Goal: Task Accomplishment & Management: Manage account settings

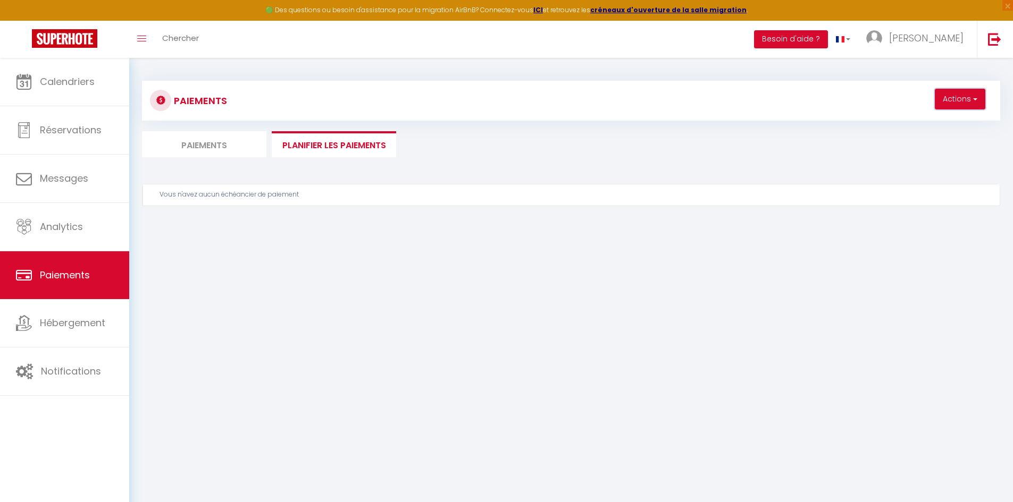
click at [967, 99] on button "Actions" at bounding box center [960, 99] width 51 height 21
click at [392, 169] on div "Paiements Actions Créer un nouveau calendrier de paiement Paiements Planifier l…" at bounding box center [571, 161] width 858 height 180
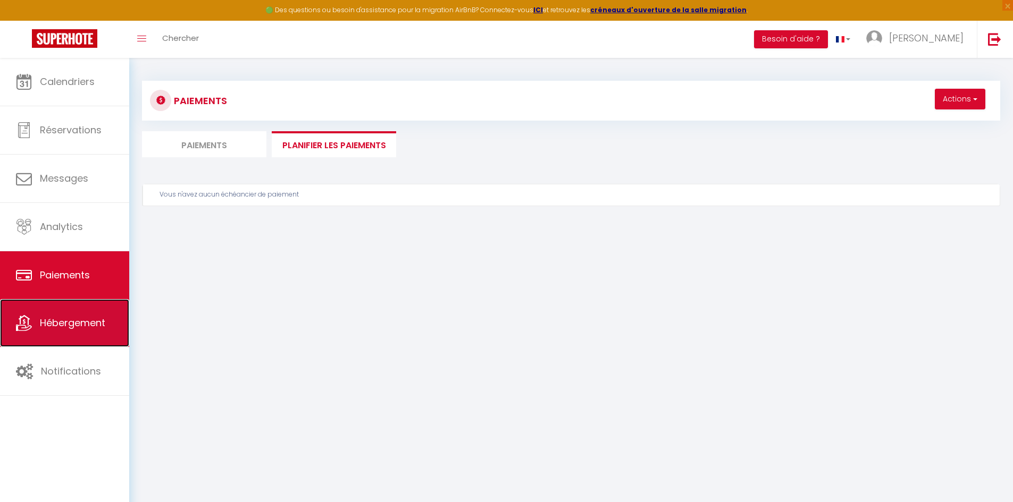
click at [92, 323] on span "Hébergement" at bounding box center [72, 322] width 65 height 13
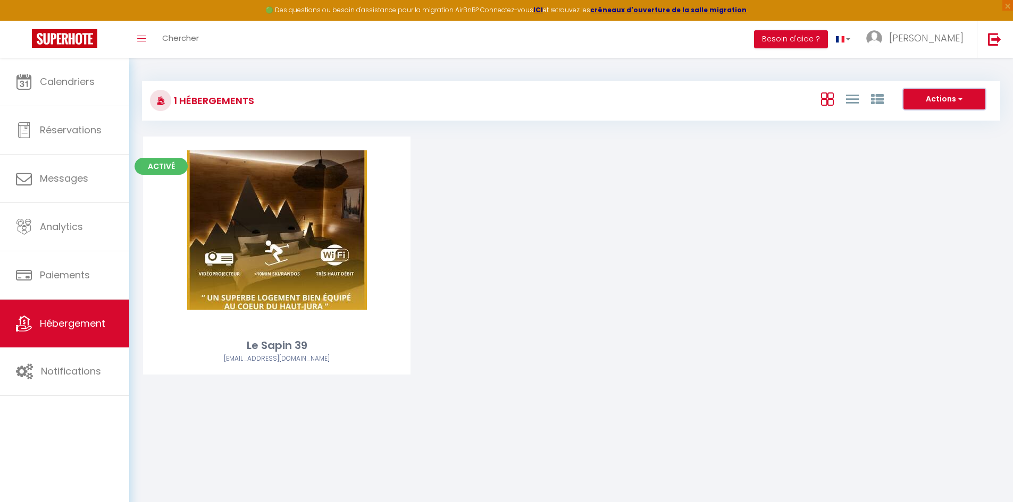
click at [954, 97] on button "Actions" at bounding box center [944, 99] width 82 height 21
click at [658, 229] on div "Activé Editer Le Sapin 39 maximeweber25@gmail.com" at bounding box center [571, 269] width 883 height 265
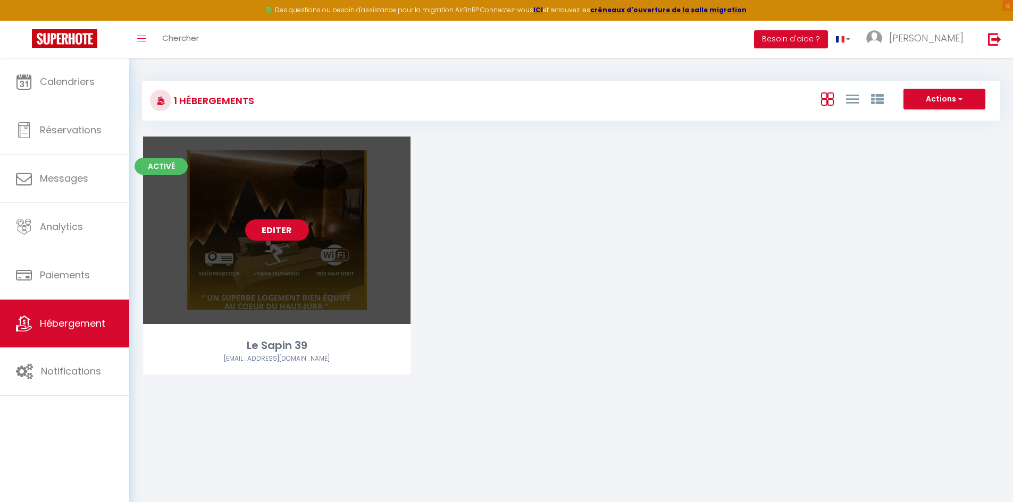
click at [303, 231] on link "Editer" at bounding box center [277, 230] width 64 height 21
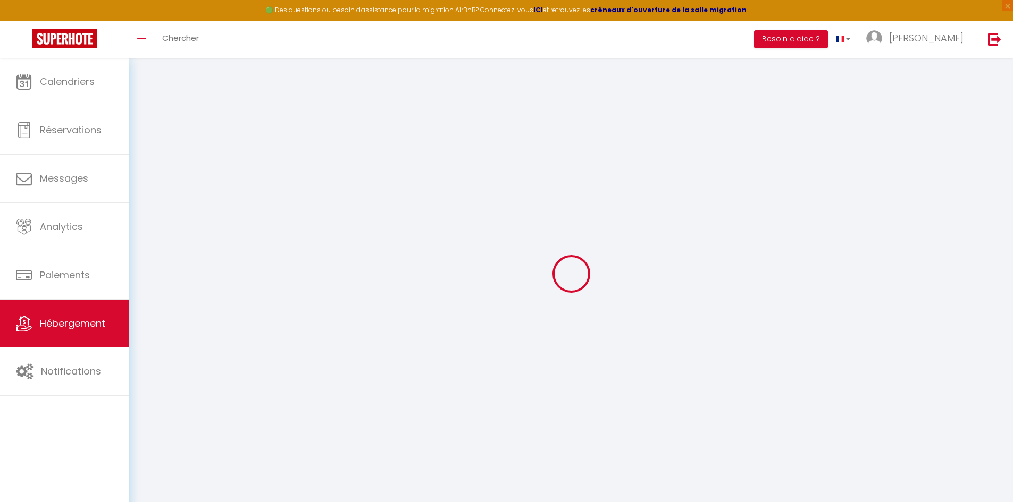
select select
checkbox input "false"
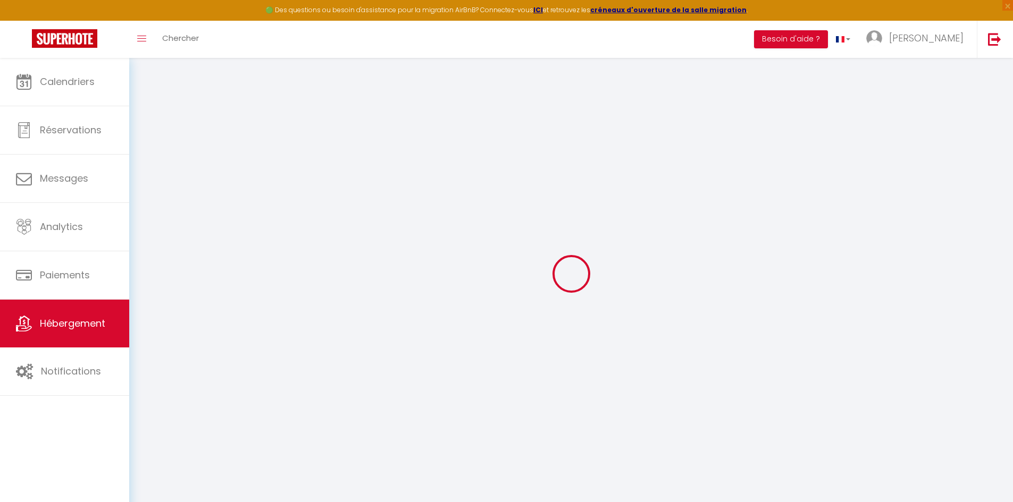
select select "16:00"
select select "23:45"
select select "10:00"
select select "30"
select select "120"
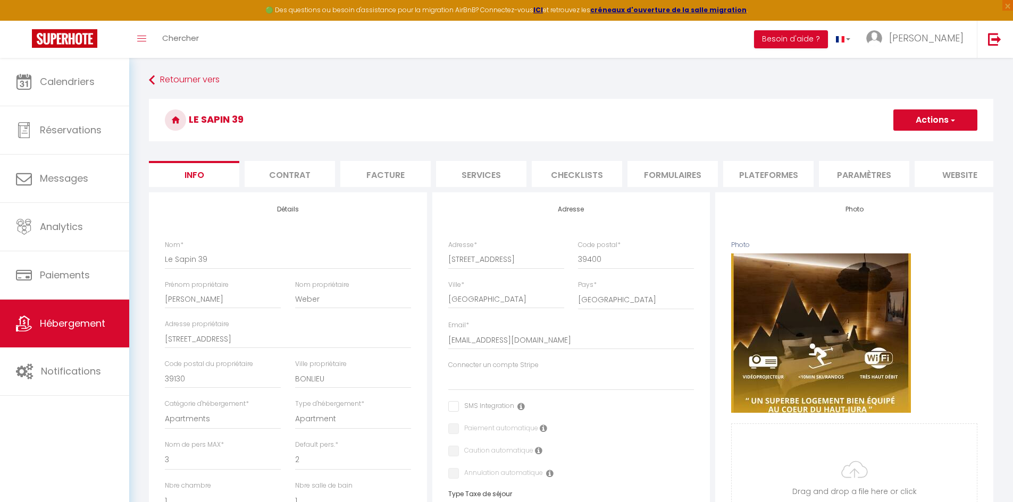
click at [947, 116] on button "Actions" at bounding box center [935, 120] width 84 height 21
click at [733, 114] on h3 "Le Sapin 39" at bounding box center [571, 120] width 844 height 43
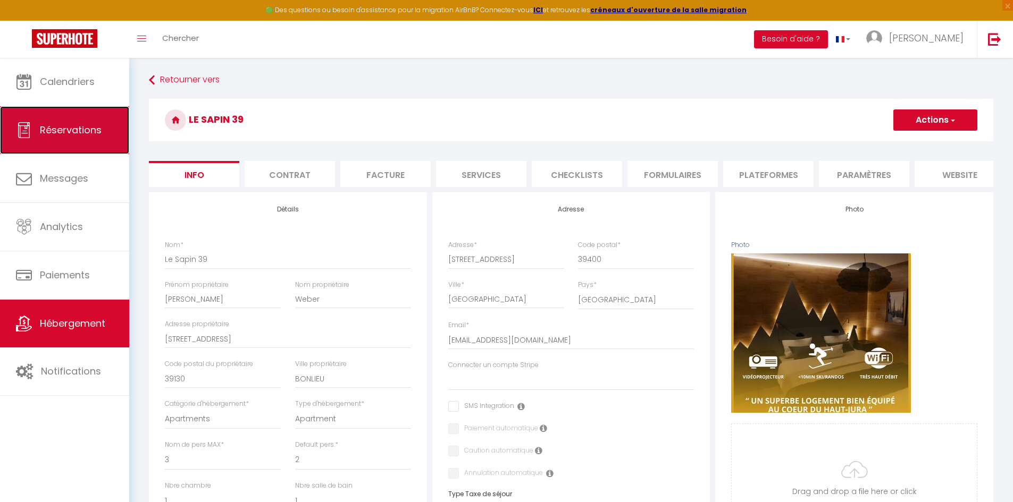
click at [86, 130] on span "Réservations" at bounding box center [71, 129] width 62 height 13
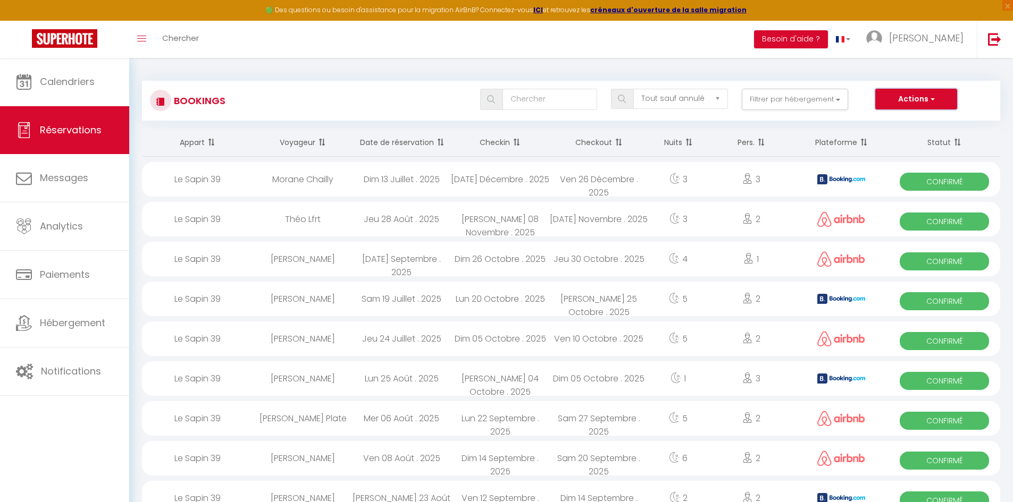
click at [911, 99] on button "Actions" at bounding box center [916, 99] width 82 height 21
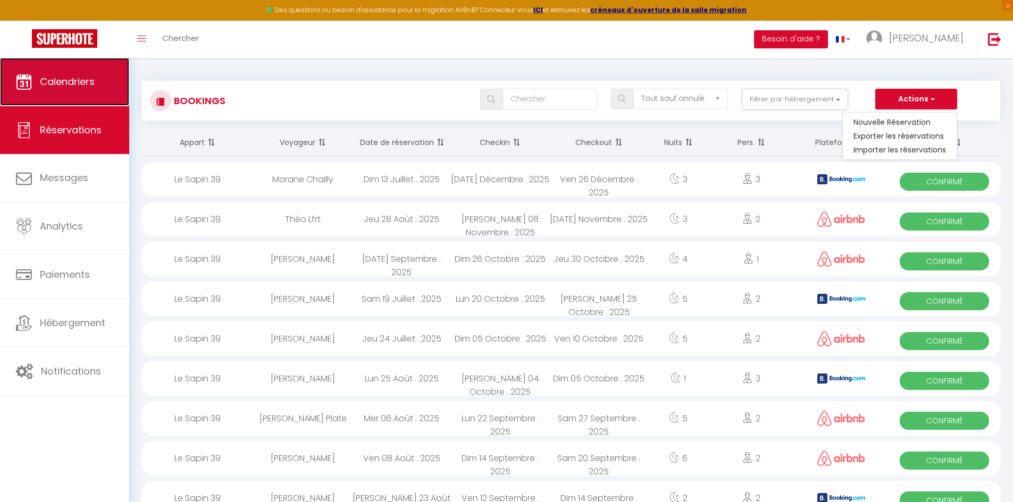
click at [71, 81] on span "Calendriers" at bounding box center [67, 81] width 55 height 13
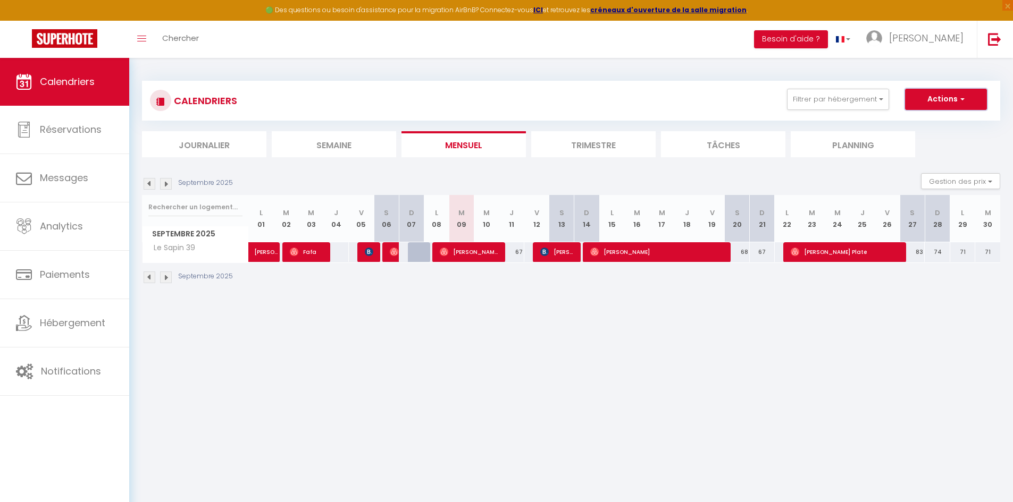
click at [934, 96] on button "Actions" at bounding box center [946, 99] width 82 height 21
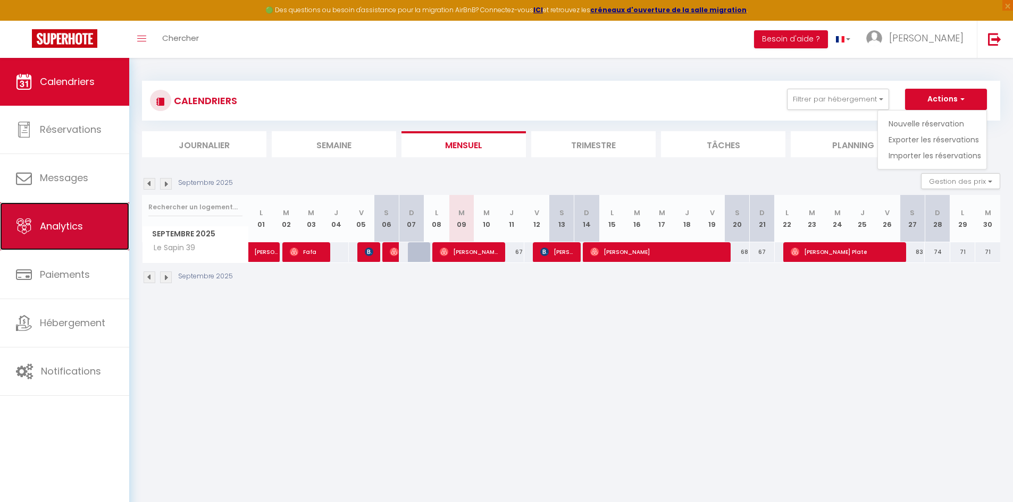
click at [67, 218] on link "Analytics" at bounding box center [64, 227] width 129 height 48
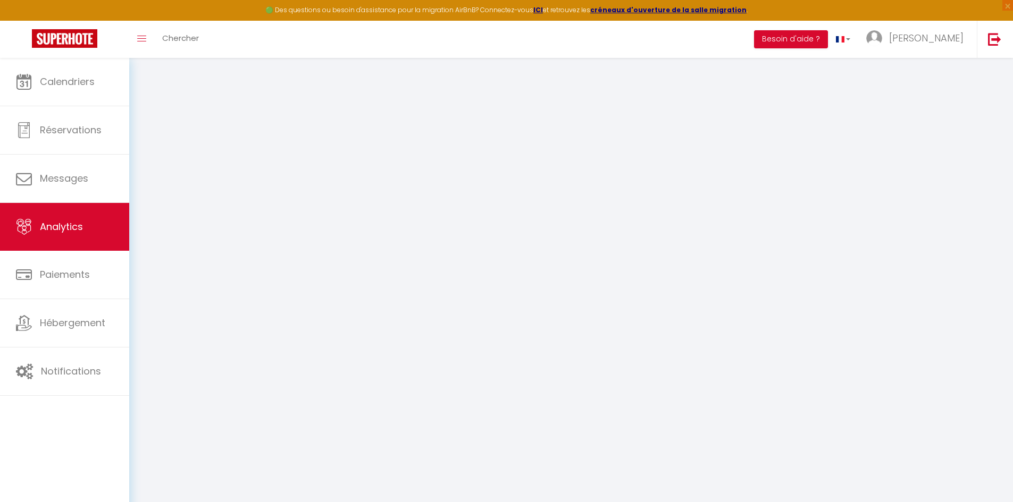
select select "2025"
select select "9"
select select
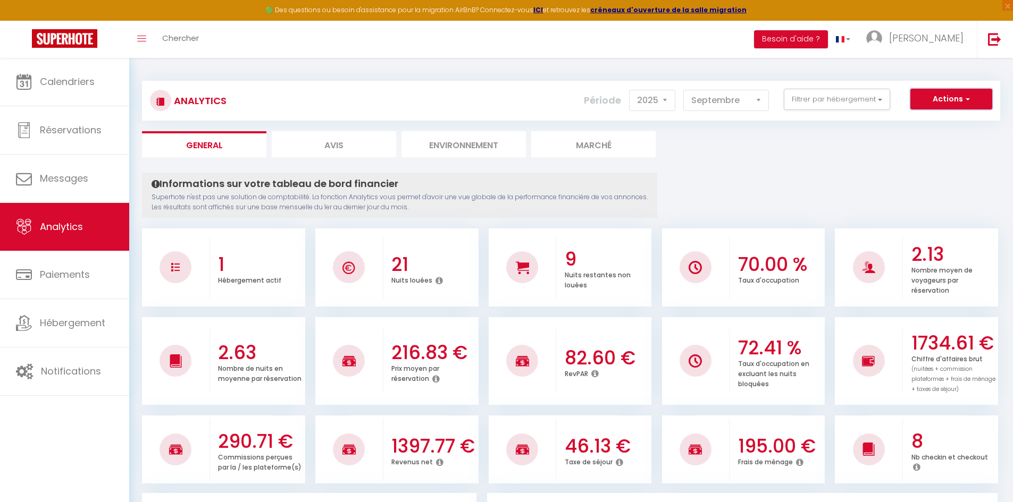
click at [932, 108] on button "Actions" at bounding box center [951, 99] width 82 height 21
click at [927, 135] on link "Génération SuperAnalyzer" at bounding box center [924, 136] width 135 height 14
type input "[EMAIL_ADDRESS][DOMAIN_NAME]"
select select
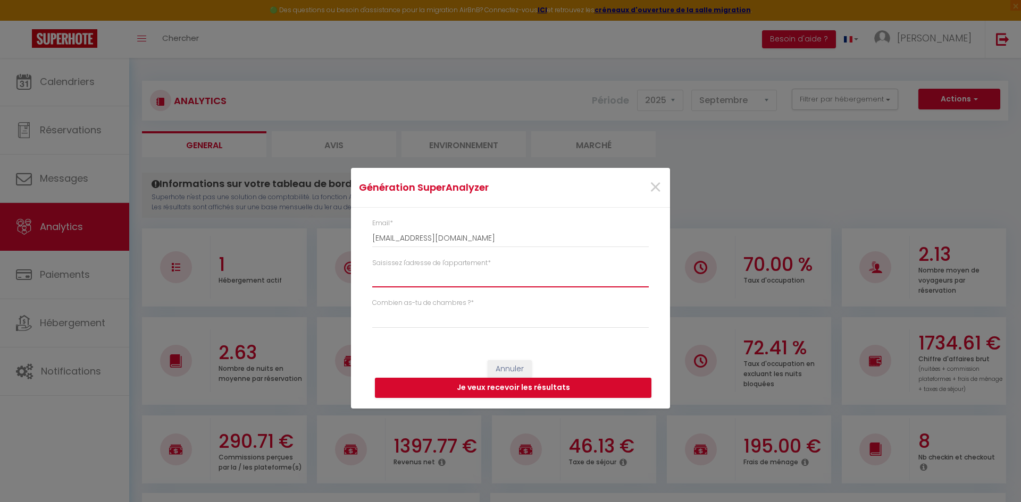
click at [437, 280] on input "Saisissez l'adresse de l'appartement *" at bounding box center [510, 277] width 276 height 19
click at [409, 273] on input "Saisissez l'adresse de l'appartement *" at bounding box center [510, 277] width 276 height 19
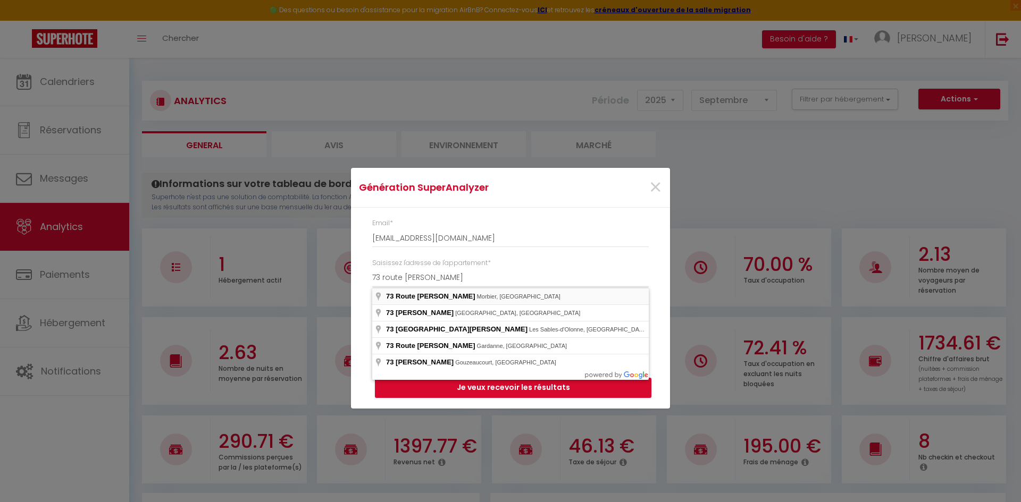
type input "73 Route Blanche, Morbier, France"
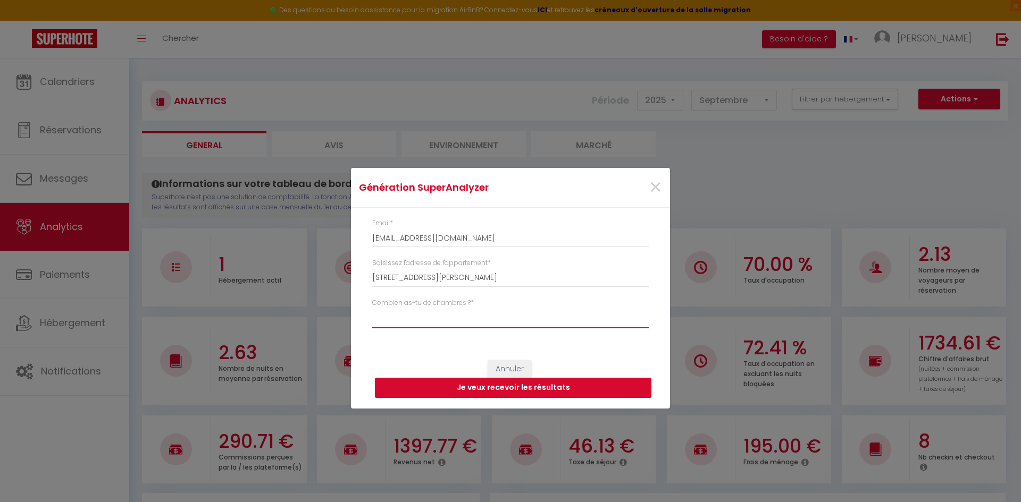
click at [422, 317] on select "Studio 1 chambre 2 chambres 3 chambres 4 chambres +" at bounding box center [510, 318] width 276 height 20
select select "t2"
click at [372, 308] on select "Studio 1 chambre 2 chambres 3 chambres 4 chambres +" at bounding box center [510, 318] width 276 height 20
click at [424, 353] on div "Annuler Je veux recevoir les résultats" at bounding box center [510, 379] width 319 height 59
click at [508, 389] on button "Je veux recevoir les résultats" at bounding box center [513, 388] width 276 height 20
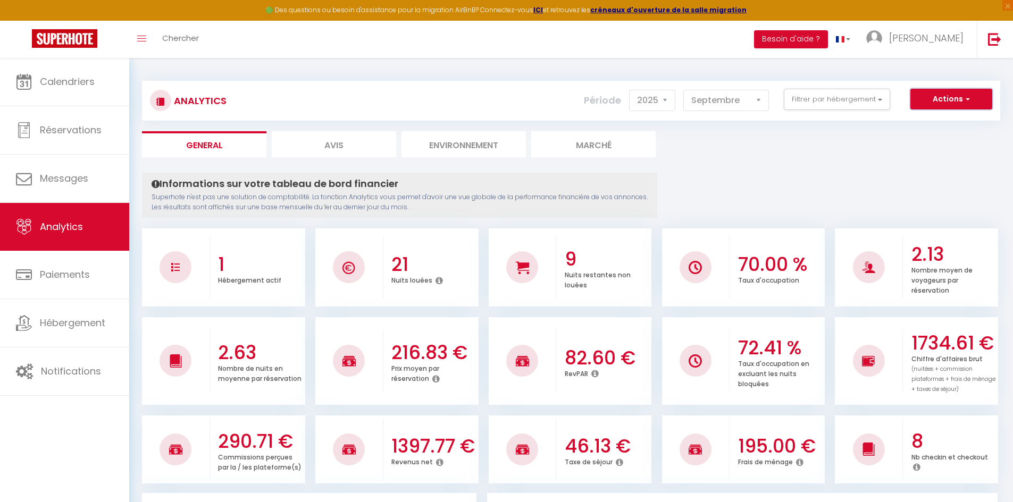
click at [955, 104] on button "Actions" at bounding box center [951, 99] width 82 height 21
click at [922, 136] on link "Génération SuperAnalyzer" at bounding box center [924, 136] width 135 height 14
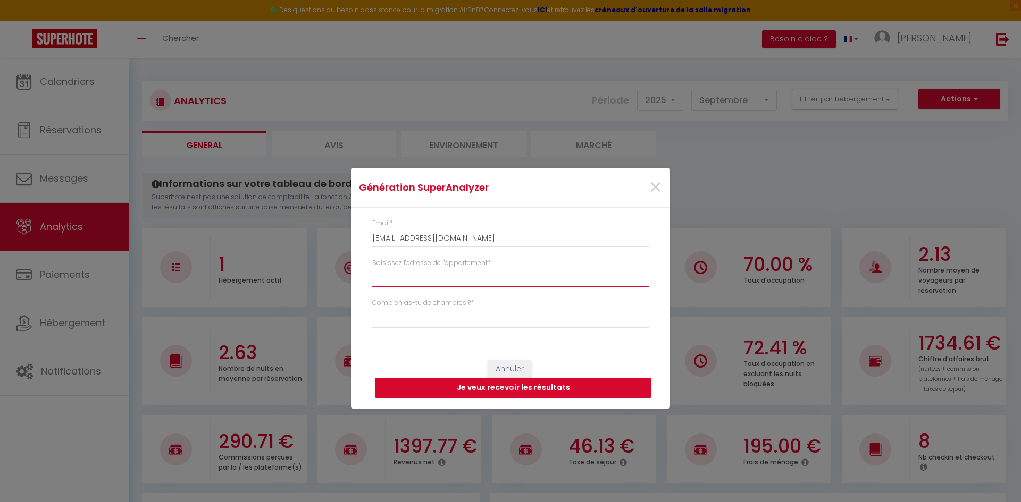
click at [438, 278] on input "Saisissez l'adresse de l'appartement *" at bounding box center [510, 277] width 276 height 19
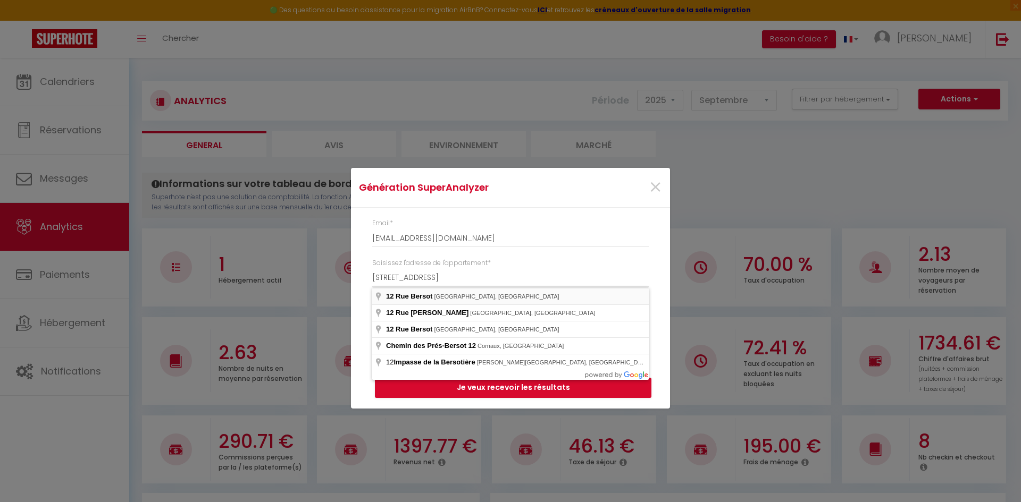
type input "12 Rue Bersot, Besançon, France"
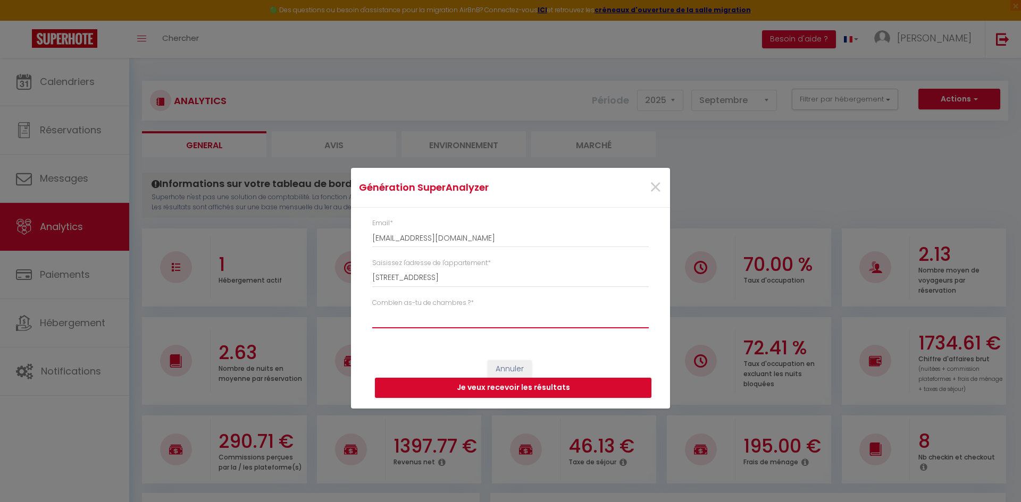
click at [430, 318] on select "Studio 1 chambre 2 chambres 3 chambres 4 chambres +" at bounding box center [510, 318] width 276 height 20
select select "t2"
click at [372, 308] on select "Studio 1 chambre 2 chambres 3 chambres 4 chambres +" at bounding box center [510, 318] width 276 height 20
click at [460, 384] on button "Je veux recevoir les résultats" at bounding box center [513, 388] width 276 height 20
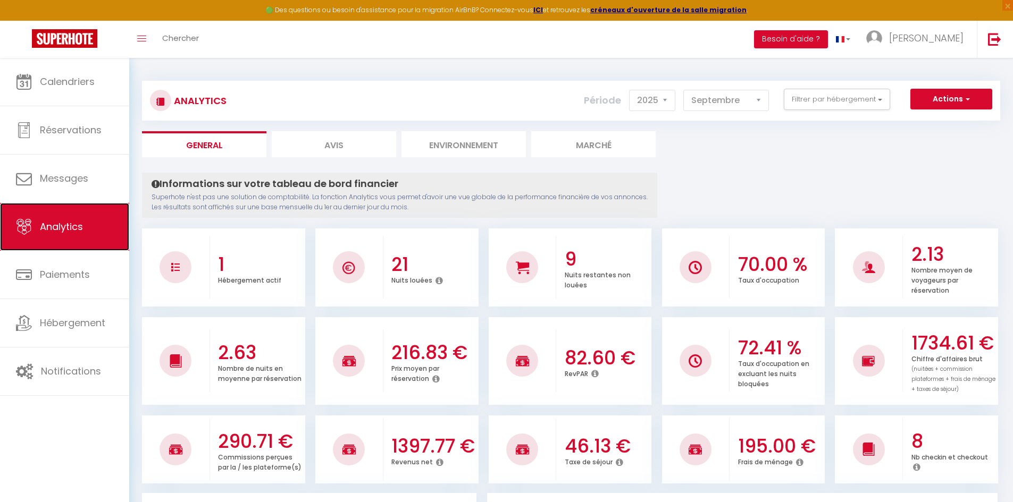
click at [86, 229] on link "Analytics" at bounding box center [64, 227] width 129 height 48
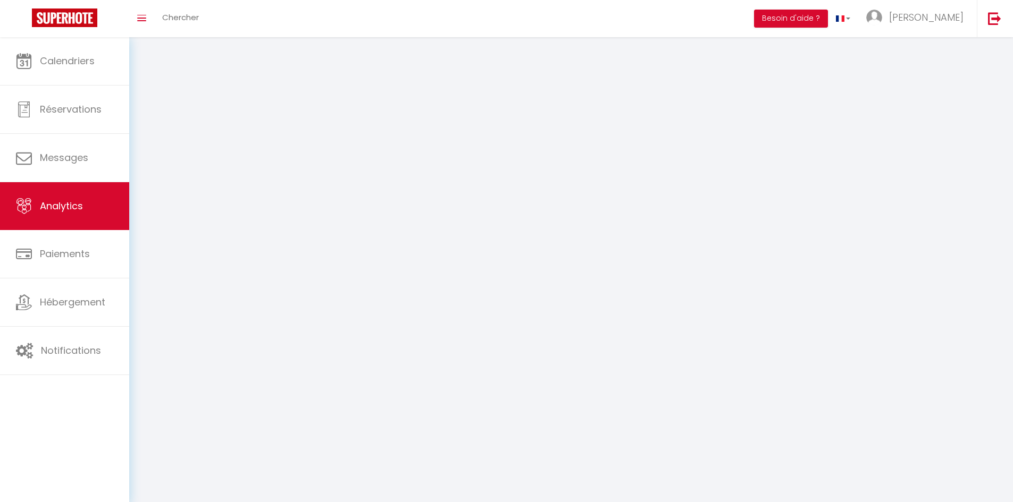
select select "2025"
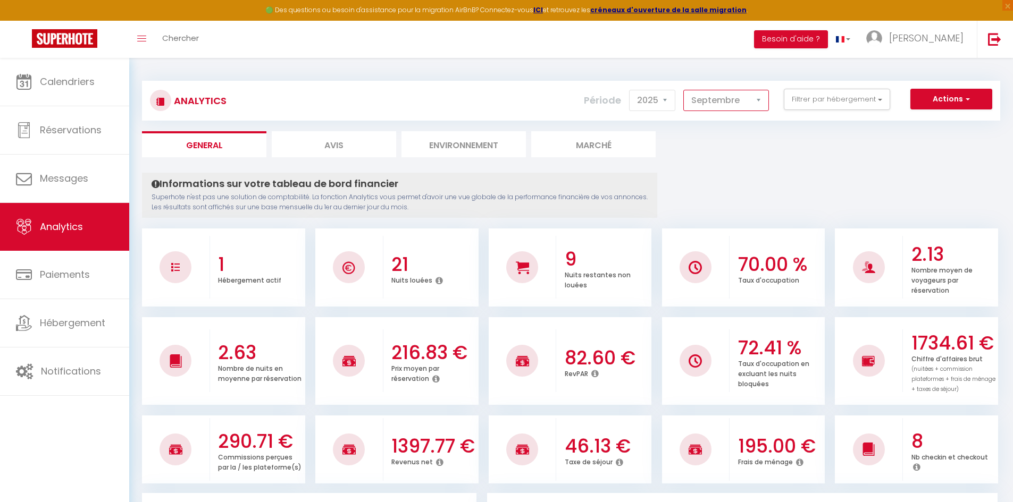
click at [738, 97] on select "Janvier Février Mars Avril Mai Juin Juillet Août Septembre Octobre Novembre Déc…" at bounding box center [726, 100] width 86 height 21
select select "10"
click at [684, 90] on select "Janvier Février Mars Avril Mai Juin Juillet Août Septembre Octobre Novembre Déc…" at bounding box center [726, 100] width 86 height 21
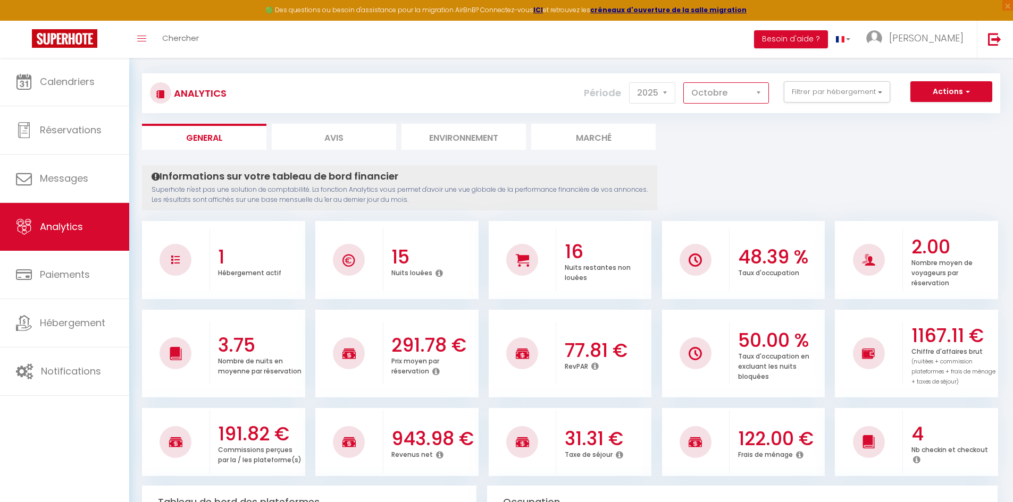
scroll to position [106, 0]
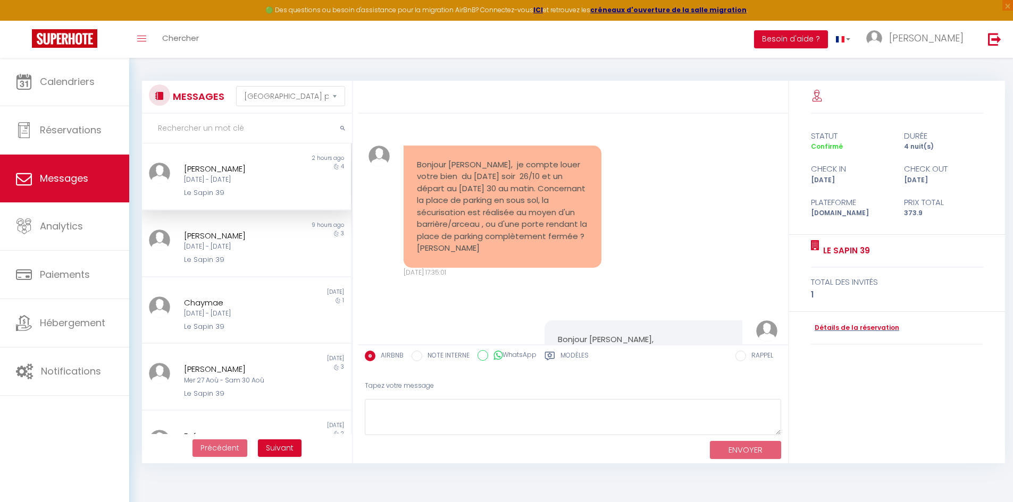
select select "message"
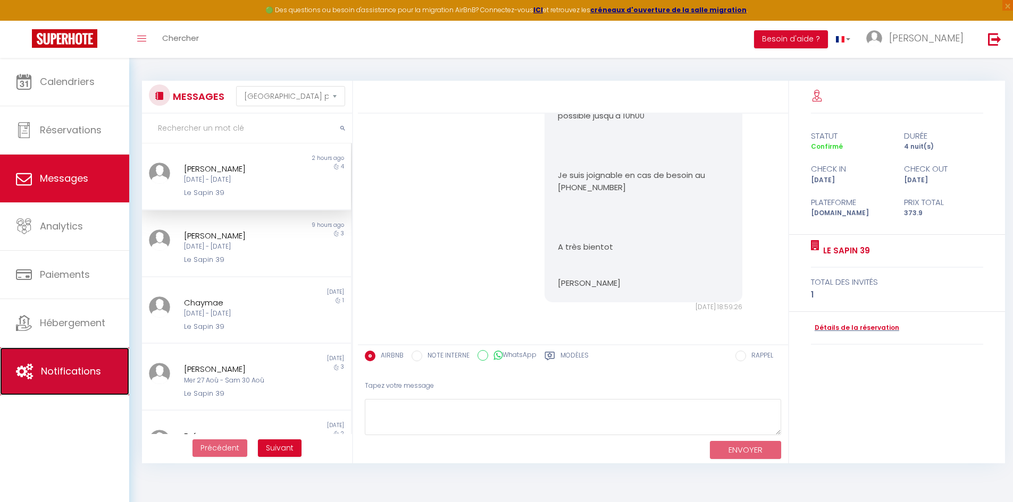
click at [72, 368] on span "Notifications" at bounding box center [71, 371] width 60 height 13
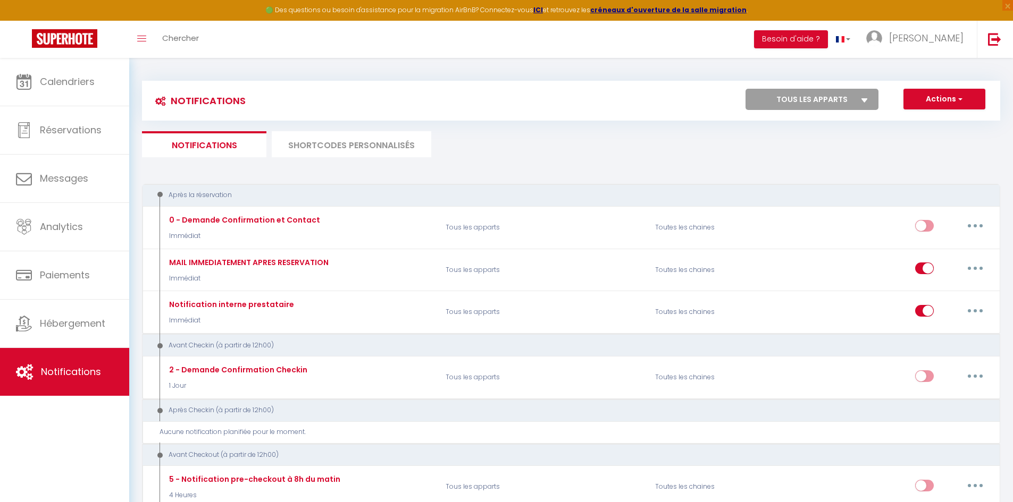
select select
checkbox input "false"
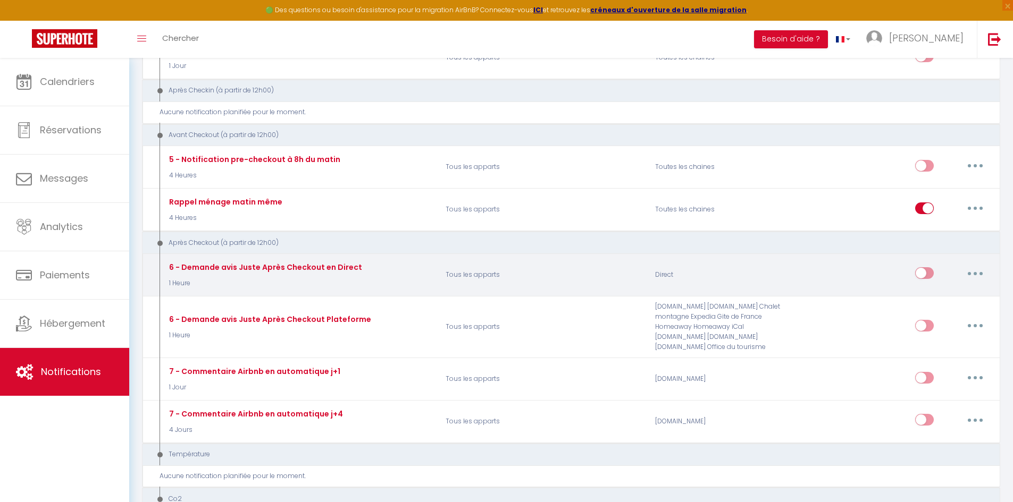
scroll to position [319, 0]
click at [396, 279] on div "6 - Demande avis Juste Après Checkout en Direct 1 Heure" at bounding box center [299, 276] width 279 height 31
click at [975, 271] on button "button" at bounding box center [975, 274] width 30 height 17
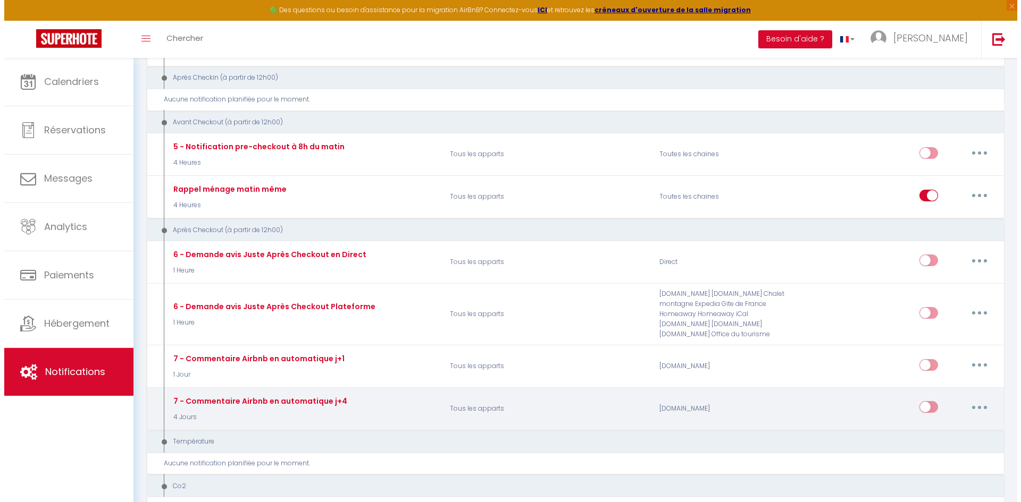
scroll to position [372, 0]
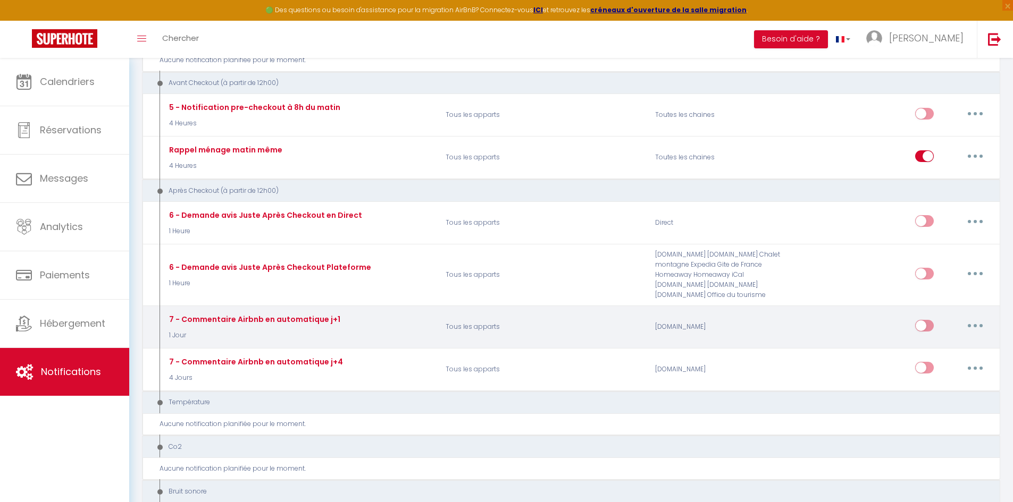
click at [980, 323] on button "button" at bounding box center [975, 325] width 30 height 17
click at [961, 347] on link "Editer" at bounding box center [947, 350] width 79 height 18
type input "7 - Commentaire Airbnb en automatique j+1"
select select "5"
select select "1 Jour"
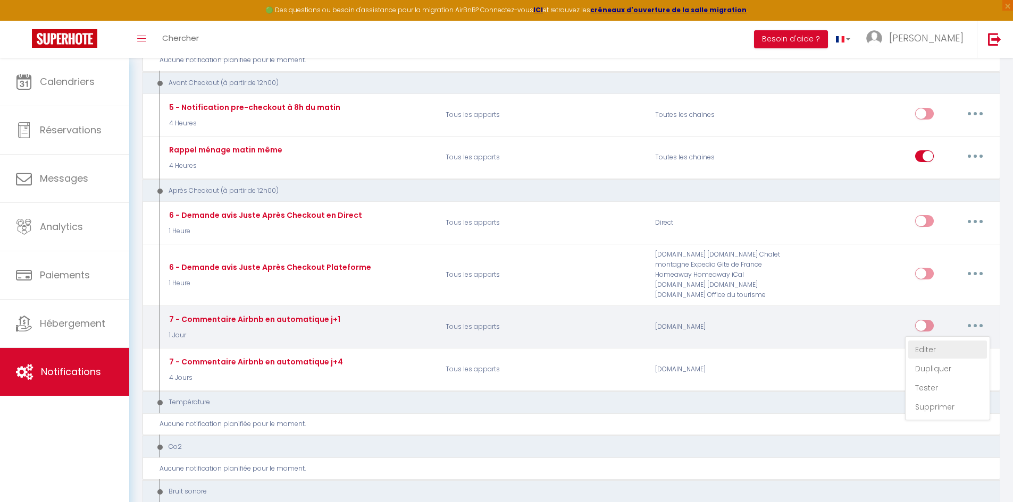
select select "if_booking_is_paid"
checkbox input "false"
radio input "true"
select select "review"
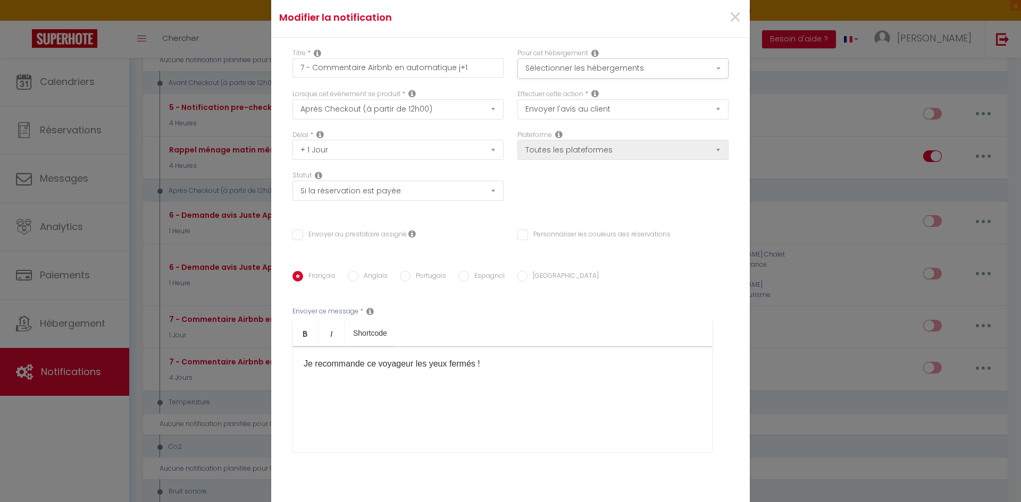
click at [587, 192] on div "Délai * Immédiat + 10 Minutes + 1 Heure + 2 Heures + 3 Heures + 4 Heures + 5 He…" at bounding box center [511, 171] width 450 height 82
click at [606, 70] on button "Sélectionner les hébergements" at bounding box center [622, 68] width 211 height 20
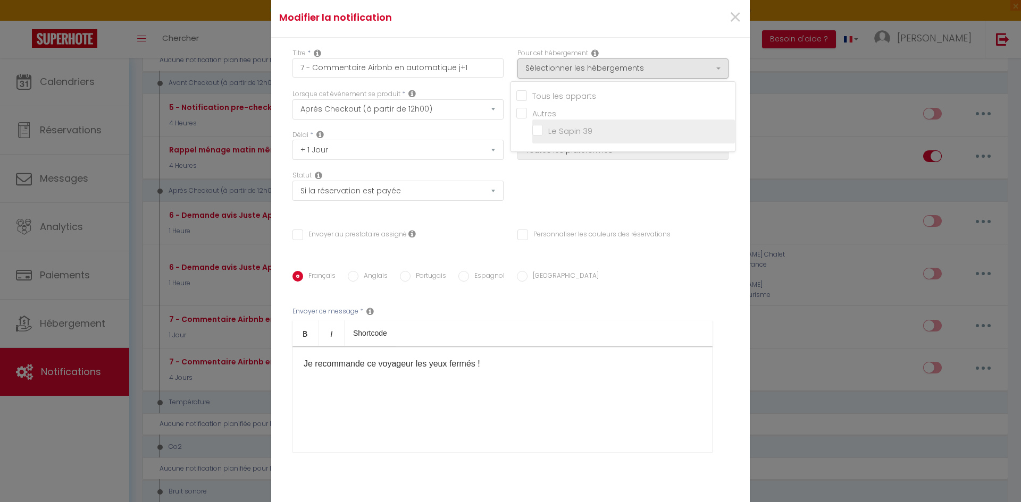
click at [534, 130] on input "Le Sapin 39" at bounding box center [633, 131] width 203 height 11
checkbox input "true"
checkbox input "false"
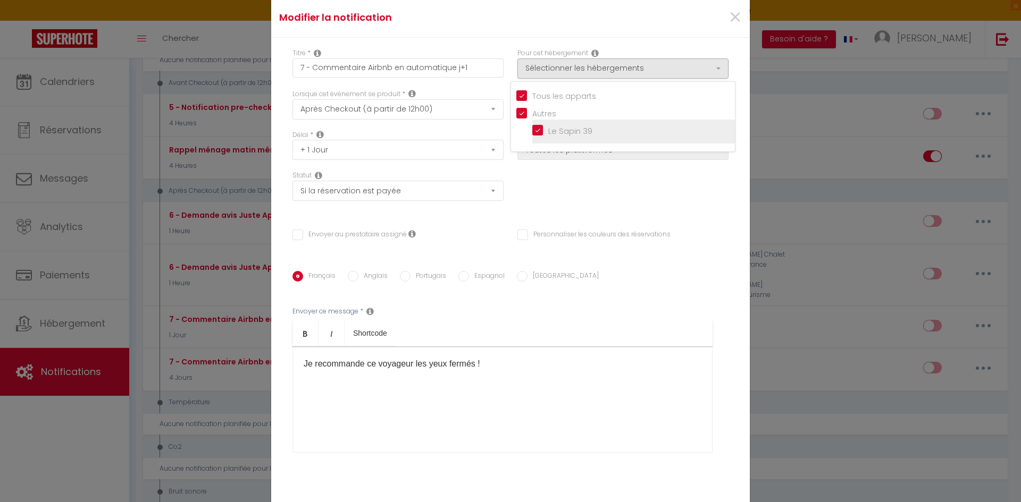
checkbox input "false"
click at [561, 184] on div "Délai * Immédiat + 10 Minutes + 1 Heure + 2 Heures + 3 Heures + 4 Heures + 5 He…" at bounding box center [511, 171] width 450 height 82
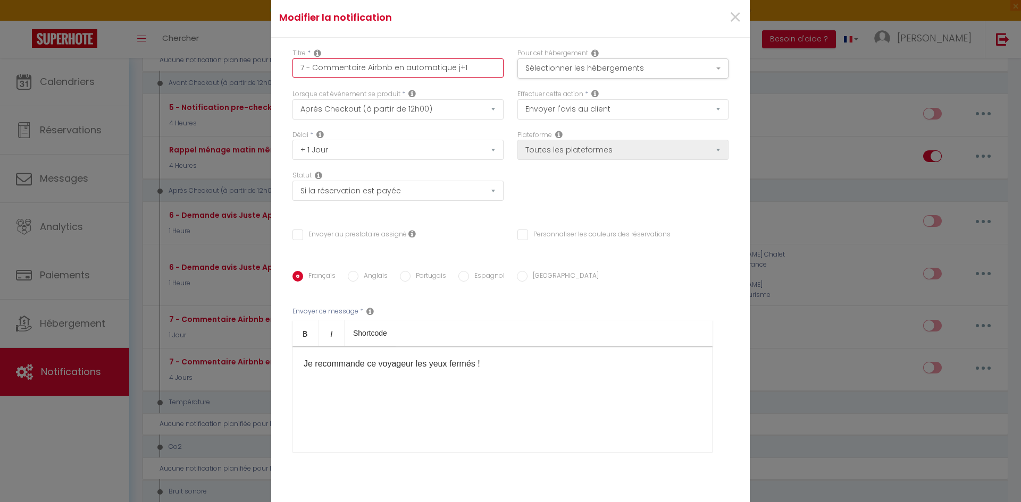
click at [469, 70] on input "7 - Commentaire Airbnb en automatique j+1" at bounding box center [397, 67] width 211 height 19
drag, startPoint x: 473, startPoint y: 70, endPoint x: 449, endPoint y: 72, distance: 24.0
click at [449, 72] on input "7 - Commentaire Airbnb en automatique j+1" at bounding box center [397, 67] width 211 height 19
type input "7 - Commentaire Airbnb en automatique h"
checkbox input "false"
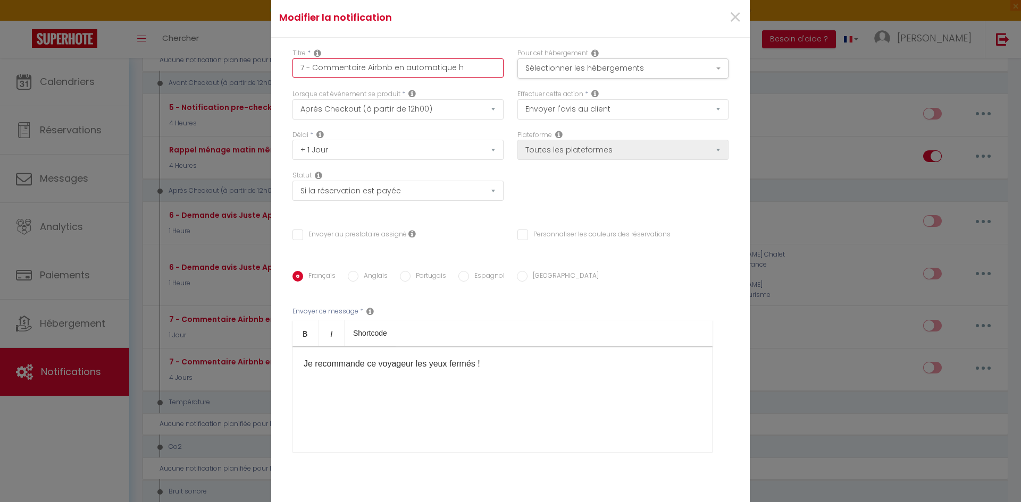
checkbox input "false"
type input "7 - Commentaire Airbnb en automatique h+"
checkbox input "false"
type input "7 - Commentaire Airbnb en automatique h+2"
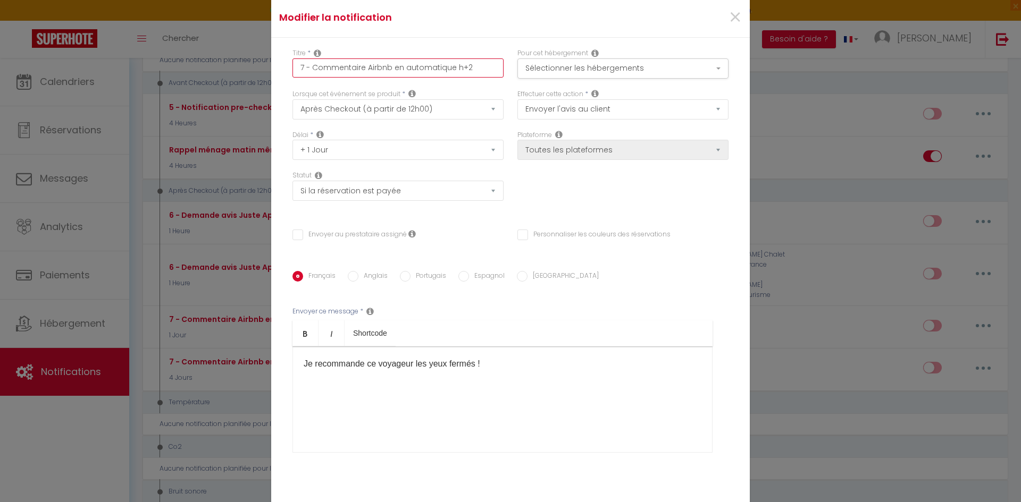
checkbox input "false"
type input "7 - Commentaire Airbnb en automatique h+2"
click at [403, 131] on div "Délai * Immédiat + 10 Minutes + 1 Heure + 2 Heures + 3 Heures + 4 Heures + 5 He…" at bounding box center [397, 145] width 211 height 30
click at [365, 148] on select "Immédiat + 10 Minutes + 1 Heure + 2 Heures + 3 Heures + 4 Heures + 5 Heures + 6…" at bounding box center [397, 150] width 211 height 20
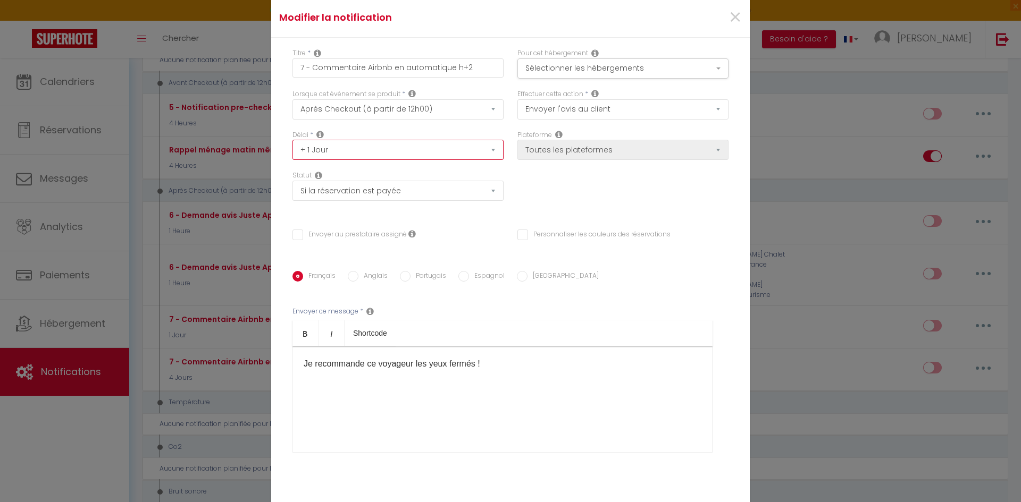
select select "2 Heures"
click at [292, 140] on select "Immédiat + 10 Minutes + 1 Heure + 2 Heures + 3 Heures + 4 Heures + 5 Heures + 6…" at bounding box center [397, 150] width 211 height 20
checkbox input "false"
click at [573, 186] on div "Délai * Immédiat + 10 Minutes + 1 Heure + 2 Heures + 3 Heures + 4 Heures + 5 He…" at bounding box center [511, 171] width 450 height 82
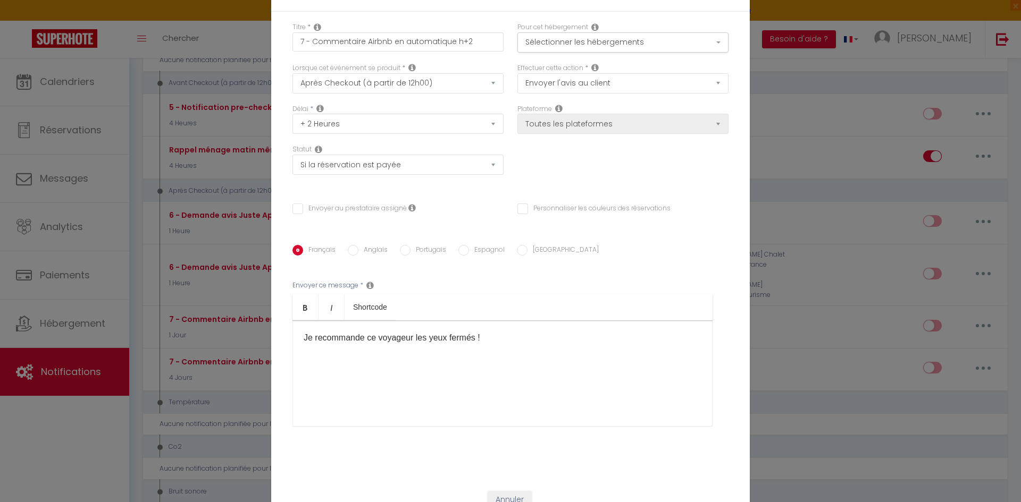
scroll to position [0, 0]
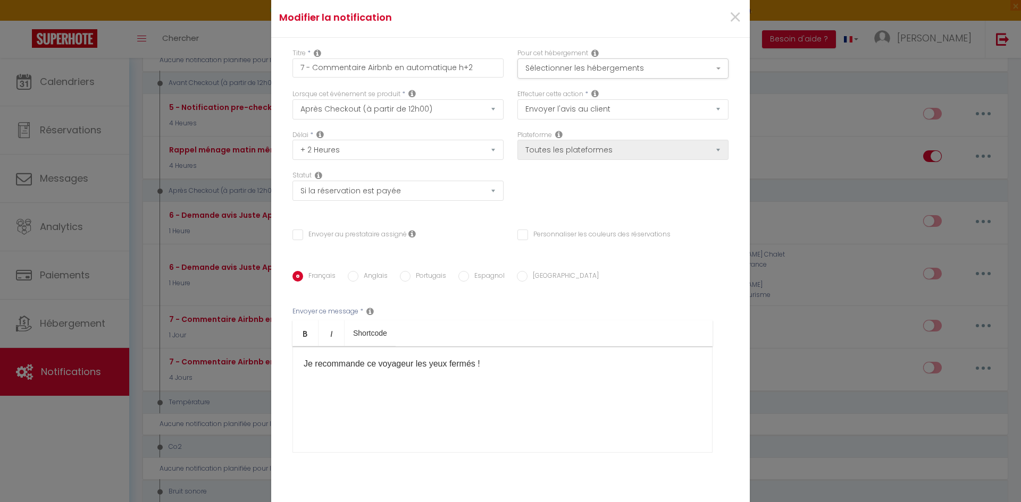
click at [574, 197] on div "Délai * Immédiat + 10 Minutes + 1 Heure + 2 Heures + 3 Heures + 4 Heures + 5 He…" at bounding box center [511, 171] width 450 height 82
click at [588, 108] on select "Envoyer un email Envoyer un SMS Envoyer une notification push Envoyer l'avis au…" at bounding box center [622, 109] width 211 height 20
click at [580, 196] on div "Délai * Immédiat + 10 Minutes + 1 Heure + 2 Heures + 3 Heures + 4 Heures + 5 He…" at bounding box center [511, 171] width 450 height 82
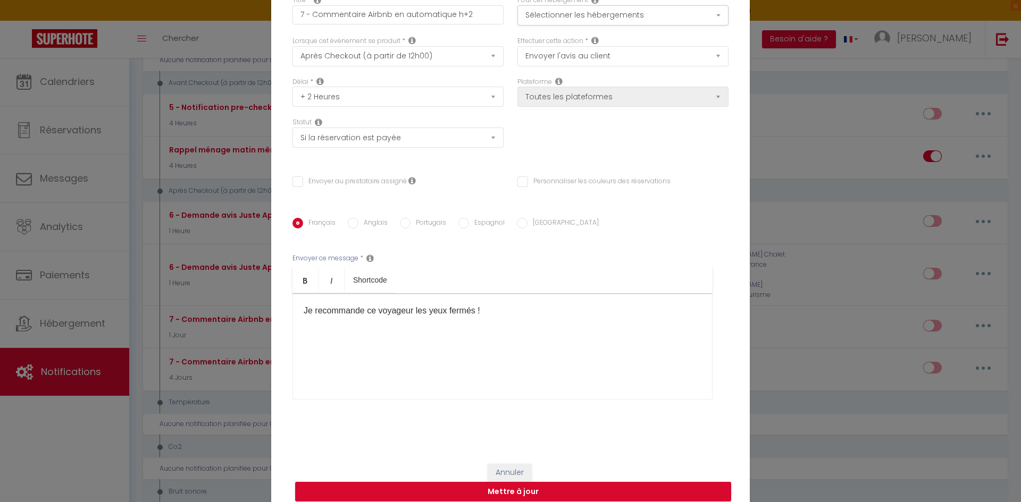
click at [519, 317] on div "Je recommande ce voyageur les yeux fermés !" at bounding box center [502, 346] width 420 height 106
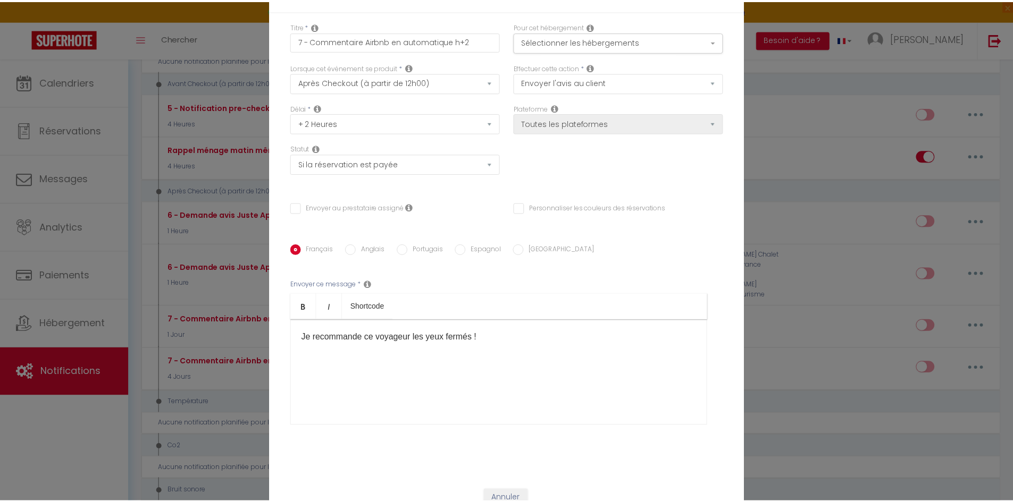
scroll to position [63, 0]
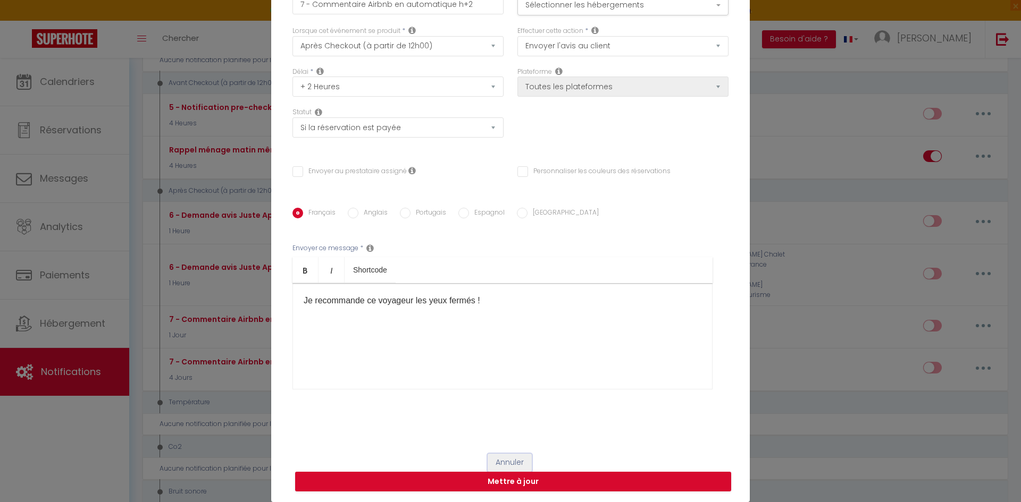
click at [515, 468] on button "Annuler" at bounding box center [510, 463] width 44 height 18
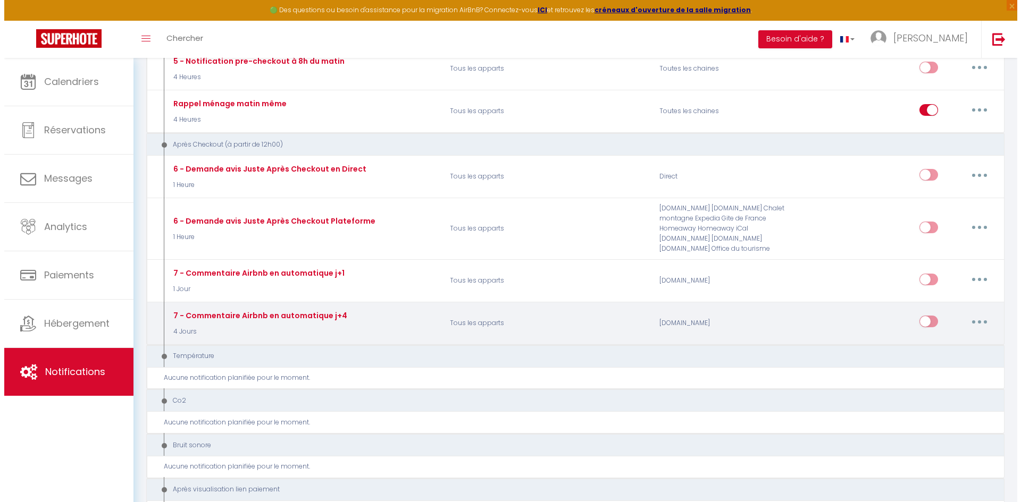
scroll to position [425, 0]
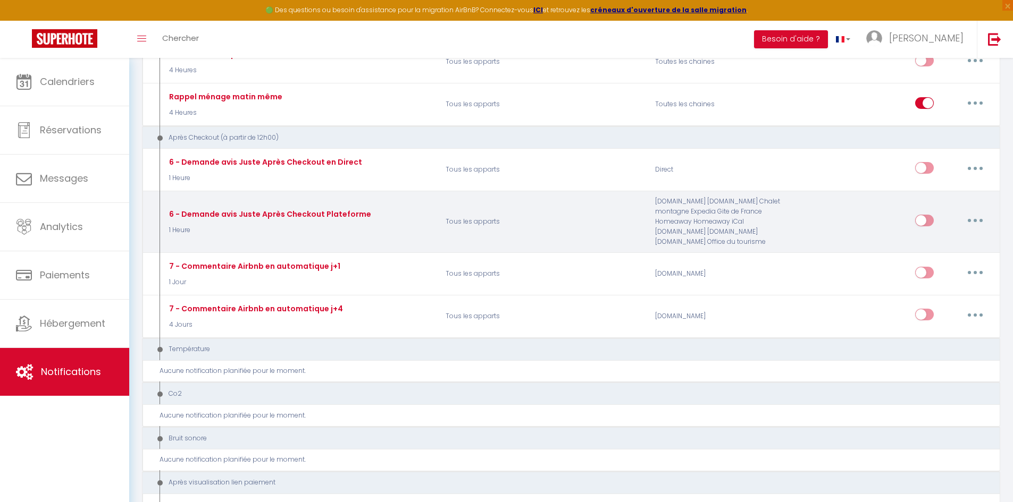
click at [980, 219] on button "button" at bounding box center [975, 220] width 30 height 17
click at [947, 241] on link "Editer" at bounding box center [947, 245] width 79 height 18
type input "6 - Demande avis Juste Après Checkout Plateforme"
select select "email"
select select "1 Heure"
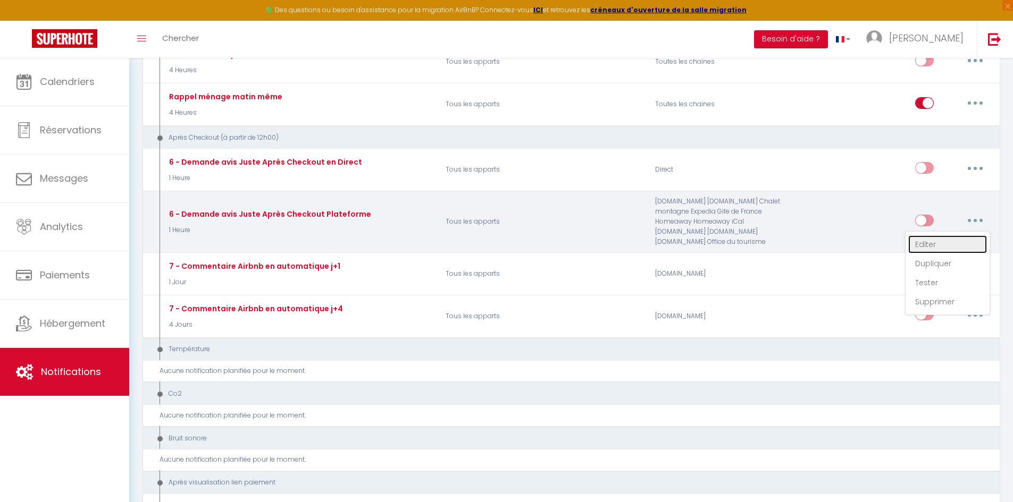
checkbox input "true"
checkbox input "false"
type input "[GUEST:FIRST_NAME], voici un cadeau pour vous avant de quitter [RENTAL:CITY]"
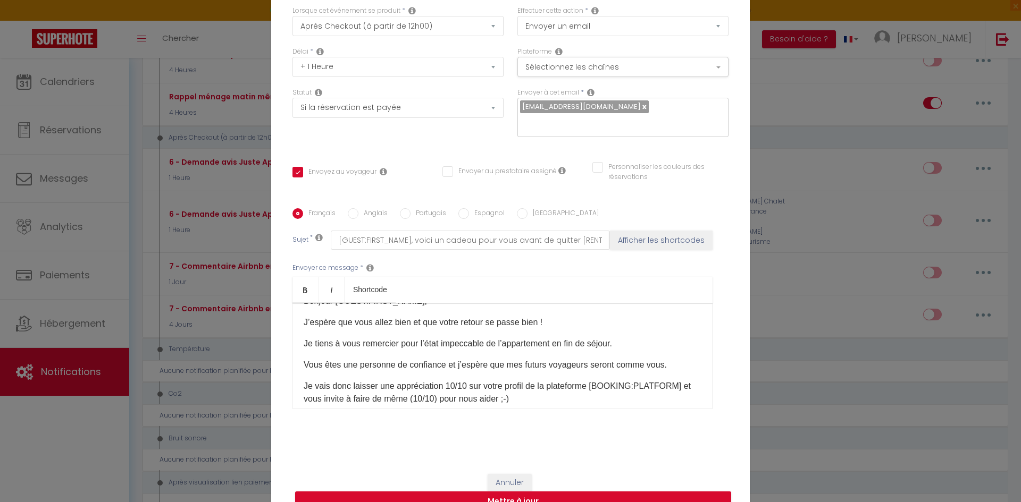
scroll to position [0, 0]
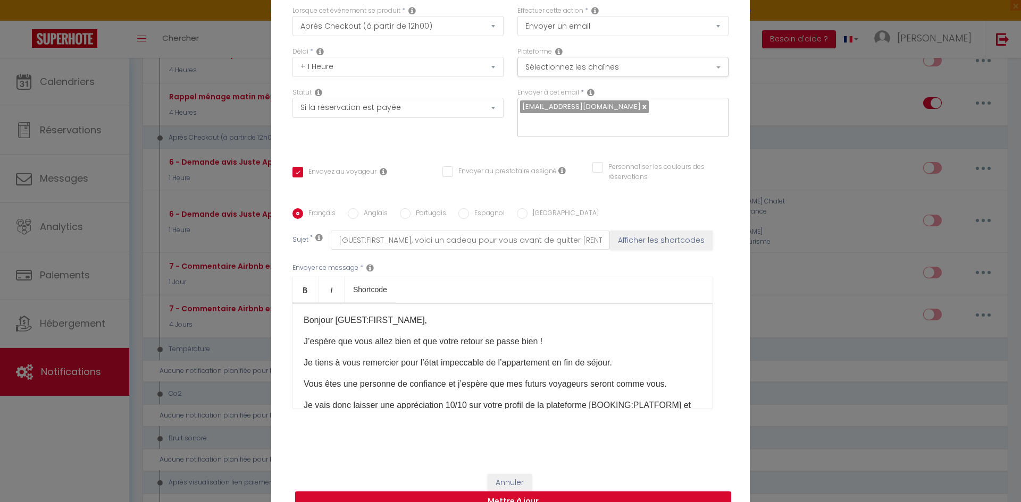
click at [653, 357] on p "Je tiens à vous remercier pour l’état impeccable de l’appartement en fin de séj…" at bounding box center [503, 363] width 398 height 13
click at [511, 235] on input "[GUEST:FIRST_NAME], voici un cadeau pour vous avant de quitter [RENTAL:CITY]" at bounding box center [470, 240] width 279 height 19
click at [514, 265] on div "Envoyer ce message * Bold Italic Shortcode Rich text editor Bonjour [GUEST:FIRS…" at bounding box center [510, 336] width 436 height 173
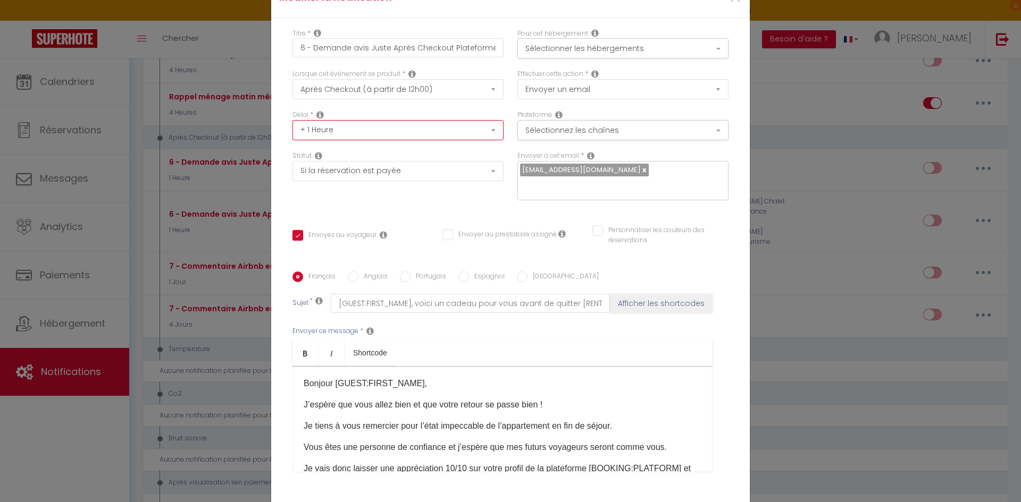
click at [404, 136] on select "Immédiat + 10 Minutes + 1 Heure + 2 Heures + 3 Heures + 4 Heures + 5 Heures + 6…" at bounding box center [397, 130] width 211 height 20
select select "2 Heures"
click at [292, 127] on select "Immédiat + 10 Minutes + 1 Heure + 2 Heures + 3 Heures + 4 Heures + 5 Heures + 6…" at bounding box center [397, 130] width 211 height 20
checkbox input "true"
checkbox input "false"
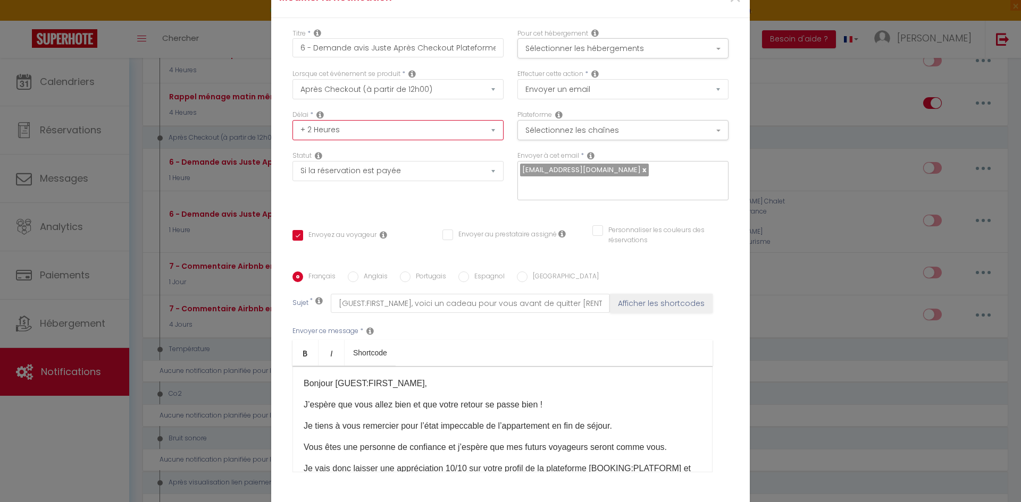
checkbox input "false"
click at [419, 207] on div "Titre * 6 - Demande avis Juste Après Checkout Plateforme Pour cet hébergement S…" at bounding box center [510, 272] width 479 height 509
drag, startPoint x: 640, startPoint y: 421, endPoint x: 297, endPoint y: 424, distance: 343.5
click at [297, 424] on div "Bonjour [GUEST:FIRST_NAME], J’espère que vous allez bien et que votre retour se…" at bounding box center [502, 419] width 420 height 106
click at [676, 441] on p "Vous êtes une personne de confiance et j’espère que mes futurs voyageurs seront…" at bounding box center [503, 447] width 398 height 13
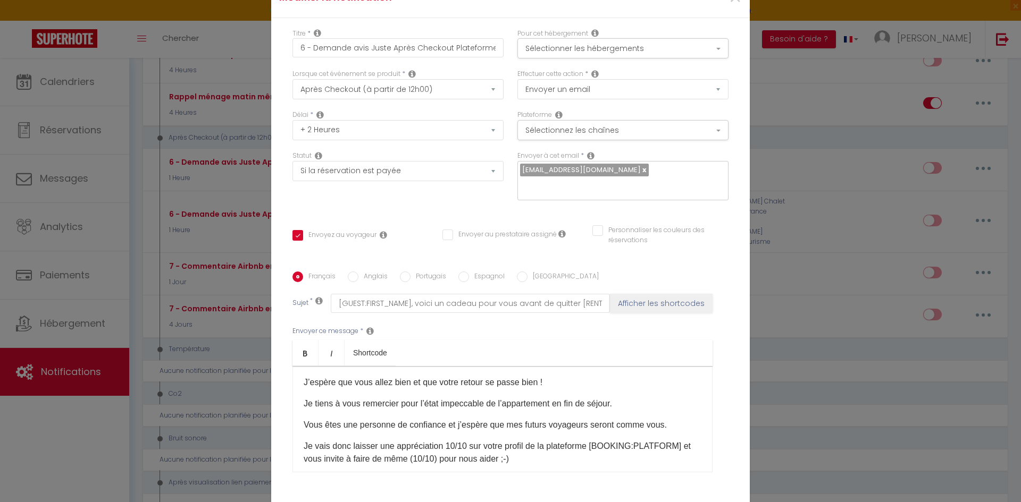
scroll to position [24, 0]
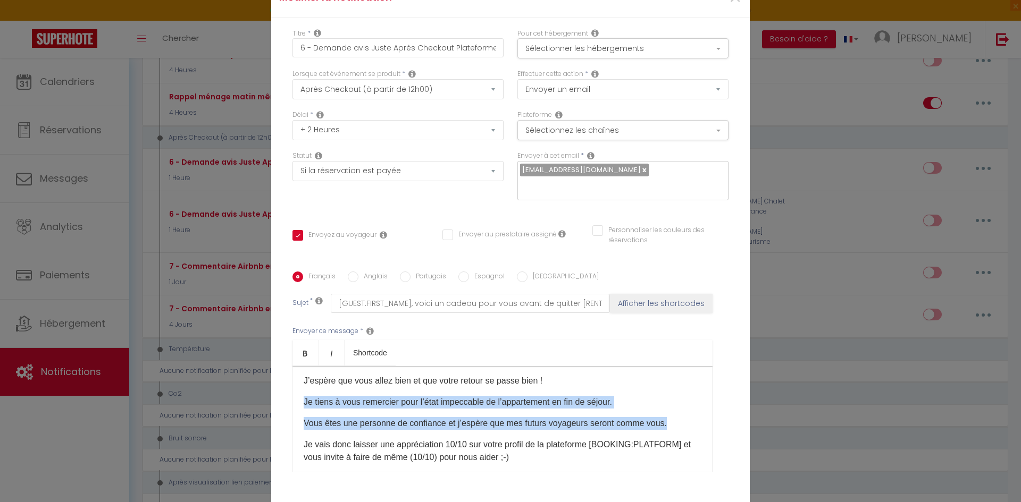
drag, startPoint x: 679, startPoint y: 418, endPoint x: 257, endPoint y: 395, distance: 422.3
click at [257, 395] on div "Modifier la notification × Titre * 6 - Demande avis Juste Après Checkout Platef…" at bounding box center [510, 251] width 1021 height 502
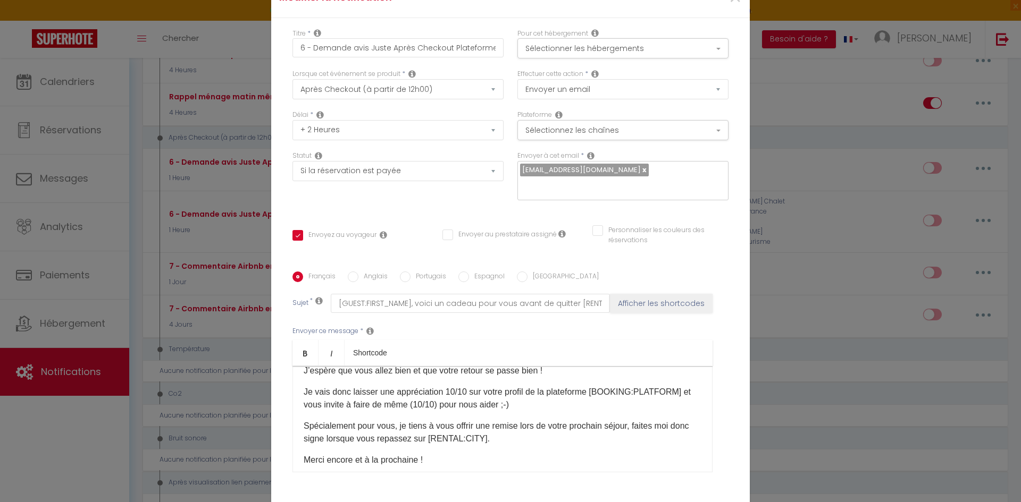
scroll to position [28, 0]
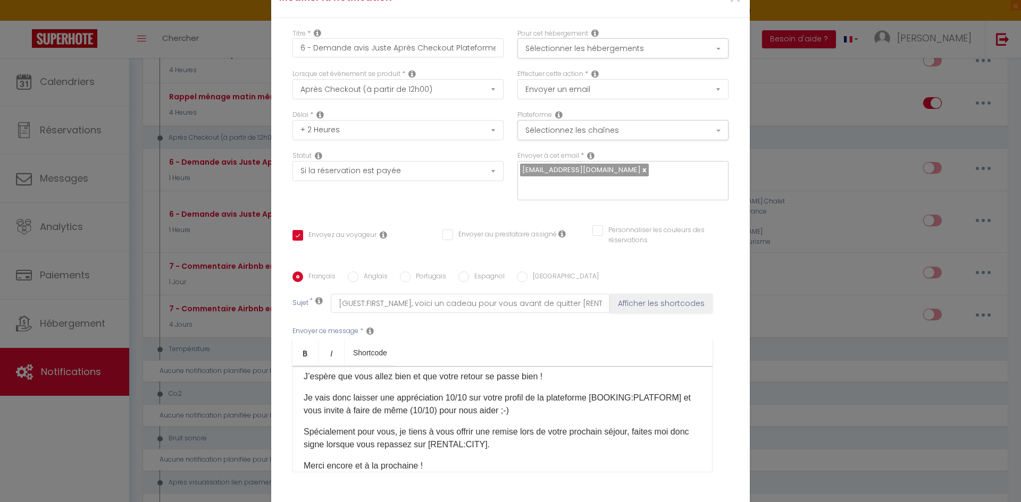
click at [535, 414] on div "Bonjour [GUEST:FIRST_NAME], J’espère que vous allez bien et que votre retour se…" at bounding box center [502, 419] width 420 height 106
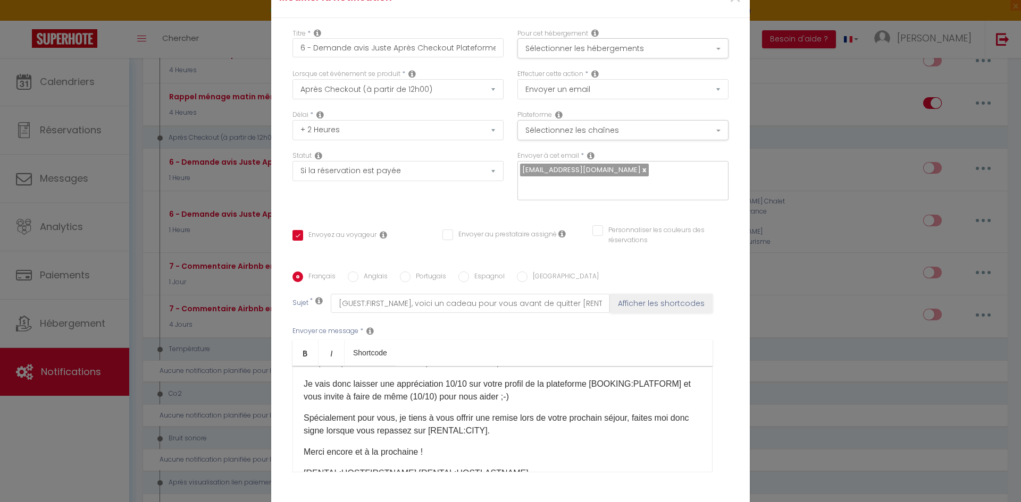
scroll to position [0, 0]
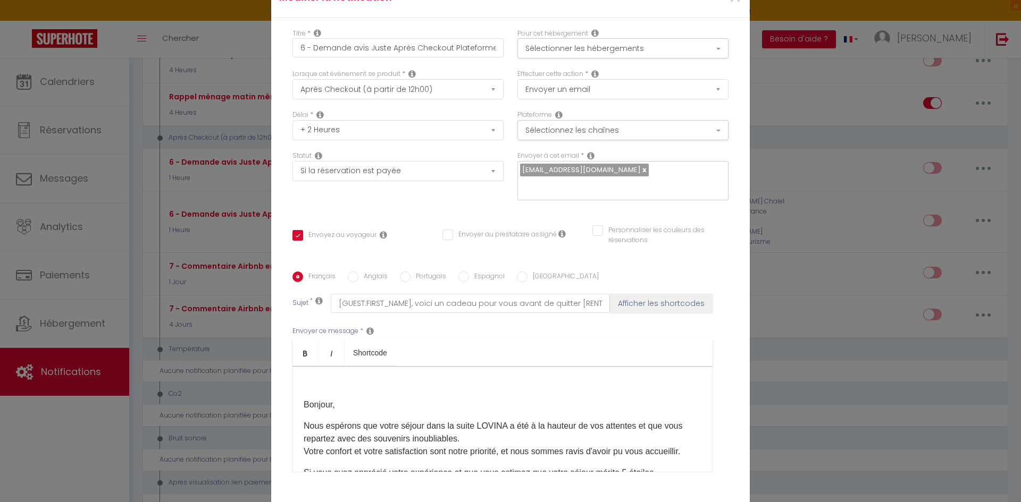
click at [337, 379] on p at bounding box center [503, 383] width 398 height 13
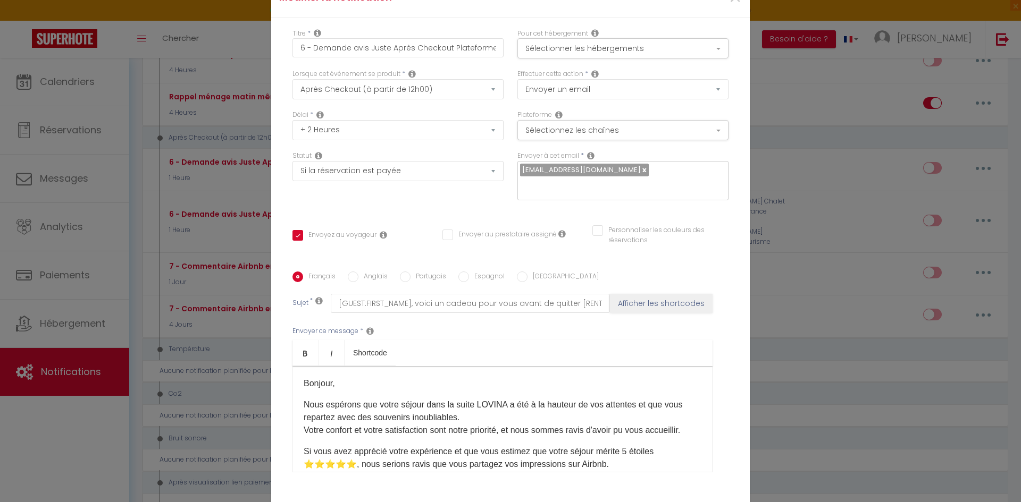
click at [330, 377] on p "Bonjour," at bounding box center [503, 383] width 398 height 13
click at [329, 380] on p "Bonjour," at bounding box center [503, 383] width 398 height 13
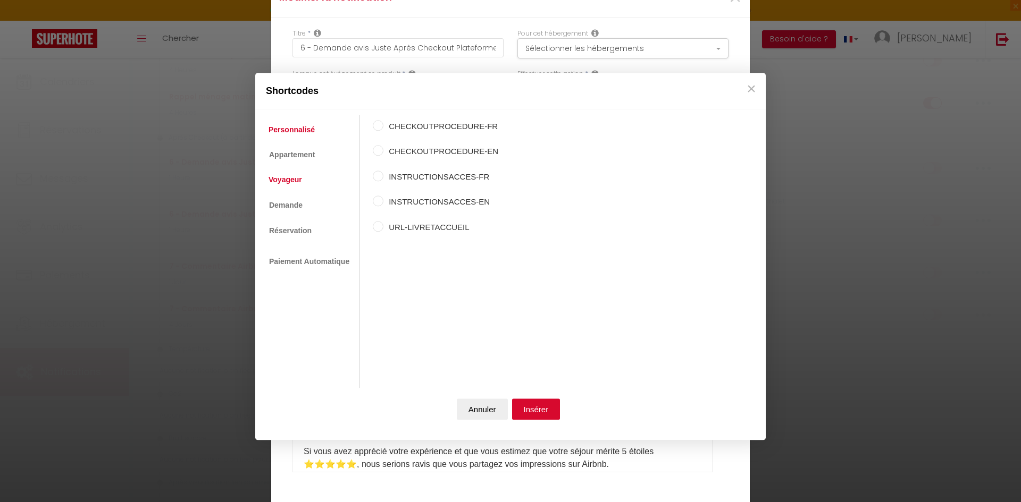
click at [303, 180] on link "Voyageur" at bounding box center [285, 180] width 44 height 19
click at [383, 148] on label "Prénom du voyageur" at bounding box center [435, 152] width 105 height 13
click at [382, 148] on input "Prénom du voyageur" at bounding box center [378, 151] width 11 height 11
radio input "true"
click at [546, 410] on button "Insérer" at bounding box center [536, 409] width 48 height 21
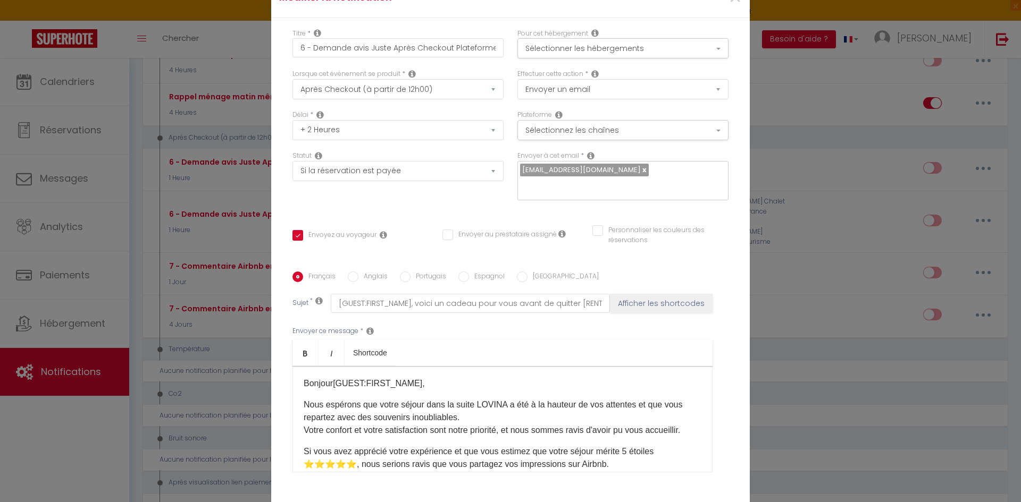
click at [481, 399] on p "Nous espérons que votre séjour dans la suite LOVINA a été à la hauteur de vos a…" at bounding box center [503, 418] width 398 height 38
click at [452, 400] on p "Nous espérons que votre séjour dans la suite LOVINA a été à la hauteur de vos a…" at bounding box center [503, 418] width 398 height 38
drag, startPoint x: 452, startPoint y: 397, endPoint x: 500, endPoint y: 397, distance: 48.4
click at [500, 399] on p "Nous espérons que votre séjour dans la suite LOVINA a été à la hauteur de vos a…" at bounding box center [503, 418] width 398 height 38
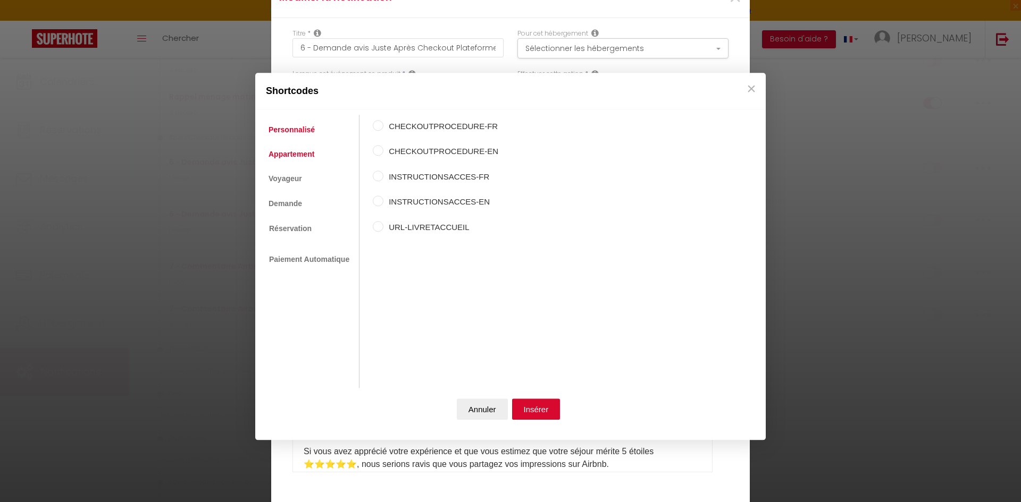
click at [290, 155] on link "Appartement" at bounding box center [291, 154] width 56 height 19
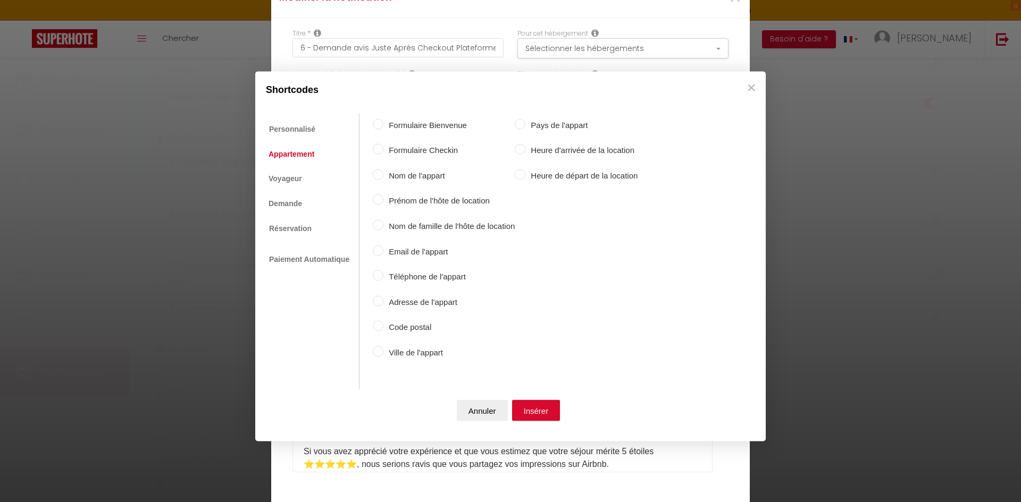
click at [384, 177] on label "Nom de l'appart" at bounding box center [448, 175] width 131 height 13
click at [383, 177] on input "Nom de l'appart" at bounding box center [378, 174] width 11 height 11
radio input "true"
click at [534, 410] on button "Insérer" at bounding box center [536, 410] width 48 height 21
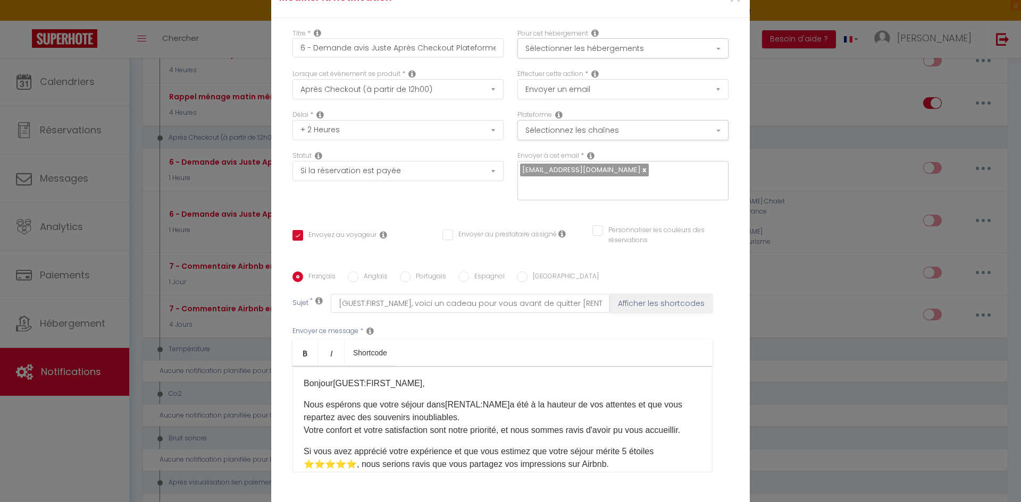
click at [484, 416] on p "Nous espérons que votre séjour dans [RENTAL:NAME] ​ a été à la hauteur de vos a…" at bounding box center [503, 418] width 398 height 38
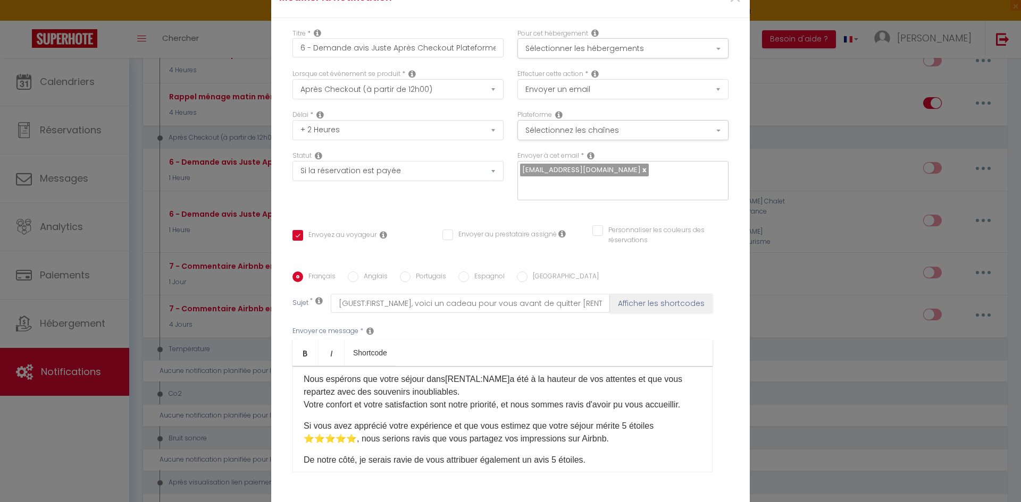
scroll to position [49, 0]
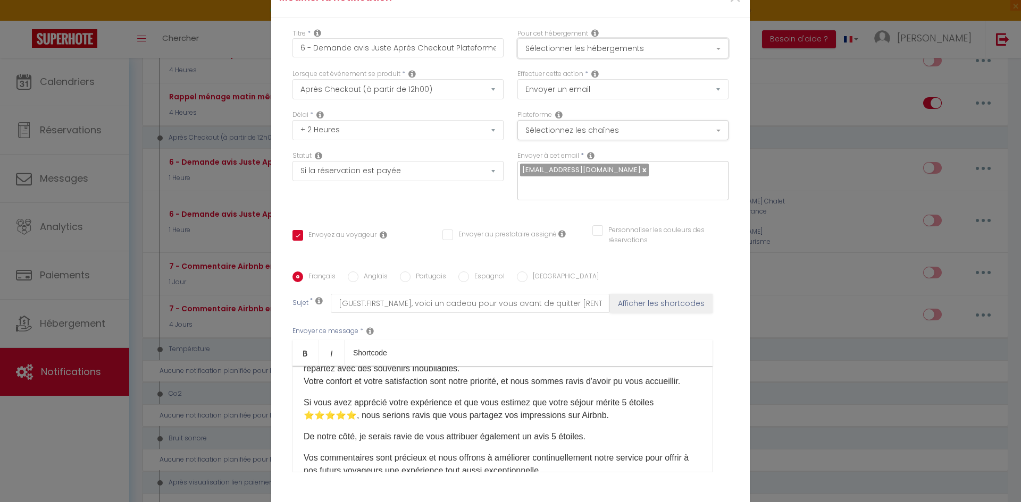
click at [644, 56] on button "Sélectionner les hébergements" at bounding box center [622, 48] width 211 height 20
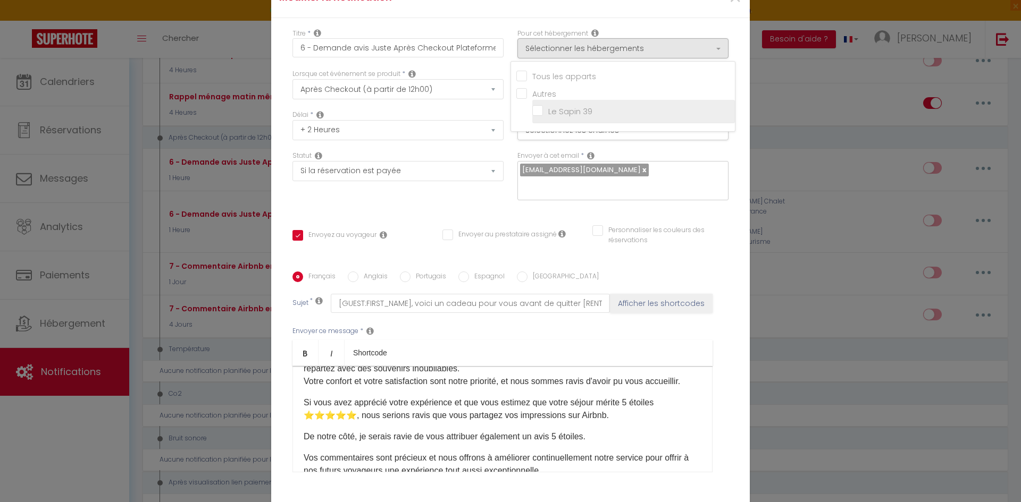
click at [538, 117] on input "Le Sapin 39" at bounding box center [633, 111] width 203 height 11
checkbox input "true"
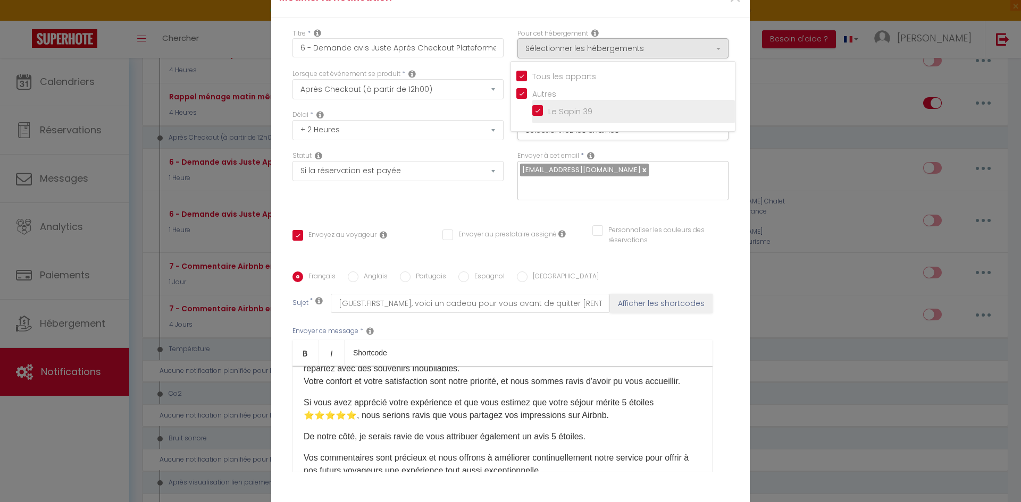
checkbox input "false"
click at [660, 28] on div "Titre * 6 - Demande avis Juste Après Checkout Plateforme Pour cet hébergement S…" at bounding box center [510, 272] width 479 height 509
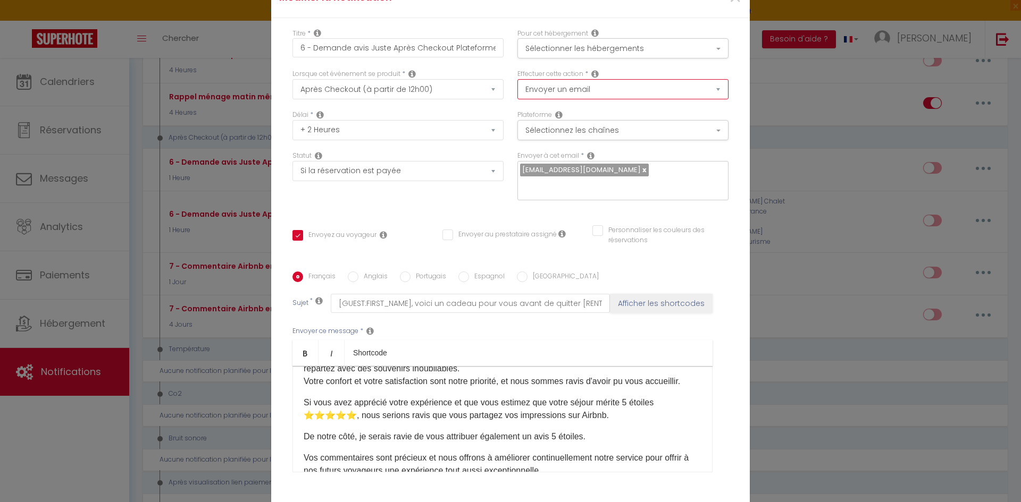
click at [619, 99] on select "Envoyer un email Envoyer un SMS Envoyer une notification push Envoyer l'avis au…" at bounding box center [622, 89] width 211 height 20
click at [636, 81] on div "Effectuer cette action * Envoyer un email Envoyer un SMS Envoyer une notificati…" at bounding box center [622, 84] width 211 height 30
click at [615, 135] on button "Sélectionnez les chaînes" at bounding box center [622, 130] width 211 height 20
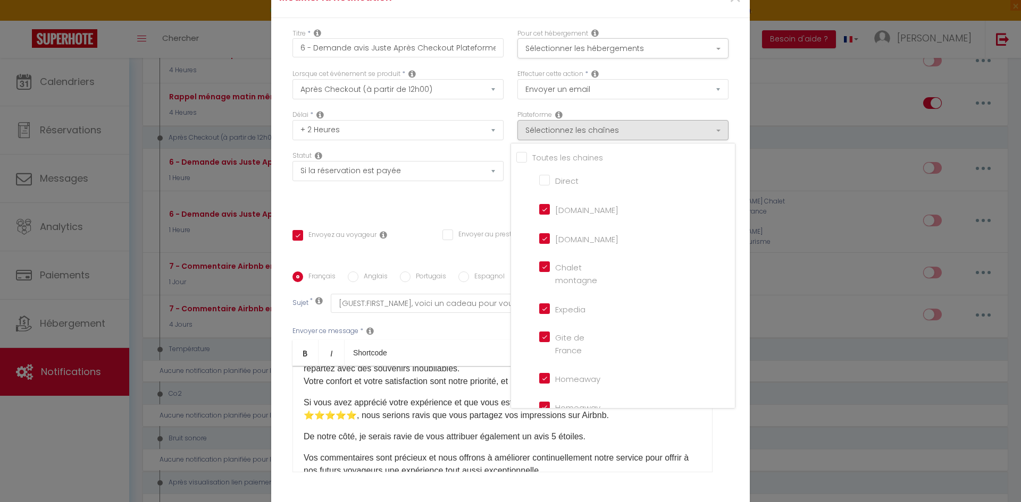
click at [519, 162] on input "Tous les apparts" at bounding box center [625, 157] width 219 height 11
checkbox input "true"
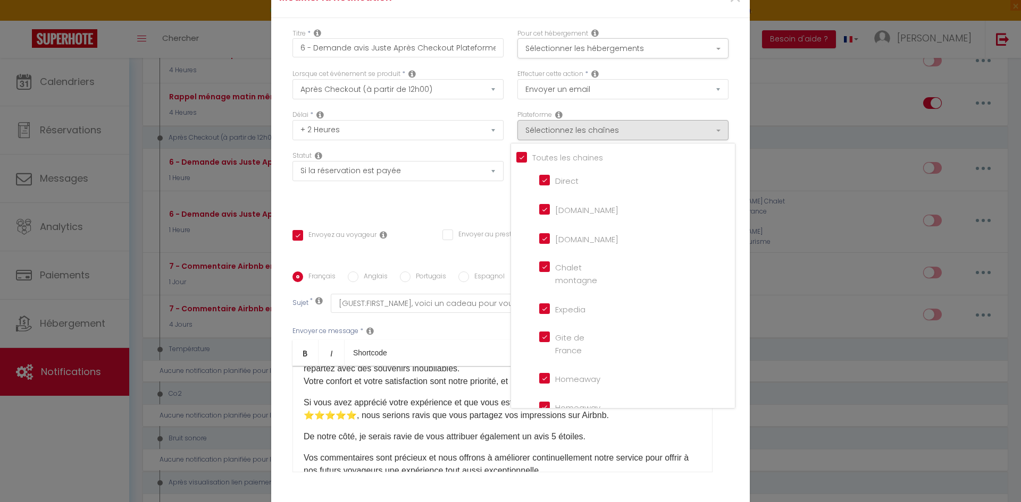
checkbox input "true"
checkbox input "false"
click at [519, 162] on input "Tous les apparts" at bounding box center [625, 157] width 219 height 11
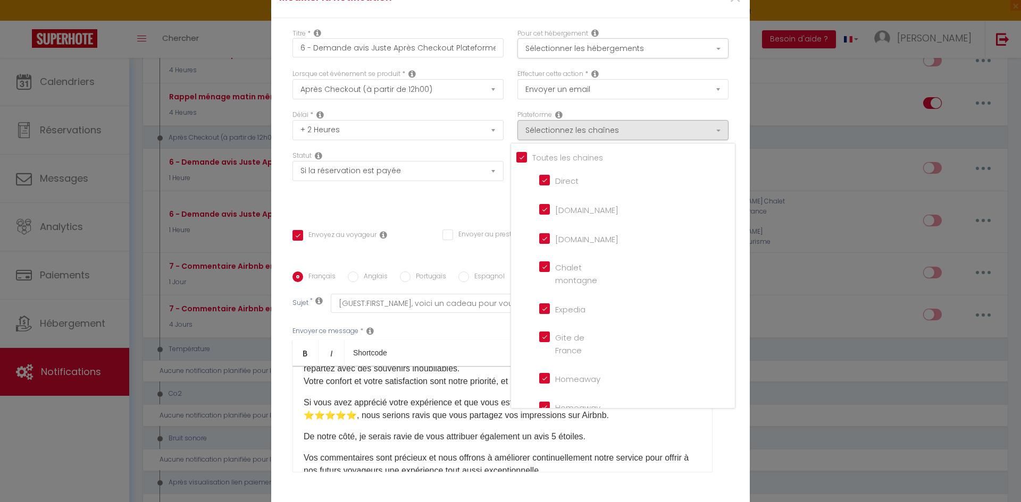
checkbox input "false"
checkbox montagne "false"
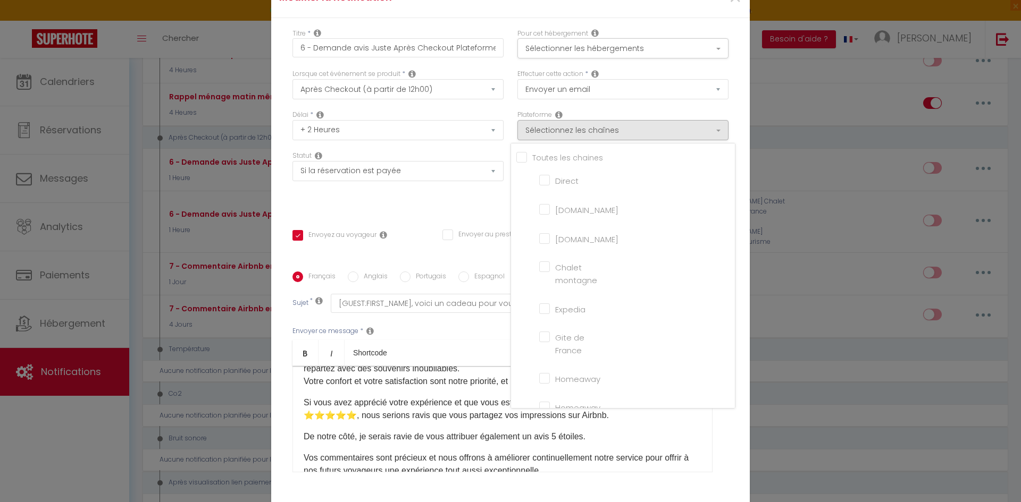
checkbox input "false"
checkbox France "false"
checkbox input "false"
checkbox iCal "false"
checkbox input "false"
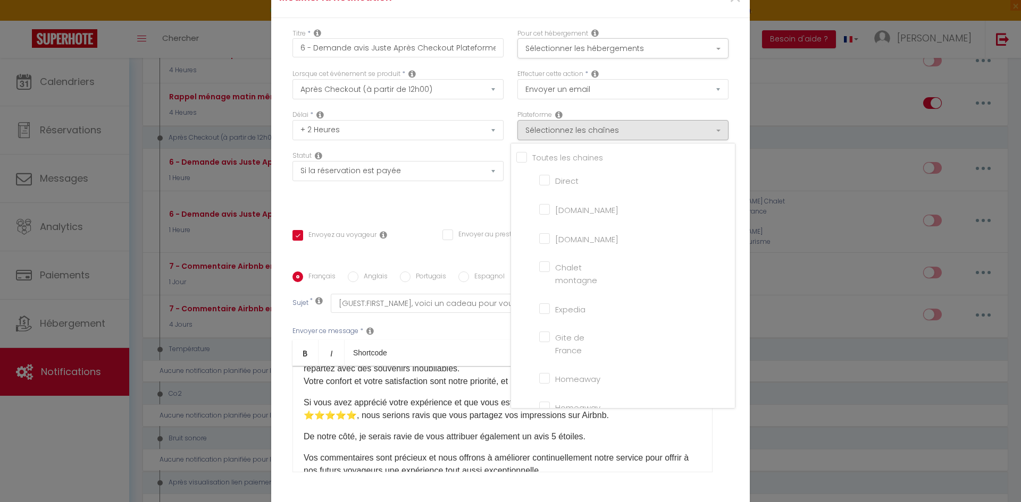
checkbox input "false"
checkbox tourisme "false"
checkbox input "false"
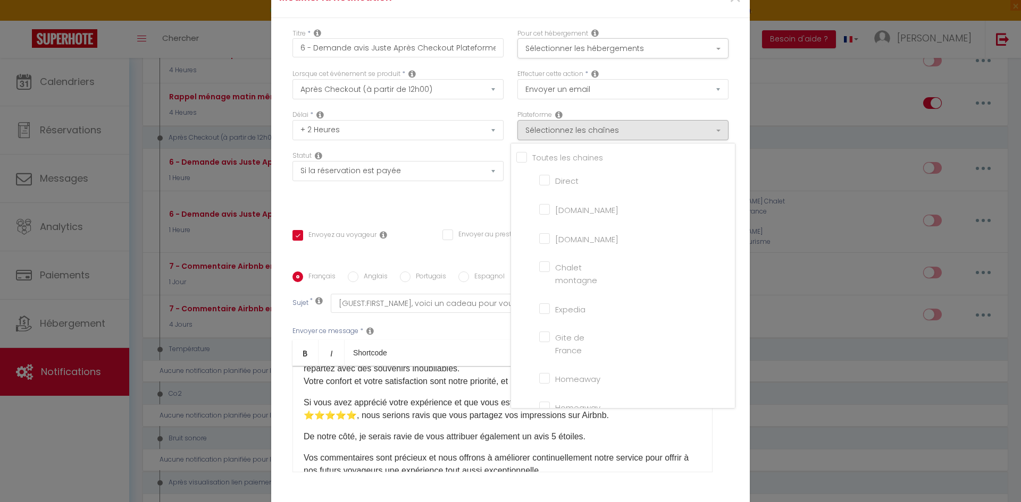
checkbox input "false"
checkbox input "true"
checkbox input "false"
click at [544, 214] on input "[DOMAIN_NAME]" at bounding box center [569, 209] width 61 height 11
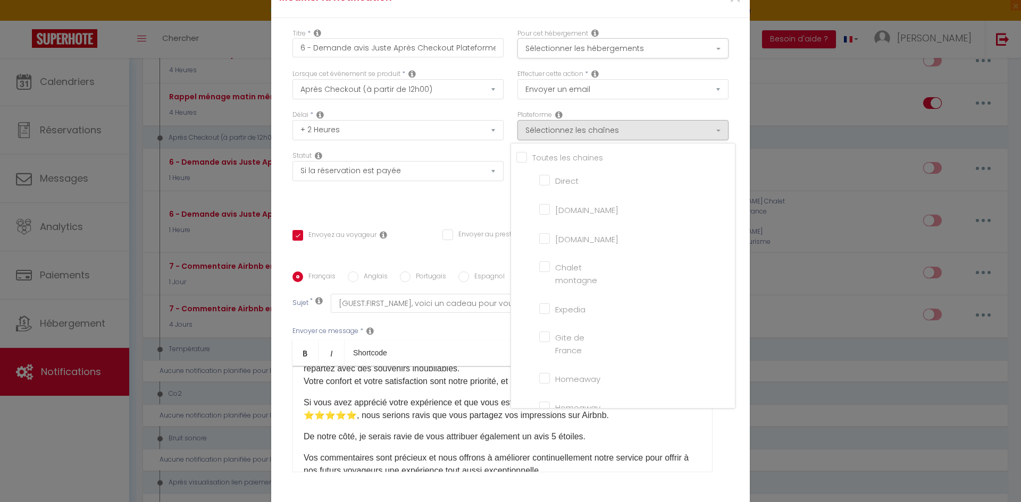
checkbox input "true"
checkbox input "false"
click at [460, 199] on div "Statut Aucun Si la réservation est payée Si réservation non payée Si la caution…" at bounding box center [398, 181] width 225 height 60
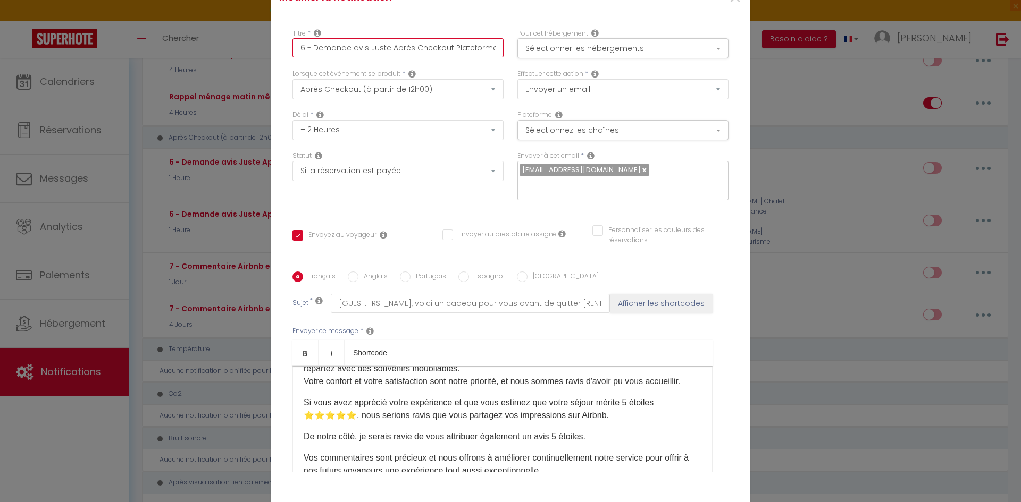
click at [362, 52] on input "6 - Demande avis Juste Après Checkout Plateforme" at bounding box center [397, 47] width 211 height 19
click at [493, 57] on input "6 - Demande avis Juste Après Checkout Plateforme" at bounding box center [397, 47] width 211 height 19
type input "6 - Demande avis Juste Après Checkout Plateforme"
checkbox input "true"
checkbox input "false"
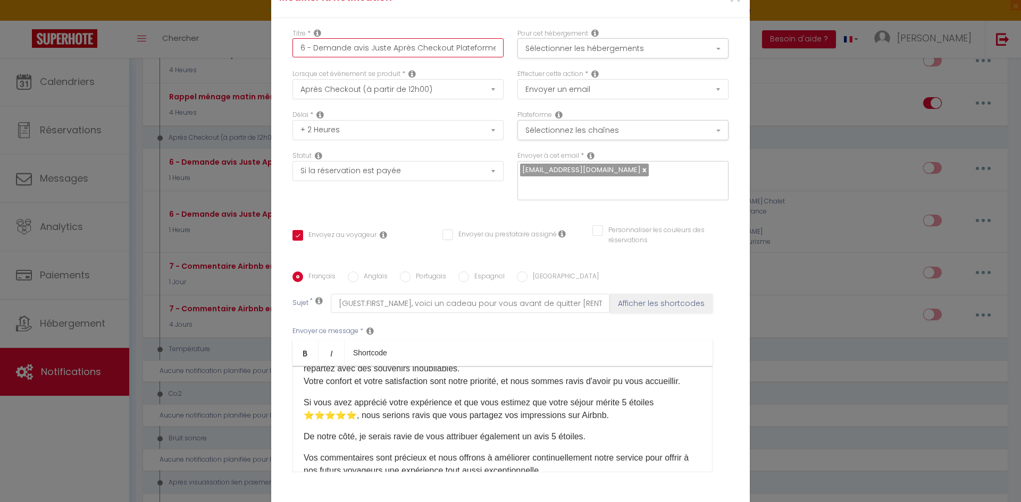
checkbox input "false"
type input "6 - Demande avis Juste Après Checkout Plateforme ("
checkbox input "true"
checkbox input "false"
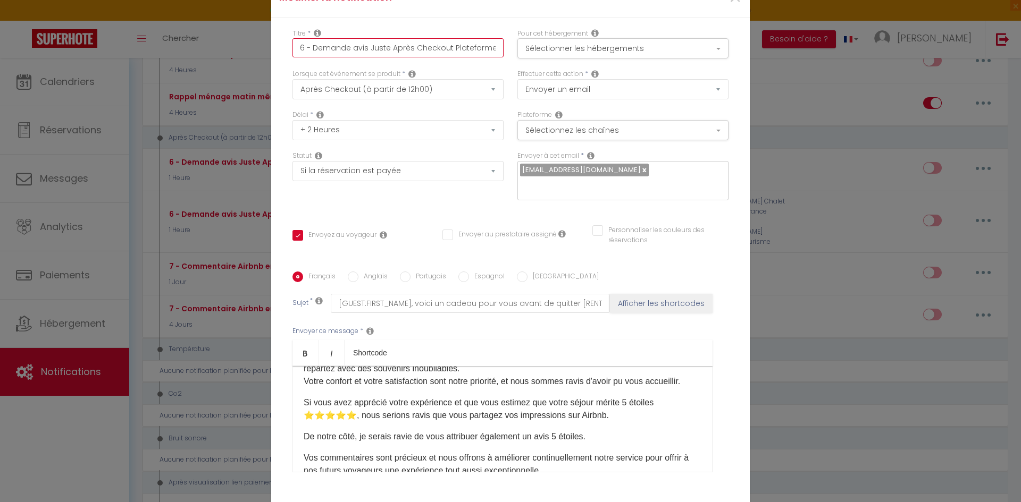
type input "6 - Demande avis Juste Après Checkout Plateforme (A"
checkbox input "true"
checkbox input "false"
type input "6 - Demande avis Juste Après Checkout Plateforme (Ai"
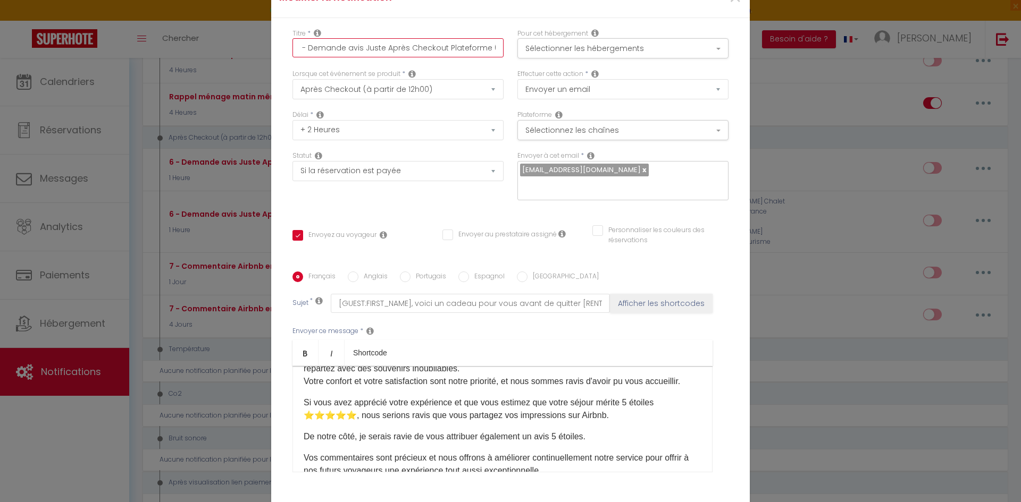
checkbox input "true"
checkbox input "false"
type input "6 - Demande avis Juste Après Checkout Plateforme (Air"
checkbox input "true"
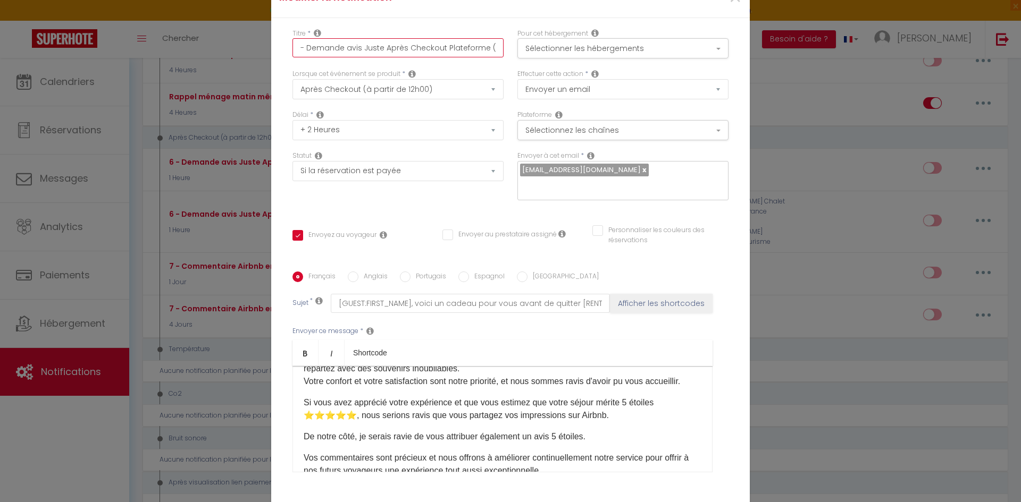
checkbox input "false"
type input "6 - Demande avis Juste Après Checkout Plateforme (Airb"
checkbox input "true"
checkbox input "false"
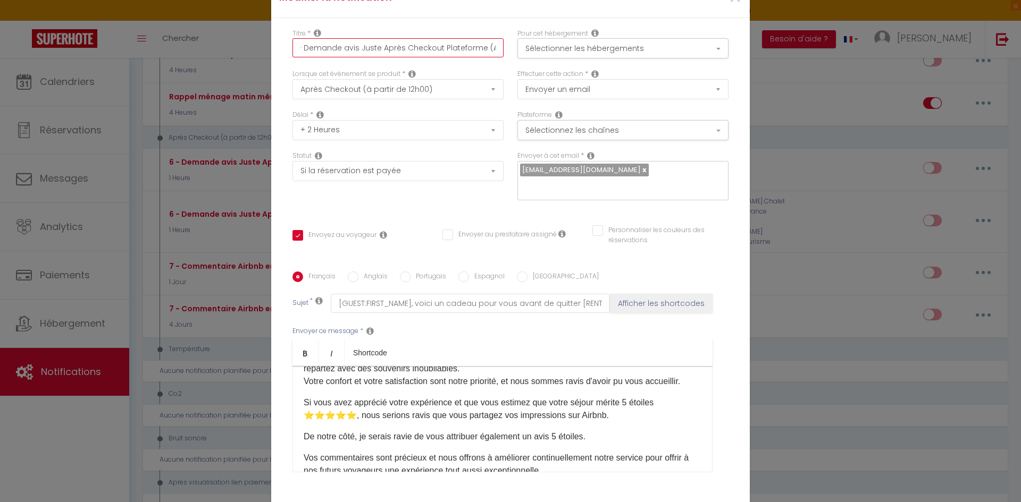
checkbox input "false"
type input "6 - Demande avis Juste Après Checkout Plateforme (Airbn"
checkbox input "true"
checkbox input "false"
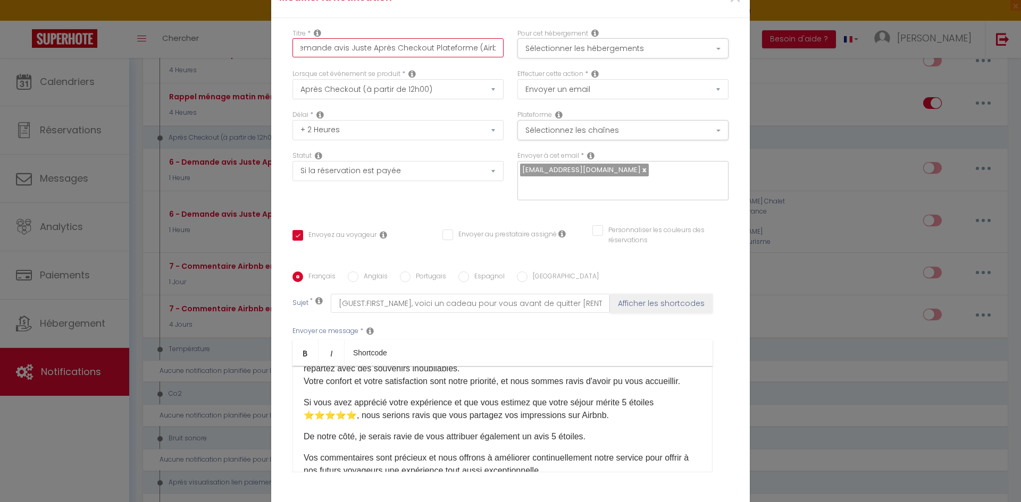
type input "6 - Demande avis Juste Après Checkout Plateforme (Airbnb"
checkbox input "true"
checkbox input "false"
type input "6 - Demande avis Juste Après Checkout Plateforme (Airbnb)"
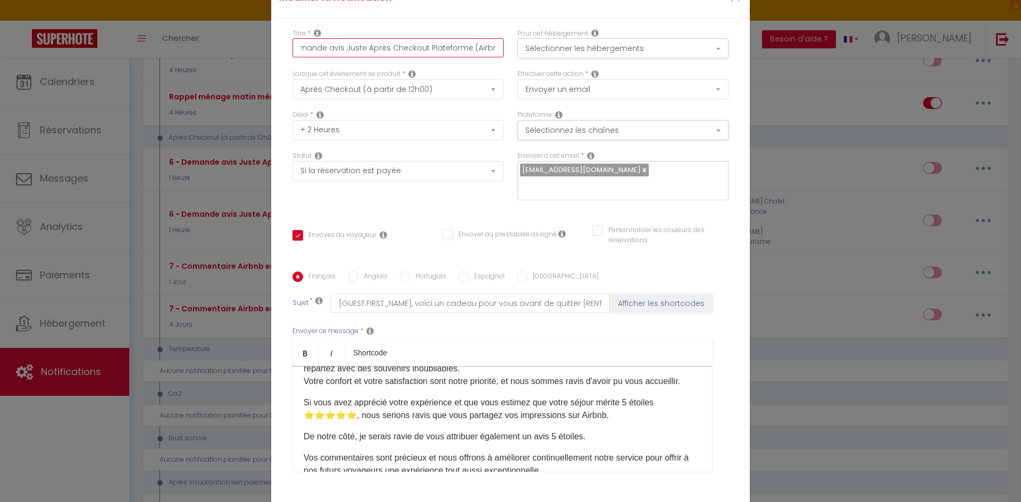
checkbox input "true"
checkbox input "false"
type input "6 - Demande avis Juste Après Checkout Plateforme (Airbnb)"
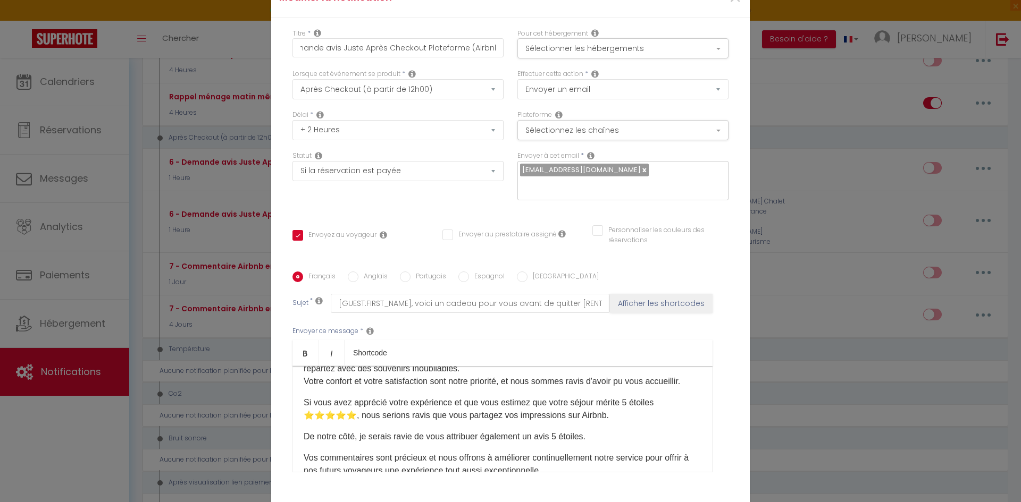
click at [399, 205] on div "Titre * 6 - Demande avis Juste Après Checkout Plateforme (Airbnb) Pour cet hébe…" at bounding box center [510, 272] width 479 height 509
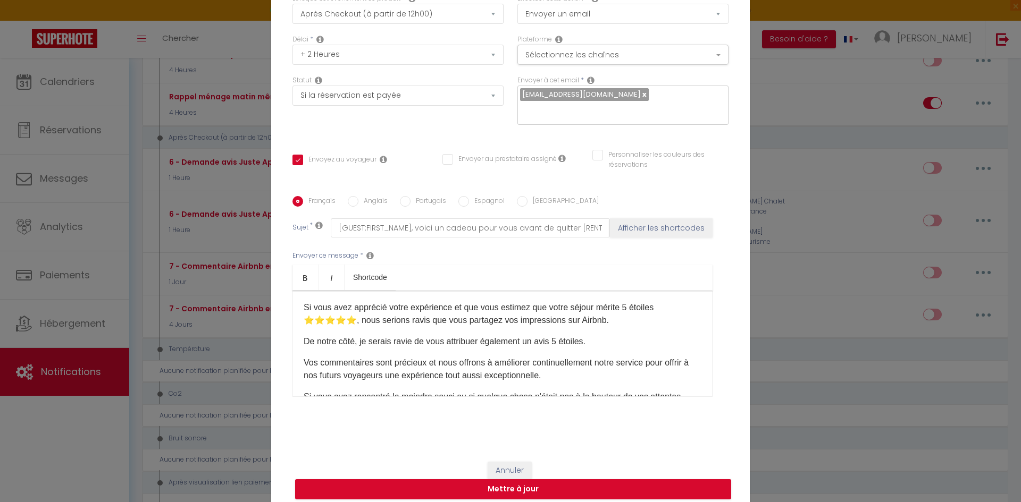
scroll to position [54, 0]
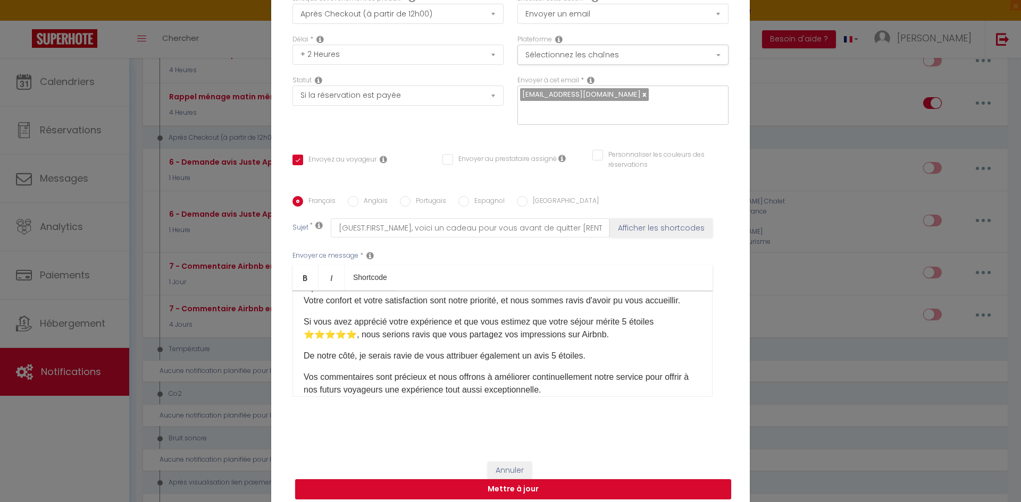
click at [627, 332] on p "Si vous avez apprécié votre expérience et que vous estimez que votre séjour mér…" at bounding box center [503, 329] width 398 height 26
click at [637, 332] on p "Si vous avez apprécié votre expérience et que vous estimez que votre séjour mér…" at bounding box center [503, 329] width 398 height 26
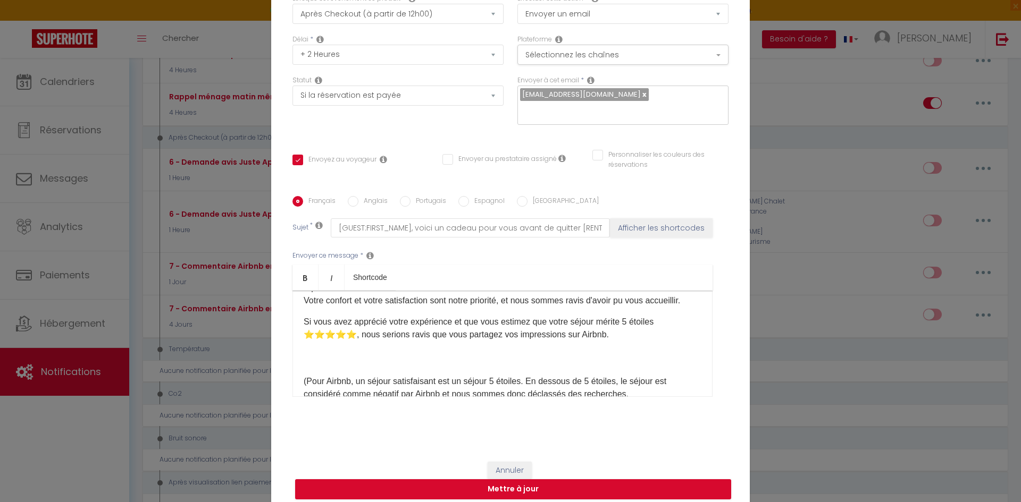
click at [411, 348] on p "Si vous avez apprécié votre expérience et que vous estimez que votre séjour mér…" at bounding box center [503, 341] width 398 height 51
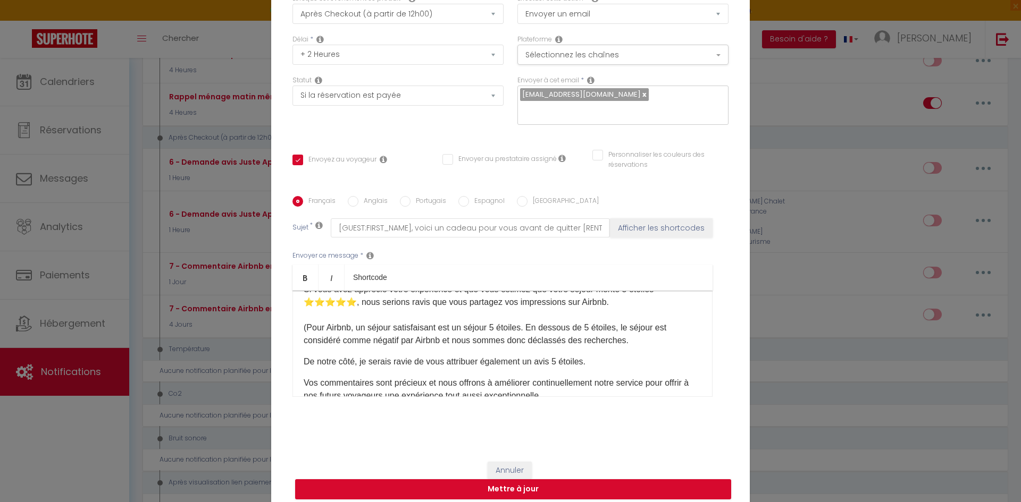
scroll to position [83, 0]
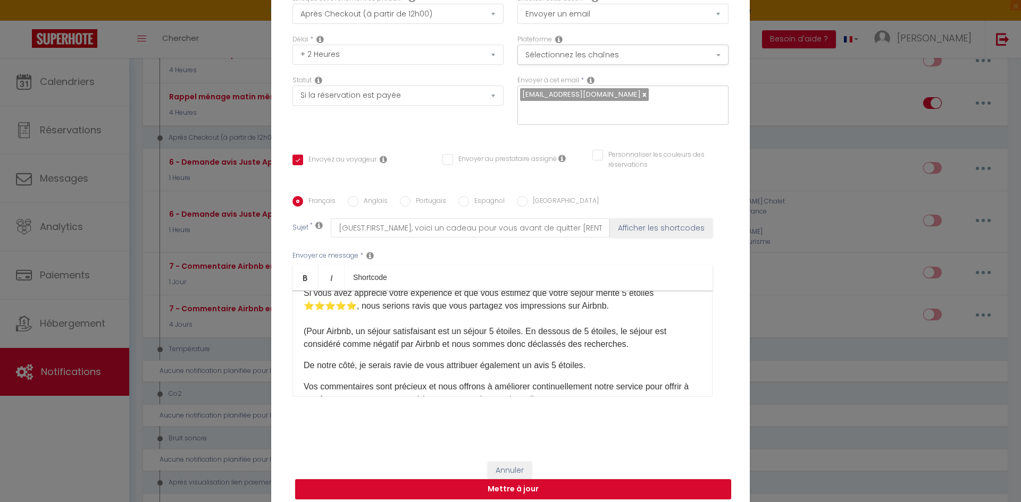
click at [645, 340] on p "Si vous avez apprécié votre expérience et que vous estimez que votre séjour mér…" at bounding box center [503, 319] width 398 height 64
click at [304, 326] on p "Si vous avez apprécié votre expérience et que vous estimez que votre séjour mér…" at bounding box center [503, 319] width 398 height 64
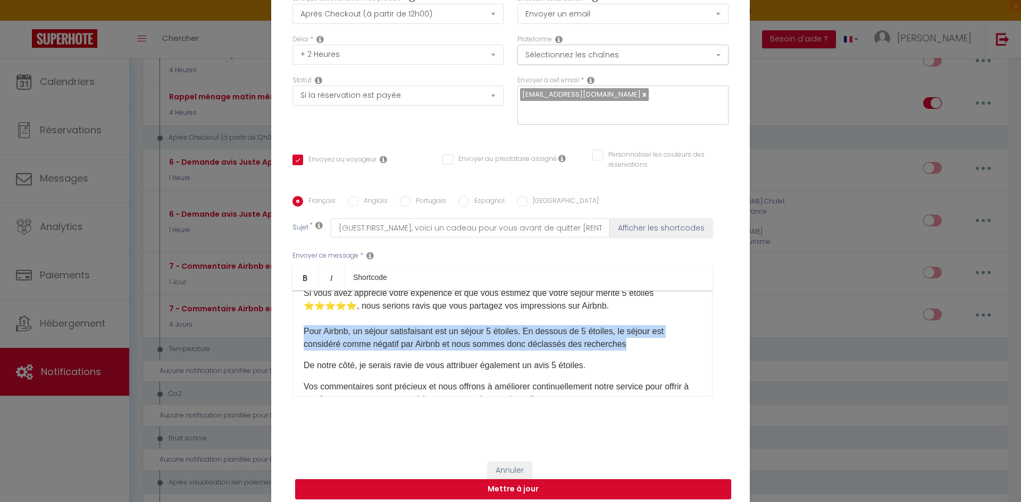
drag, startPoint x: 632, startPoint y: 334, endPoint x: 276, endPoint y: 324, distance: 355.8
click at [276, 324] on div "Titre * 6 - Demande avis Juste Après Checkout Plateforme (Airbnb) Pour cet hébe…" at bounding box center [510, 197] width 479 height 509
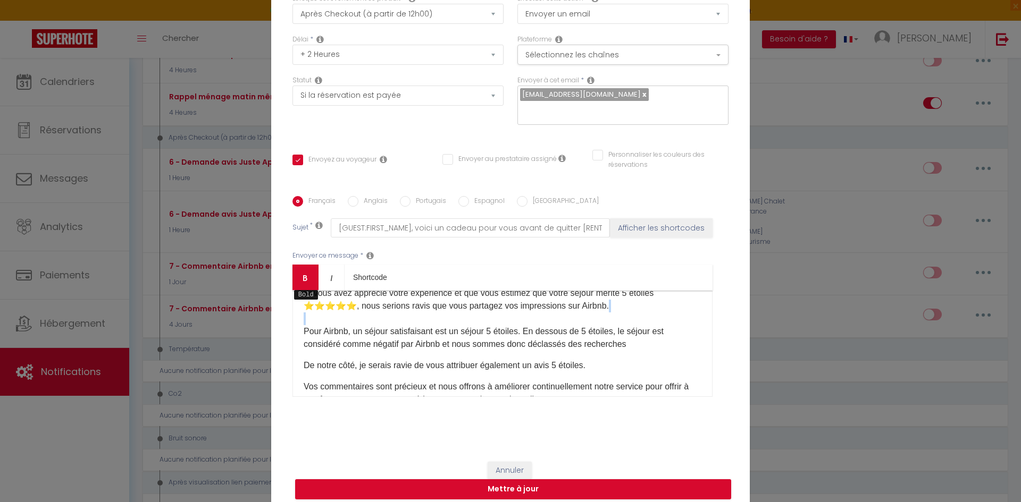
click at [301, 274] on icon "Bold" at bounding box center [305, 278] width 9 height 9
click at [668, 341] on p "Si vous avez apprécié votre expérience et que vous estimez que votre séjour mér…" at bounding box center [503, 319] width 398 height 64
click at [658, 349] on div "Bonjour [GUEST:FIRST_NAME] ​ , Nous espérons que votre séjour dans [RENTAL:NAME…" at bounding box center [502, 344] width 420 height 106
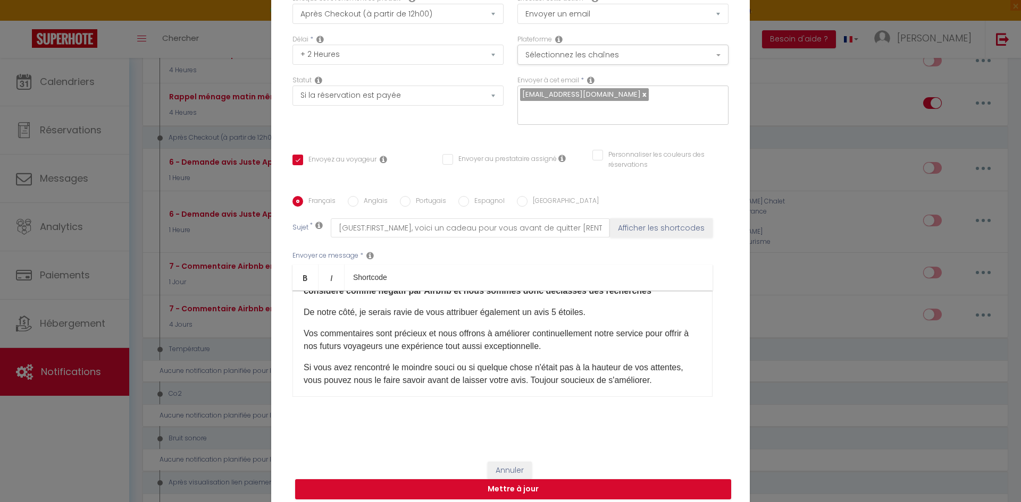
click at [389, 306] on p "De notre côté, je serais ravie de vous attribuer également un avis 5 étoiles." at bounding box center [503, 312] width 398 height 13
click at [570, 337] on p "Vos commentaires sont précieux et nous offrons à améliorer continuellement notr…" at bounding box center [503, 341] width 398 height 26
click at [469, 329] on p "Vos commentaires sont précieux et nous offrons à améliorer continuellement notr…" at bounding box center [503, 341] width 398 height 26
click at [602, 339] on p "Vos commentaires sont précieux et nous cherchons à améliorer continuellement no…" at bounding box center [503, 341] width 398 height 26
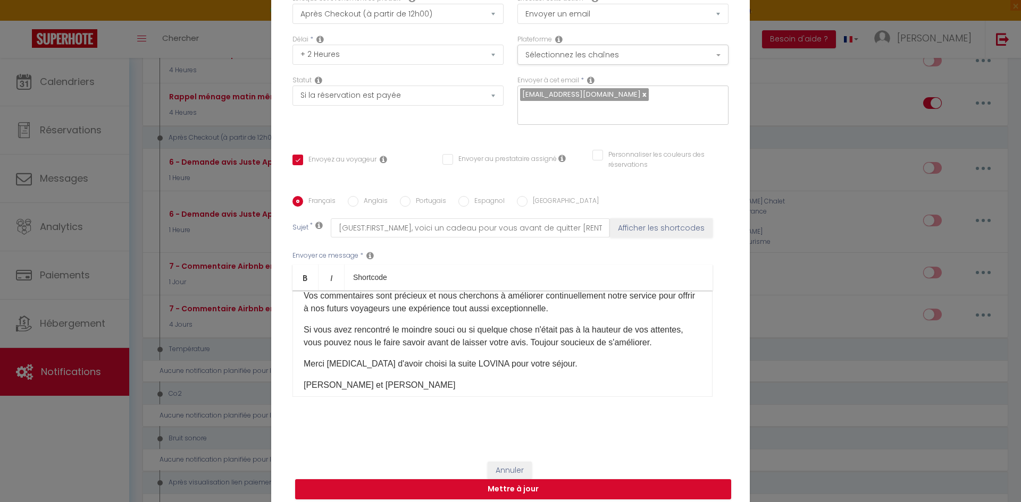
scroll to position [183, 0]
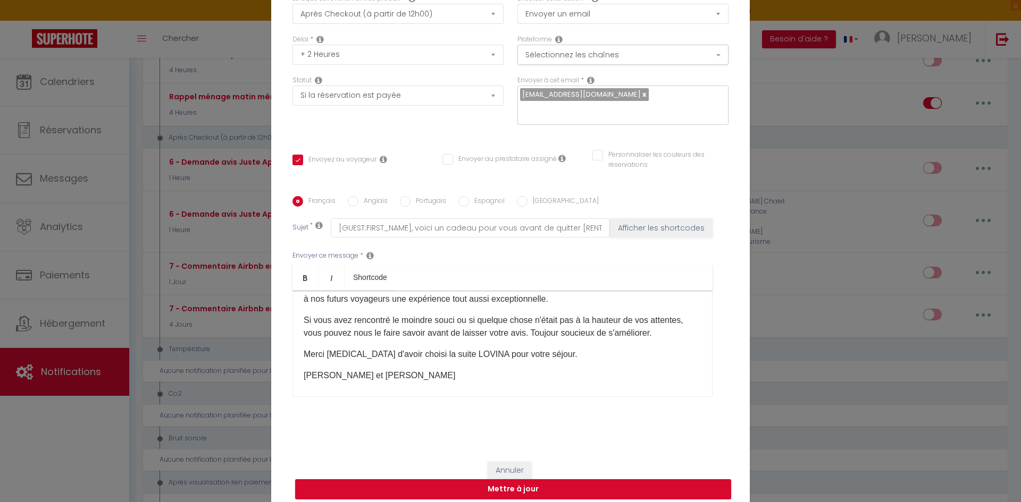
click at [555, 329] on p "Si vous avez rencontré le moindre souci ou si quelque chose n'était pas à la ha…" at bounding box center [503, 327] width 398 height 26
drag, startPoint x: 666, startPoint y: 328, endPoint x: 530, endPoint y: 328, distance: 135.6
click at [530, 328] on p "Si vous avez rencontré le moindre souci ou si quelque chose n'était pas à la ha…" at bounding box center [503, 327] width 398 height 26
drag, startPoint x: 403, startPoint y: 347, endPoint x: 460, endPoint y: 349, distance: 57.5
click at [460, 349] on p "Merci [MEDICAL_DATA] d'avoir choisi la suite LOVINA pour votre séjour." at bounding box center [503, 354] width 398 height 13
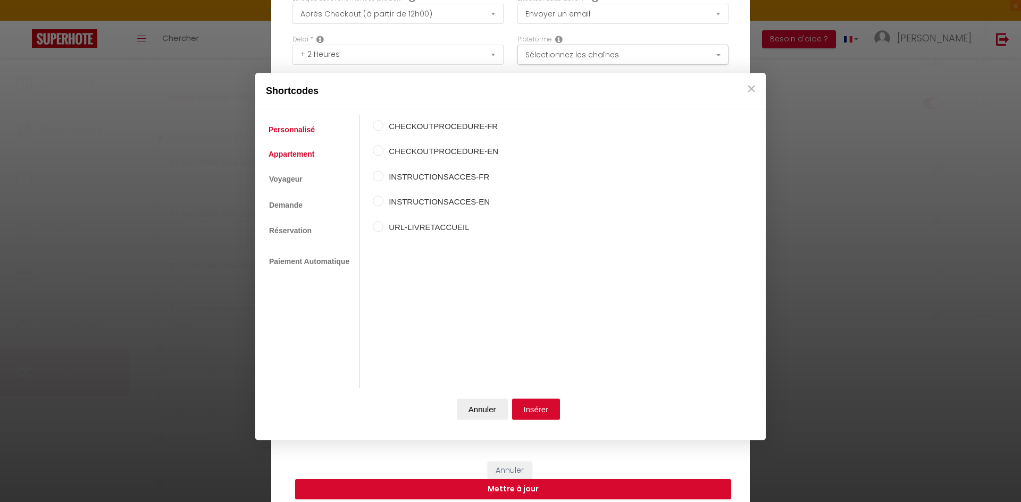
click at [298, 156] on link "Appartement" at bounding box center [291, 154] width 56 height 19
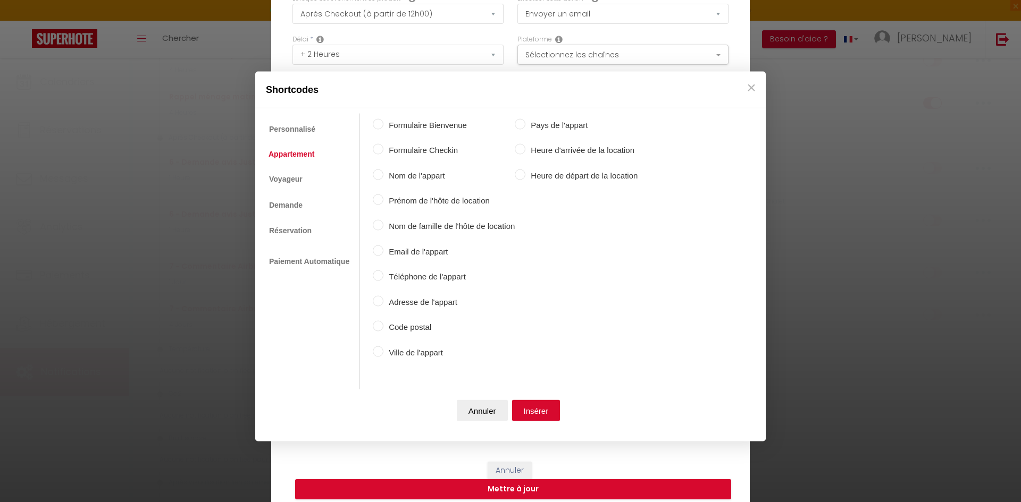
click at [405, 176] on label "Nom de l'appart" at bounding box center [448, 175] width 131 height 13
click at [383, 176] on input "Nom de l'appart" at bounding box center [378, 174] width 11 height 11
radio input "true"
click at [536, 415] on button "Insérer" at bounding box center [536, 410] width 48 height 21
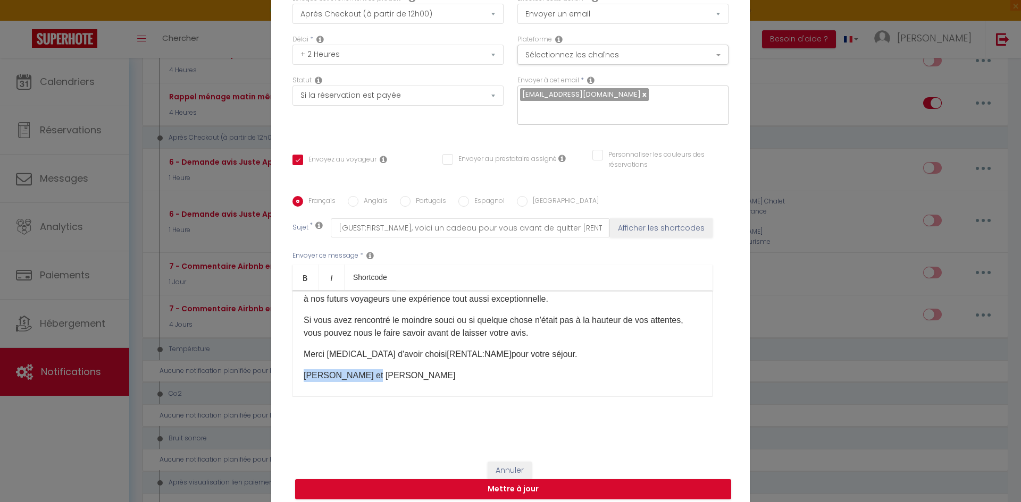
drag, startPoint x: 379, startPoint y: 374, endPoint x: 263, endPoint y: 370, distance: 116.5
click at [263, 370] on div "Modifier la notification × Titre * 6 - Demande avis Juste Après Checkout Platef…" at bounding box center [510, 251] width 1021 height 502
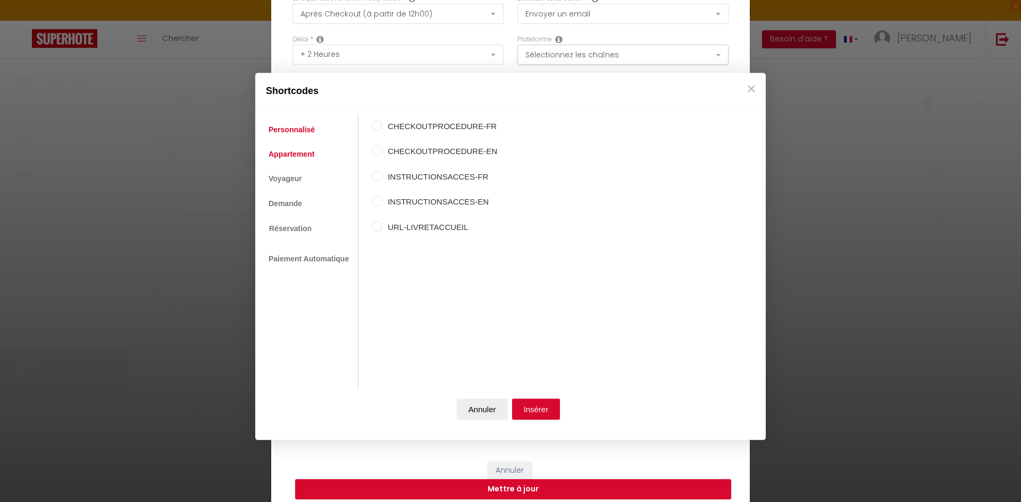
click at [300, 154] on link "Appartement" at bounding box center [291, 154] width 56 height 19
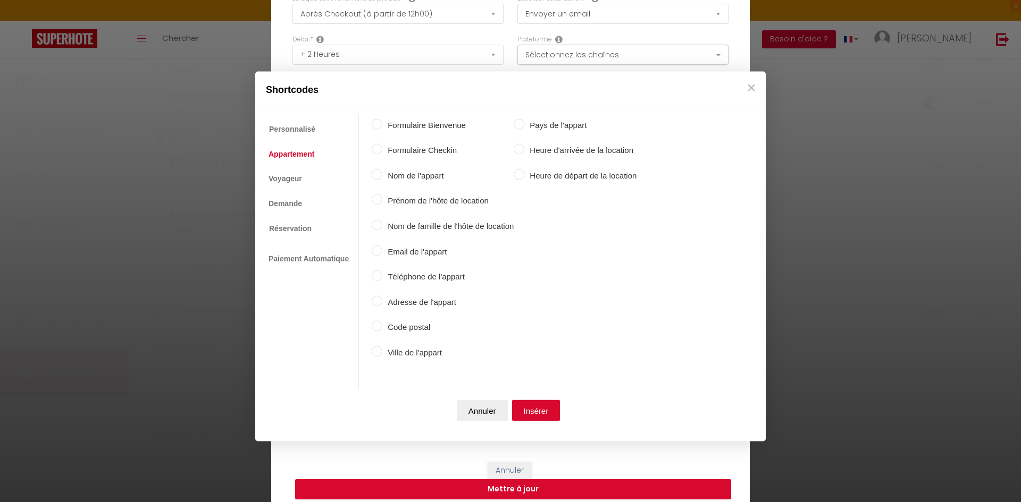
click at [392, 202] on label "Prénom de l'hôte de location" at bounding box center [447, 201] width 131 height 13
click at [382, 202] on input "Prénom de l'hôte de location" at bounding box center [377, 200] width 11 height 11
radio input "true"
click at [548, 415] on button "Insérer" at bounding box center [536, 410] width 48 height 21
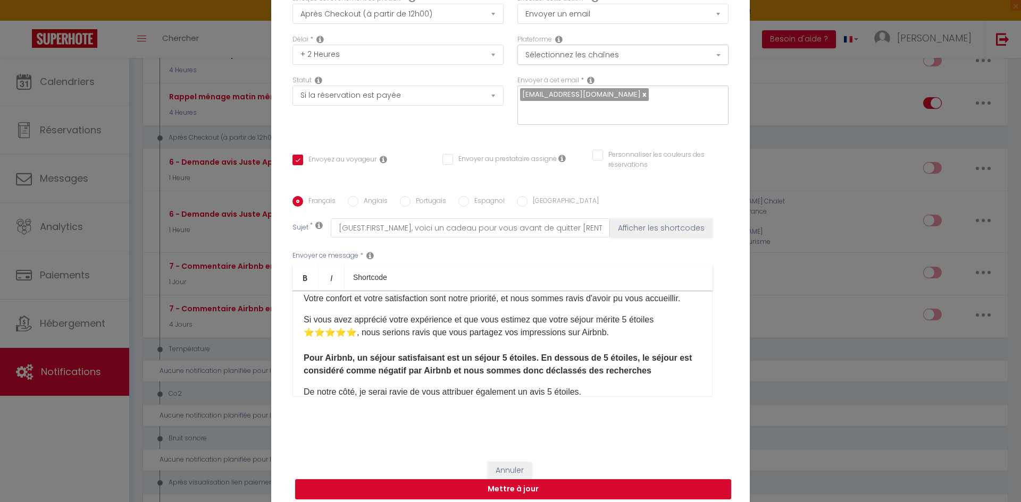
scroll to position [203, 0]
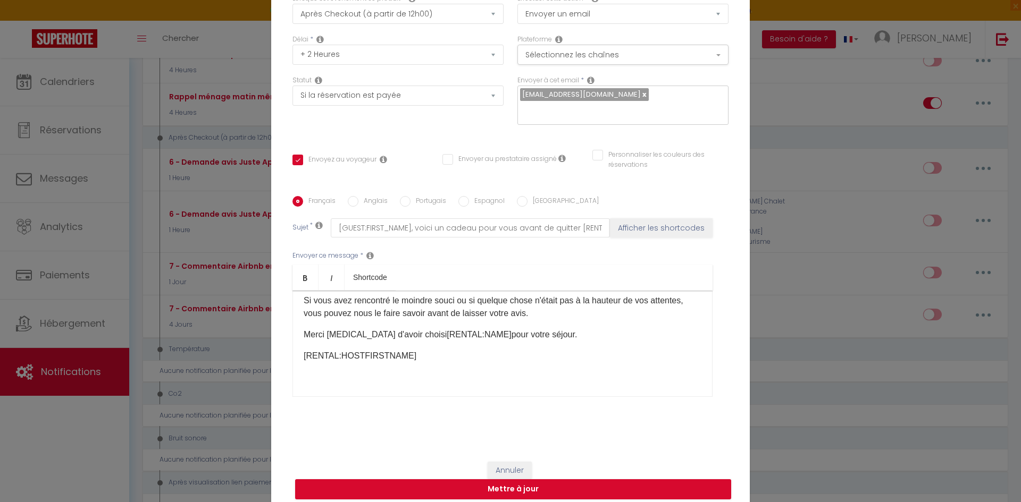
click at [432, 352] on p "[RENTAL:HOSTFIRSTNAME] ​" at bounding box center [503, 356] width 398 height 13
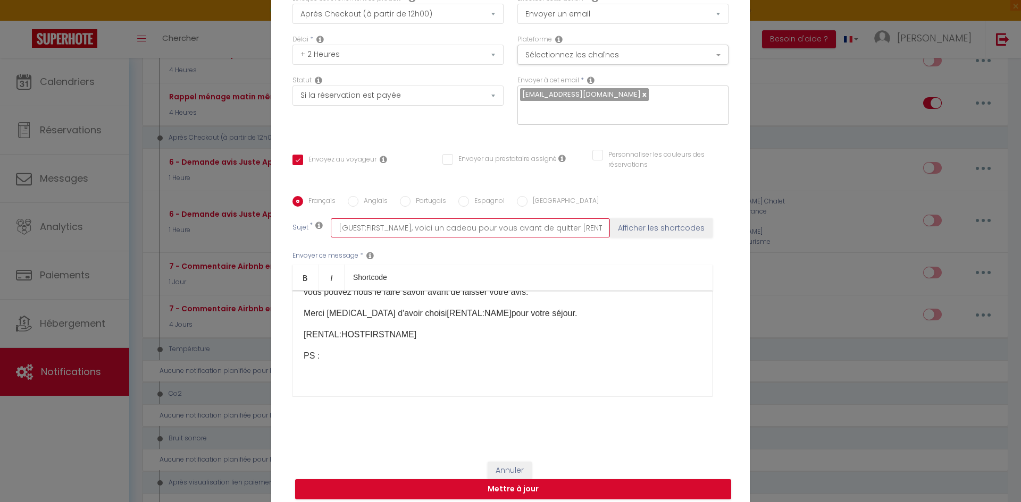
drag, startPoint x: 410, startPoint y: 219, endPoint x: 569, endPoint y: 222, distance: 159.5
click at [569, 222] on input "[GUEST:FIRST_NAME], voici un cadeau pour vous avant de quitter [RENTAL:CITY]" at bounding box center [470, 228] width 279 height 19
type input "[GUEST:FIRST_NAME], [RENTAL:CITY]"
checkbox input "true"
checkbox input "false"
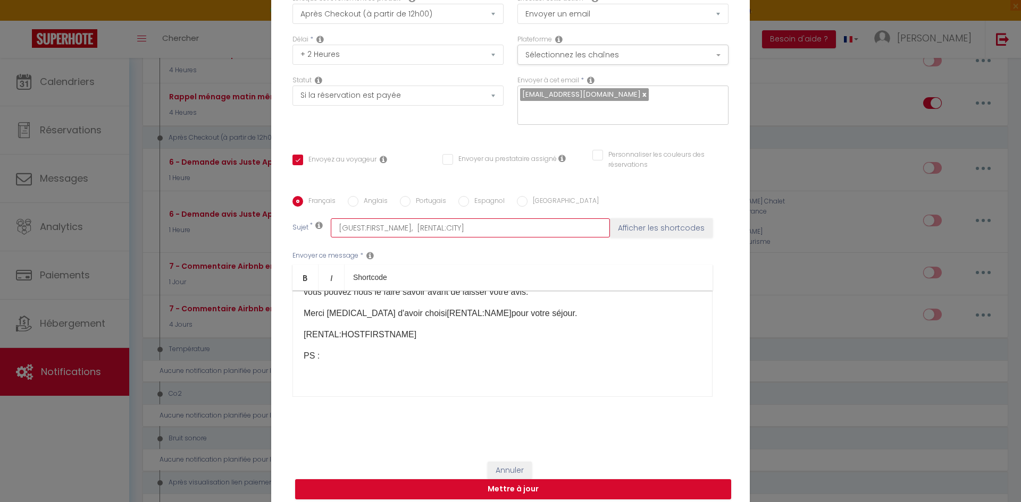
checkbox input "false"
type input "[GUEST:FIRST_NAME], q [RENTAL:CITY]"
checkbox input "true"
checkbox input "false"
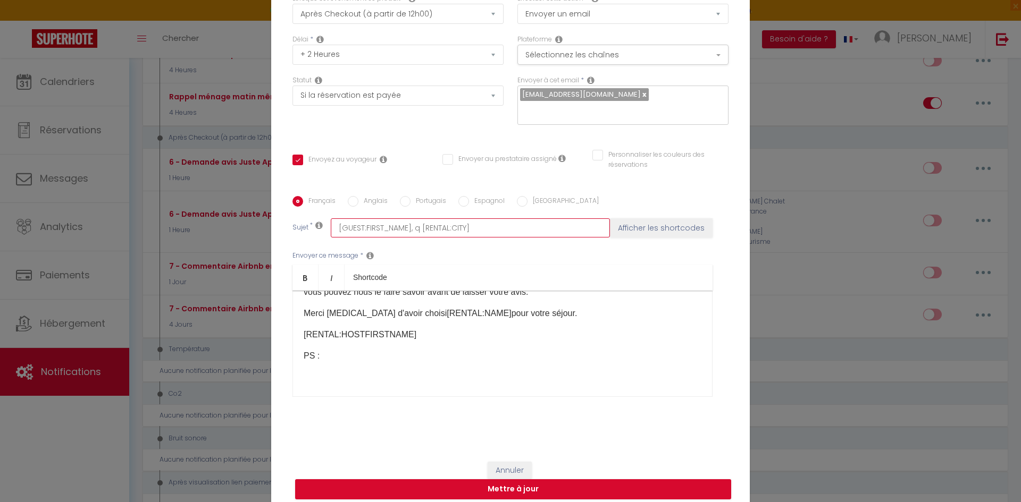
type input "[GUEST:FIRST_NAME], qu [RENTAL:CITY]"
checkbox input "true"
checkbox input "false"
type input "[GUEST:FIRST_NAME], qu' [RENTAL:CITY]"
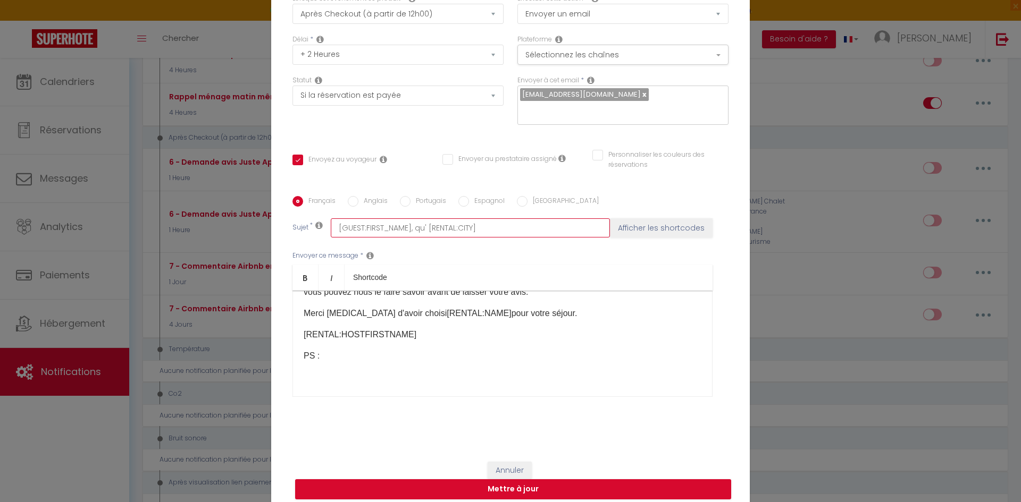
checkbox input "true"
checkbox input "false"
type input "[GUEST:FIRST_NAME], qu'a [RENTAL:CITY]"
checkbox input "true"
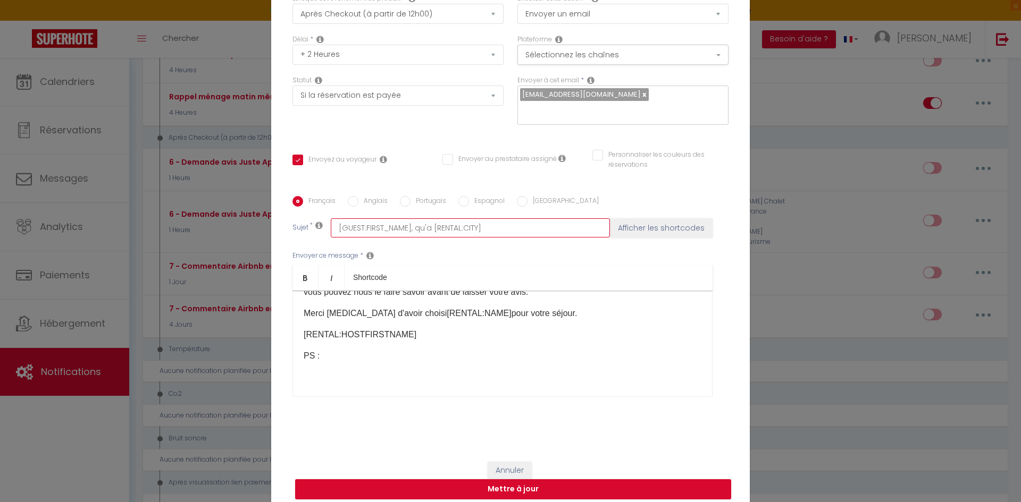
checkbox input "false"
type input "[GUEST:FIRST_NAME], qu'av [RENTAL:CITY]"
checkbox input "true"
checkbox input "false"
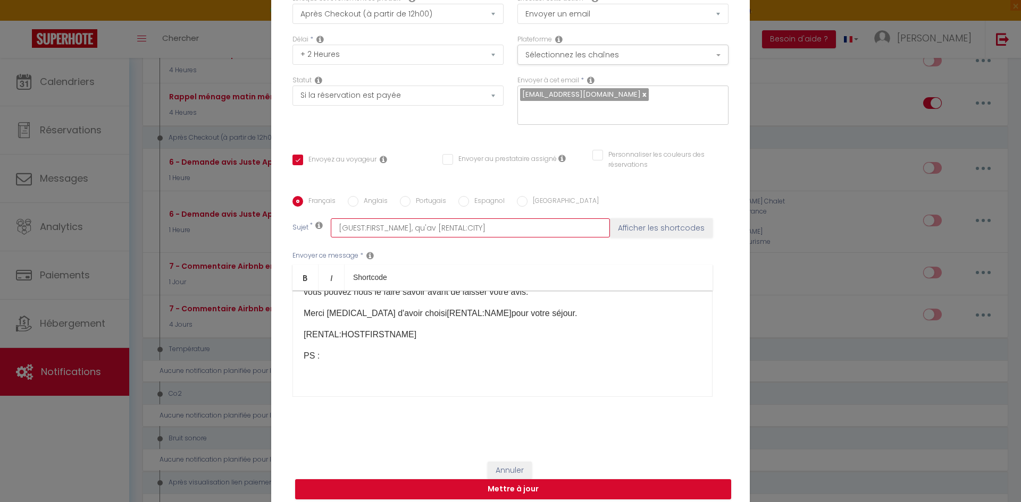
checkbox input "false"
type input "[GUEST:FIRST_NAME], qu'ave [RENTAL:CITY]"
checkbox input "true"
checkbox input "false"
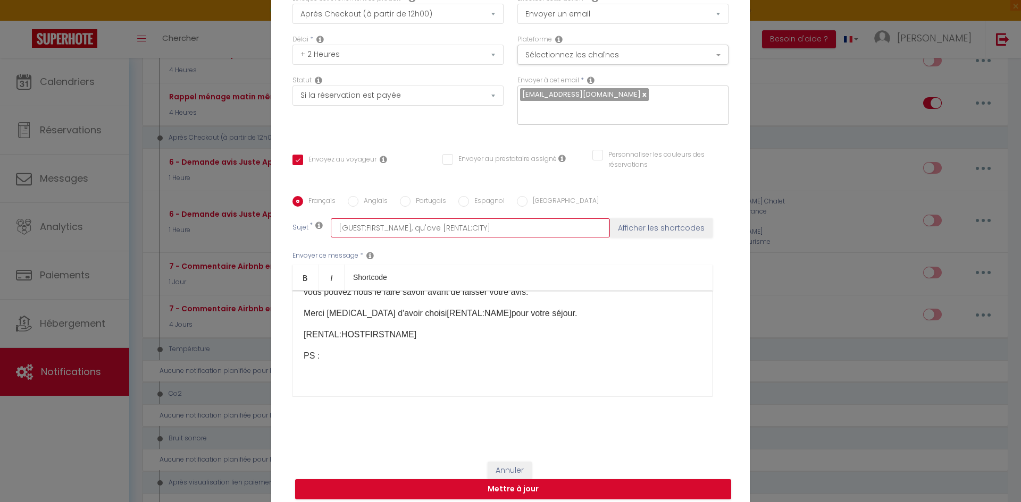
type input "[GUEST:FIRST_NAME], qu'avez [RENTAL:CITY]"
checkbox input "true"
checkbox input "false"
type input "[GUEST:FIRST_NAME], qu'avez- [RENTAL:CITY]"
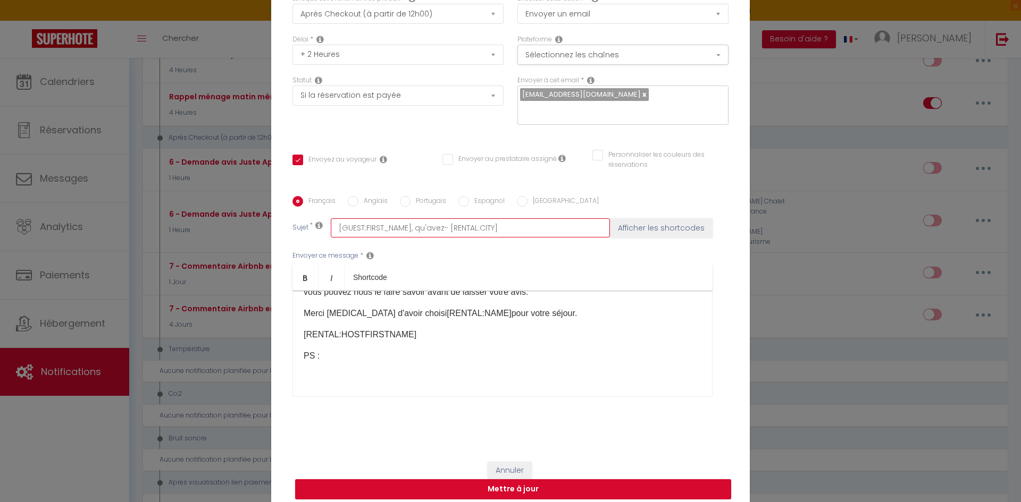
checkbox input "true"
checkbox input "false"
type input "[GUEST:FIRST_NAME], qu'avez-v [RENTAL:CITY]"
checkbox input "true"
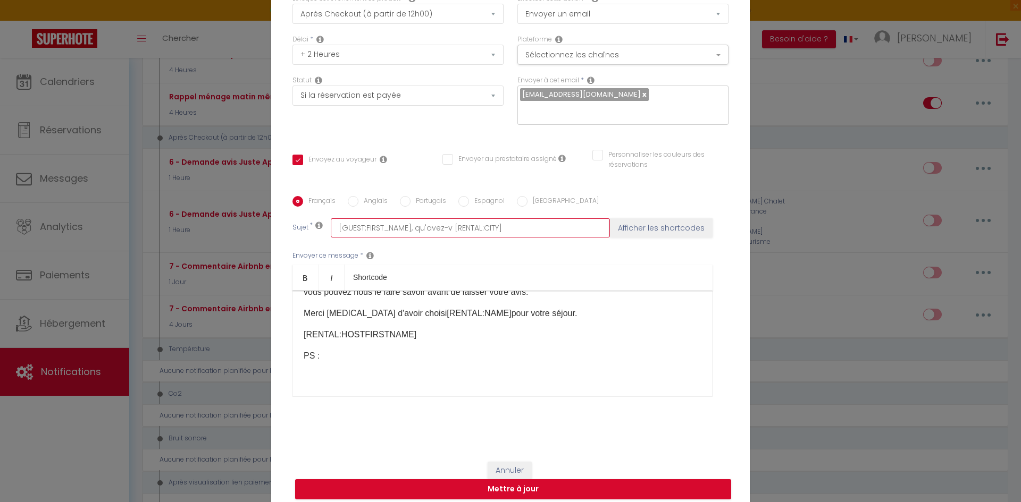
checkbox input "false"
type input "[GUEST:FIRST_NAME], qu'avez-vo [RENTAL:CITY]"
checkbox input "true"
checkbox input "false"
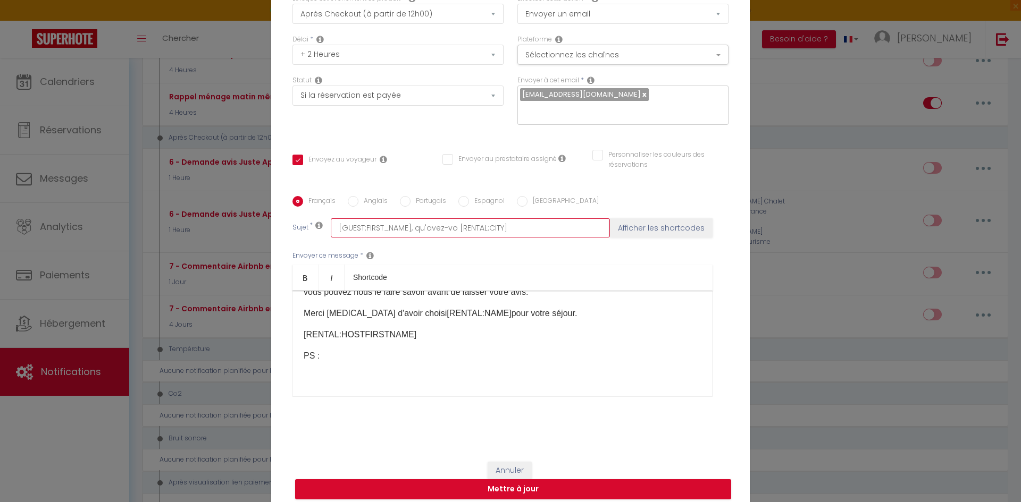
checkbox input "false"
type input "[GUEST:FIRST_NAME], qu'avez-vou [RENTAL:CITY]"
checkbox input "true"
checkbox input "false"
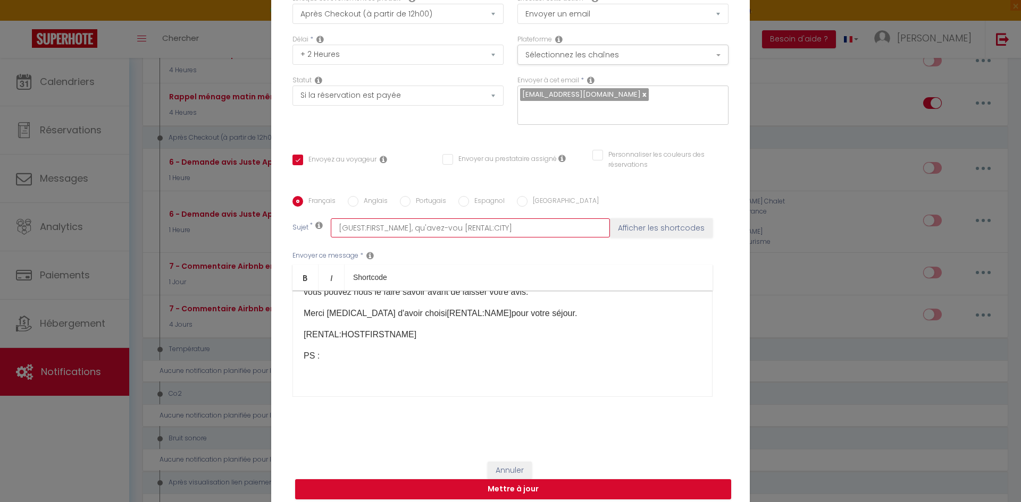
type input "[GUEST:FIRST_NAME], qu'avez-vous [RENTAL:CITY]"
checkbox input "true"
checkbox input "false"
type input "[GUEST:FIRST_NAME], qu'avez-vous [RENTAL:CITY]"
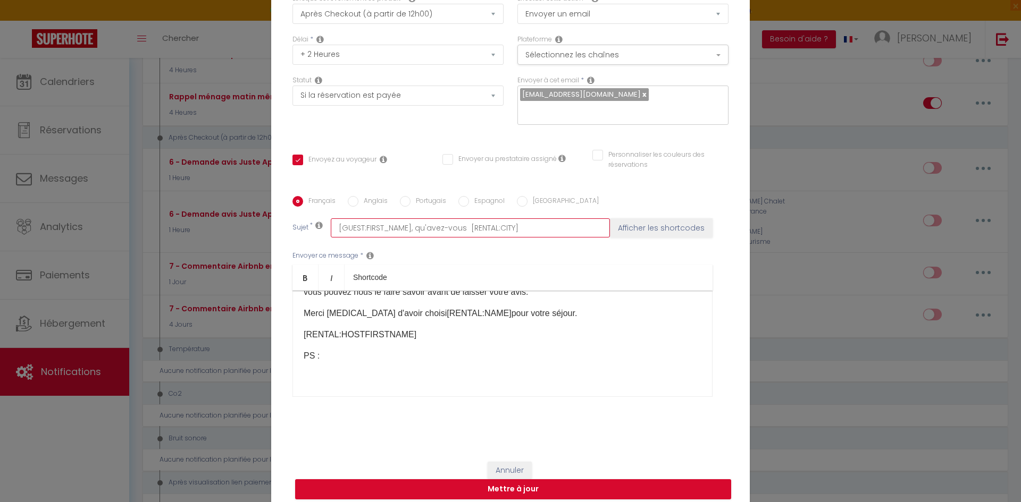
checkbox input "true"
checkbox input "false"
type input "[GUEST:FIRST_NAME], qu'avez-vous p [RENTAL:CITY]"
checkbox input "true"
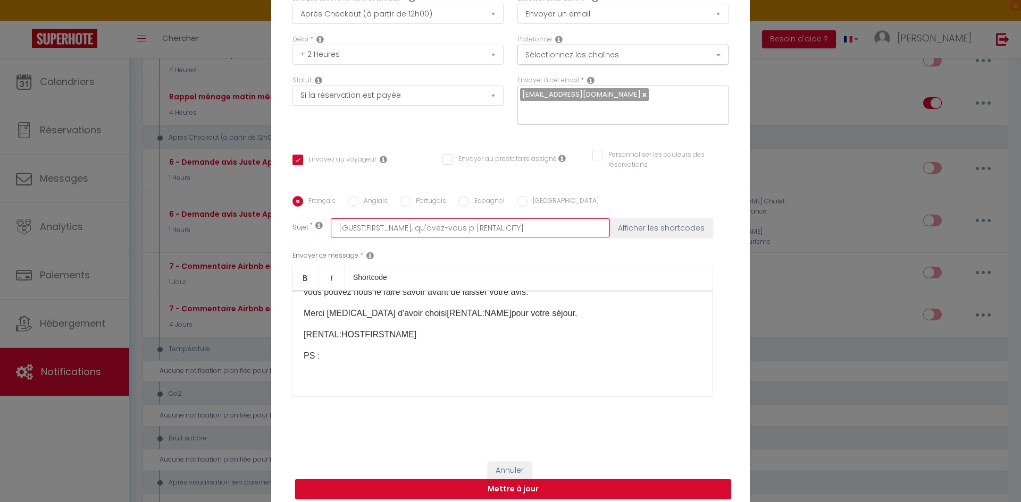
checkbox input "false"
type input "[GUEST:FIRST_NAME], qu'avez-vous pe [RENTAL:CITY]"
checkbox input "true"
checkbox input "false"
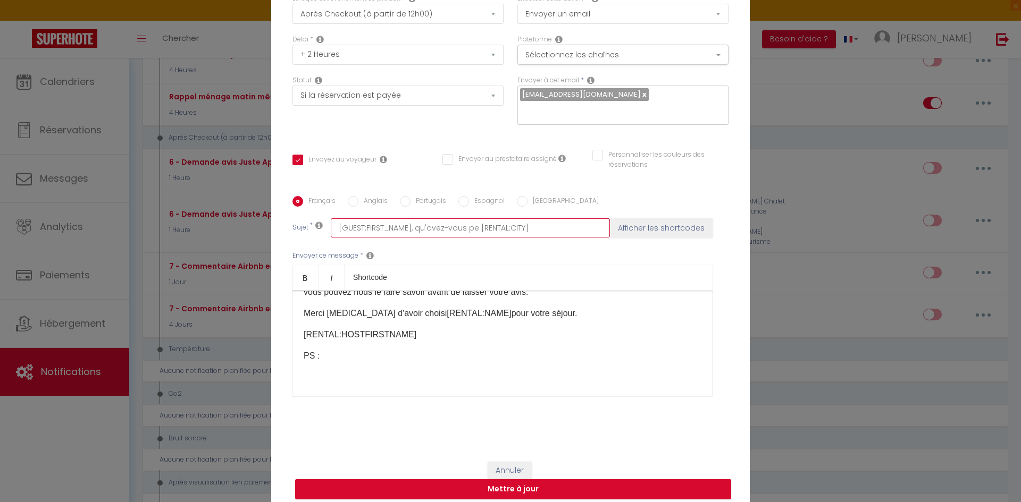
checkbox input "false"
type input "[GUEST:FIRST_NAME], qu'avez-vous pen [RENTAL:CITY]"
checkbox input "true"
checkbox input "false"
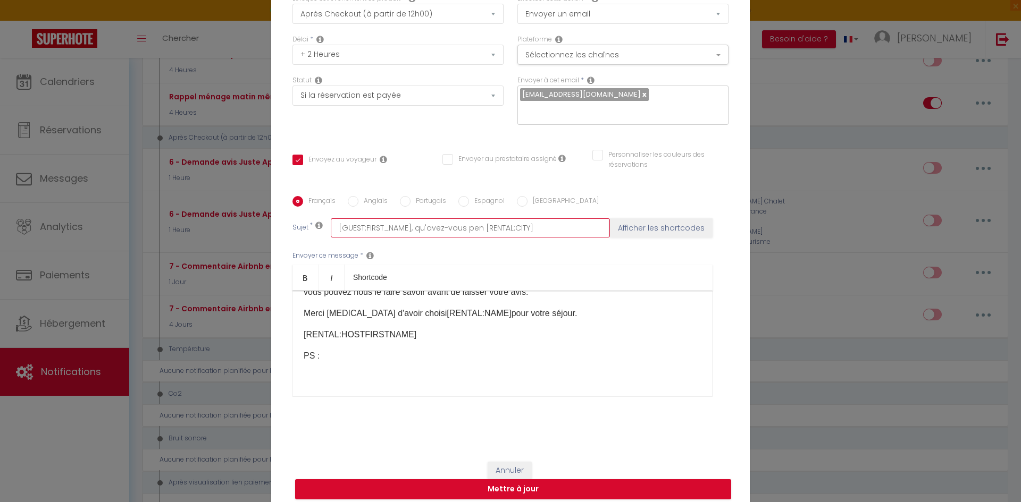
type input "[GUEST:FIRST_NAME], qu'avez-vous pend [RENTAL:CITY]"
checkbox input "true"
checkbox input "false"
type input "[GUEST:FIRST_NAME], qu'avez-vous pende [RENTAL:CITY]"
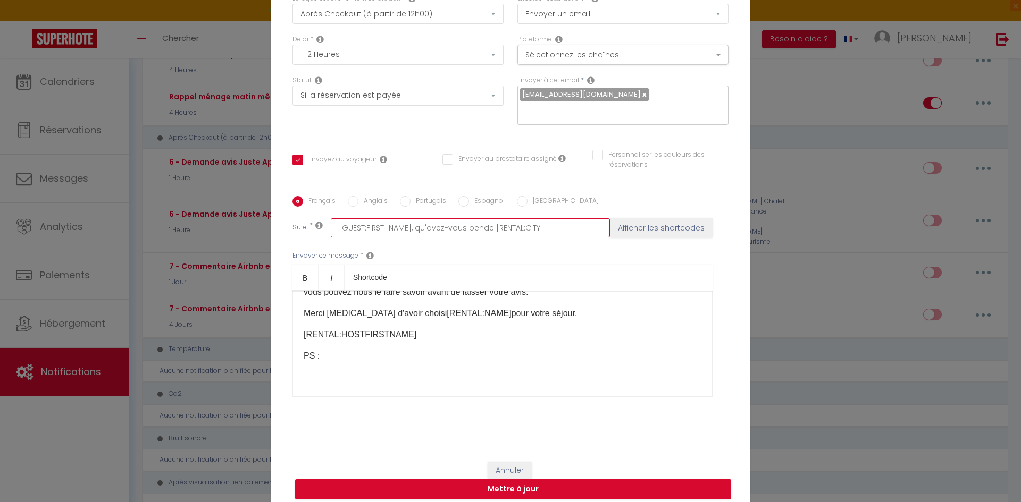
checkbox input "true"
checkbox input "false"
type input "[GUEST:FIRST_NAME], qu'avez-vous pendez [RENTAL:CITY]"
checkbox input "true"
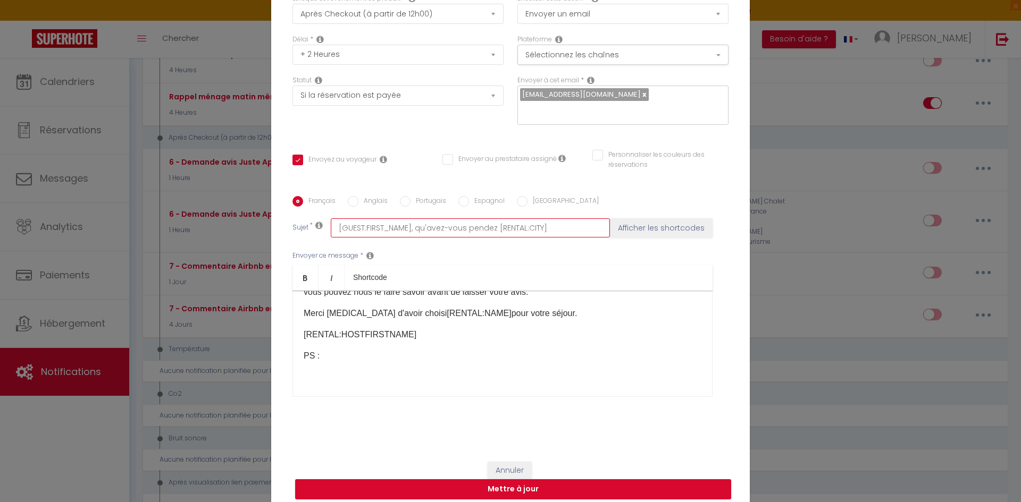
checkbox input "false"
drag, startPoint x: 552, startPoint y: 225, endPoint x: 498, endPoint y: 231, distance: 55.1
click at [498, 231] on div "Français Anglais Portugais Espagnol Italien Sujet * [GUEST:FIRST_NAME], qu'avez…" at bounding box center [510, 303] width 441 height 214
click at [642, 222] on button "Afficher les shortcodes" at bounding box center [661, 228] width 103 height 19
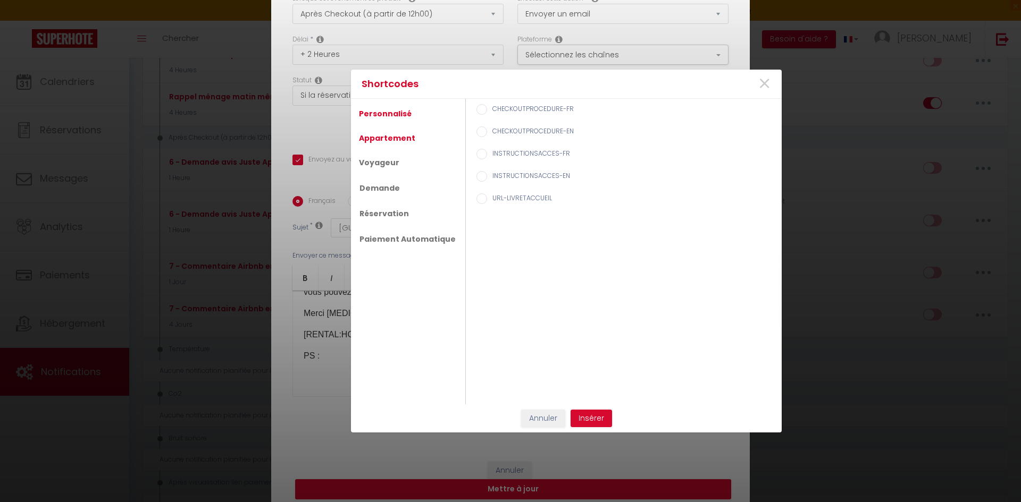
click at [391, 139] on link "Appartement" at bounding box center [387, 138] width 67 height 19
click at [490, 154] on label "Nom de l'appart" at bounding box center [515, 155] width 56 height 12
click at [487, 154] on input "Nom de l'appart" at bounding box center [481, 154] width 11 height 11
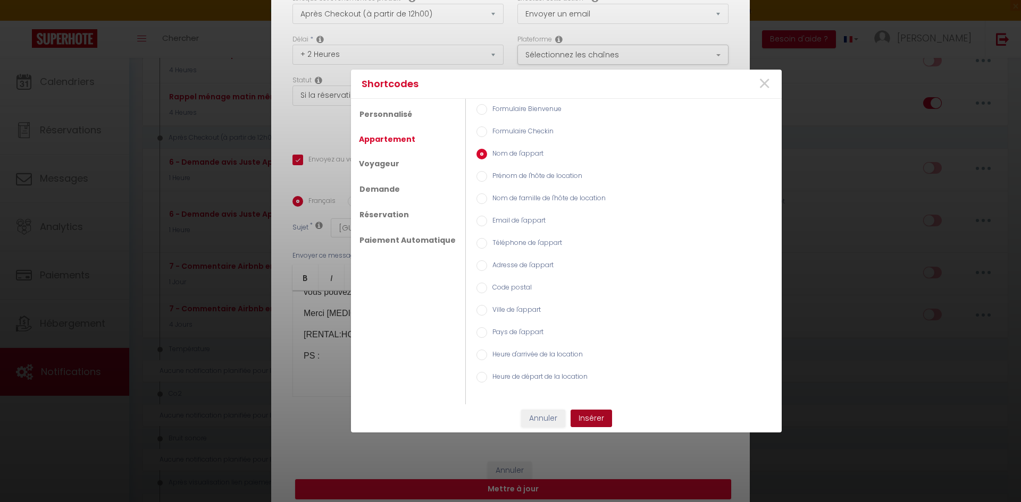
click at [595, 421] on button "Insérer" at bounding box center [590, 419] width 41 height 18
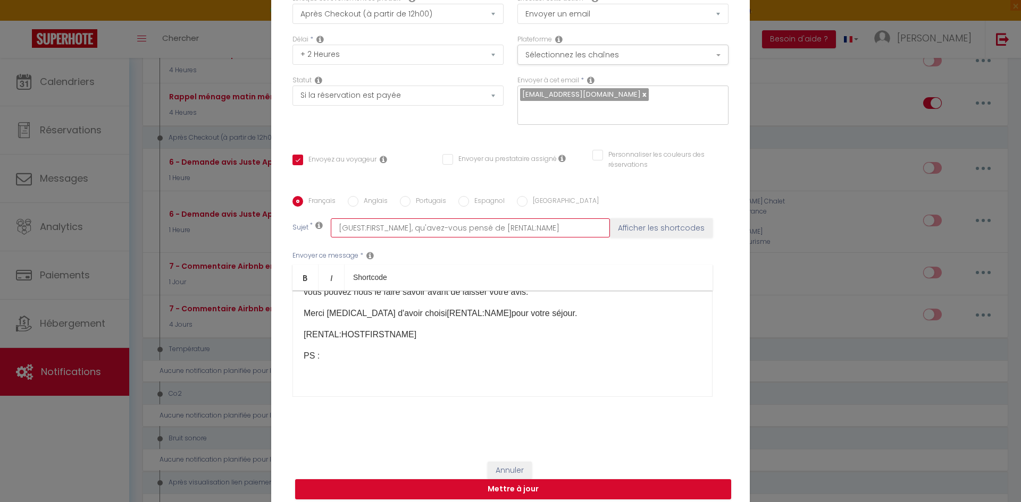
click at [493, 220] on input "[GUEST:FIRST_NAME], qu'avez-vous pensé de [RENTAL:NAME]" at bounding box center [470, 228] width 279 height 19
click at [576, 221] on input "[GUEST:FIRST_NAME], qu'avez-vous pensé de : [RENTAL:NAME]" at bounding box center [470, 228] width 279 height 19
click at [489, 255] on div "Envoyer ce message * Bold Italic Shortcode Rich text editor Bonjour [GUEST:FIRS…" at bounding box center [510, 324] width 436 height 173
click at [484, 256] on div "Envoyer ce message * Bold Italic Shortcode Rich text editor Bonjour [GUEST:FIRS…" at bounding box center [510, 324] width 436 height 173
drag, startPoint x: 496, startPoint y: 222, endPoint x: 580, endPoint y: 220, distance: 83.5
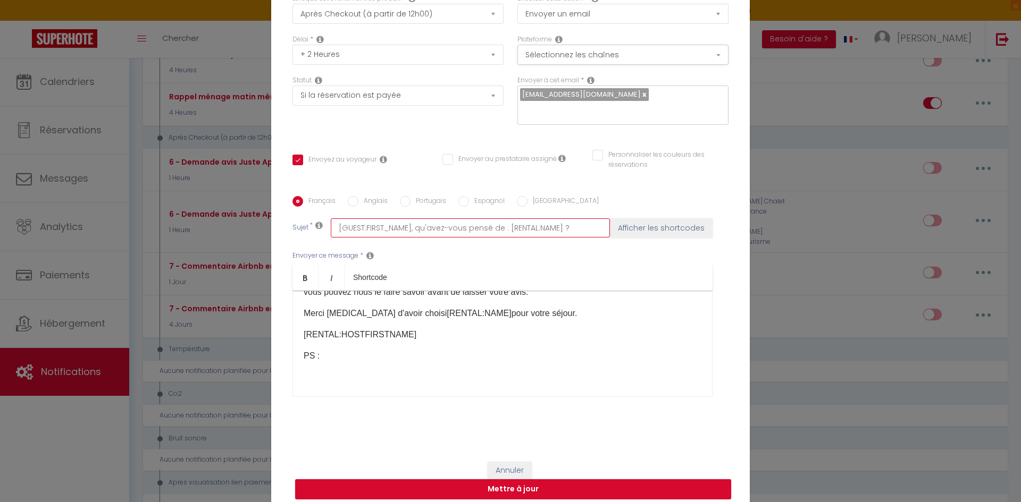
click at [580, 220] on input "[GUEST:FIRST_NAME], qu'avez-vous pensé de : [RENTAL:NAME] ?" at bounding box center [470, 228] width 279 height 19
click at [455, 242] on div "Envoyer ce message * Bold Italic Shortcode Rich text editor Bonjour [GUEST:FIRS…" at bounding box center [510, 324] width 436 height 173
click at [347, 368] on div "Bonjour [GUEST:FIRST_NAME] ​ , Nous espérons que votre séjour dans [RENTAL:NAME…" at bounding box center [502, 344] width 420 height 106
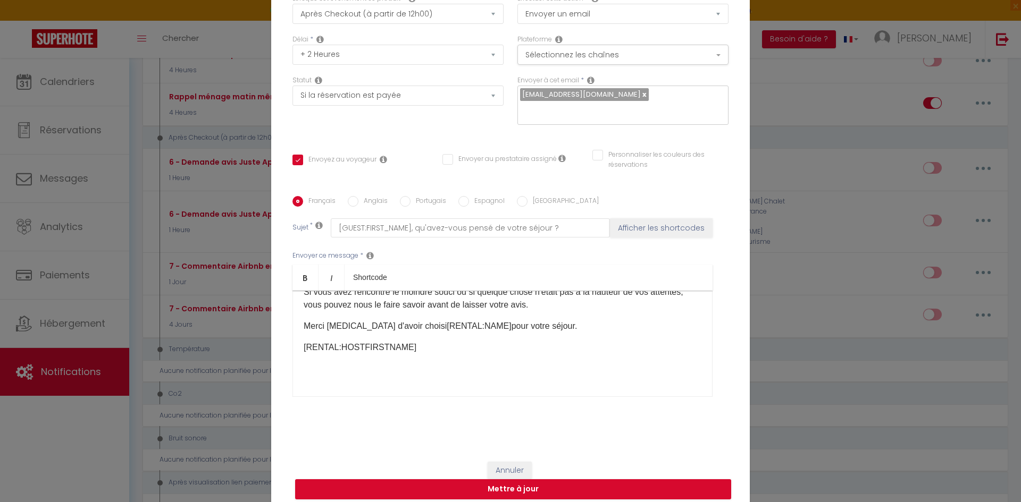
scroll to position [190, 0]
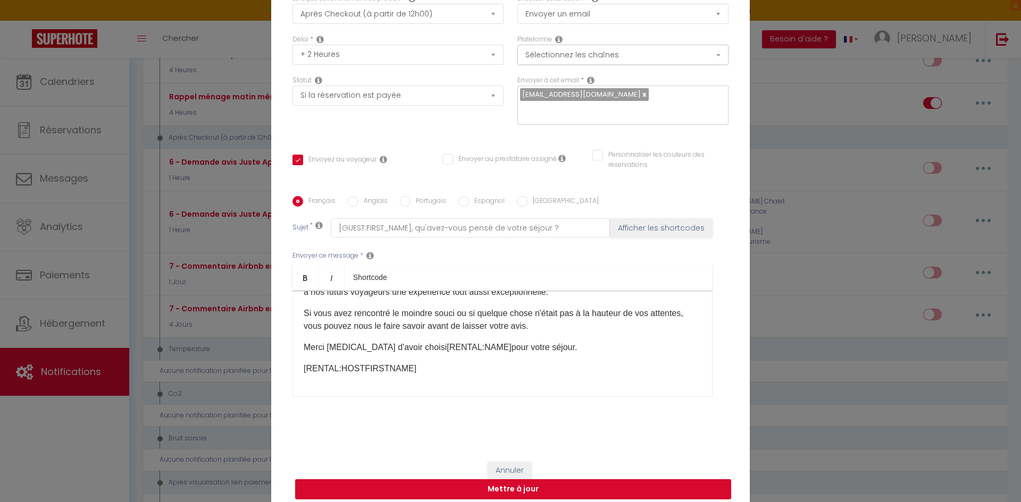
click at [511, 484] on button "Mettre à jour" at bounding box center [513, 490] width 436 height 20
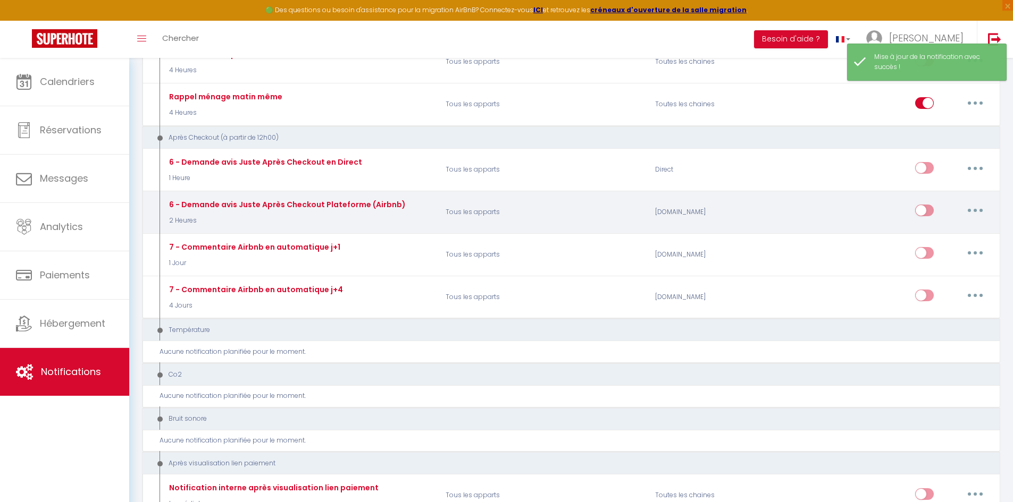
click at [971, 216] on button "button" at bounding box center [975, 210] width 30 height 17
click at [921, 210] on input "checkbox" at bounding box center [924, 213] width 19 height 16
click at [971, 213] on button "button" at bounding box center [975, 210] width 30 height 17
click at [954, 258] on link "Dupliquer" at bounding box center [947, 254] width 79 height 18
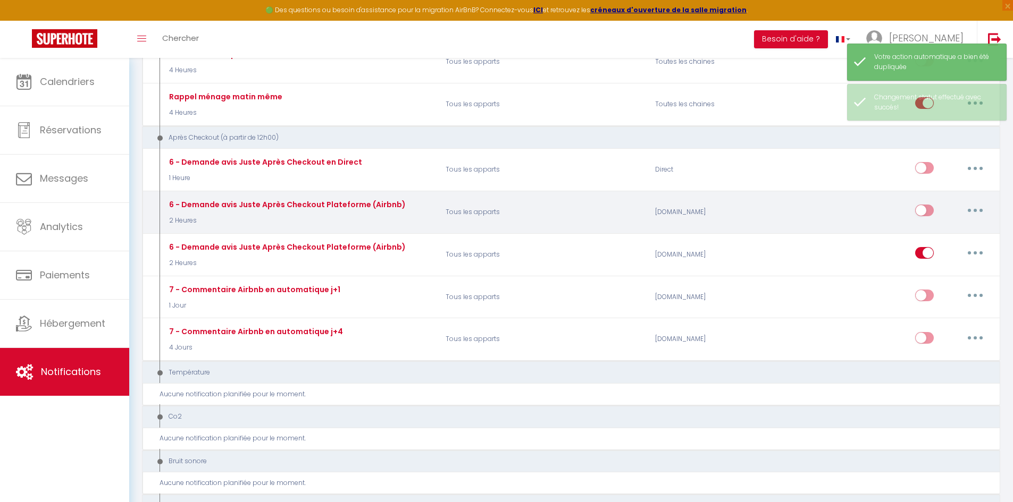
click at [974, 214] on button "button" at bounding box center [975, 210] width 30 height 17
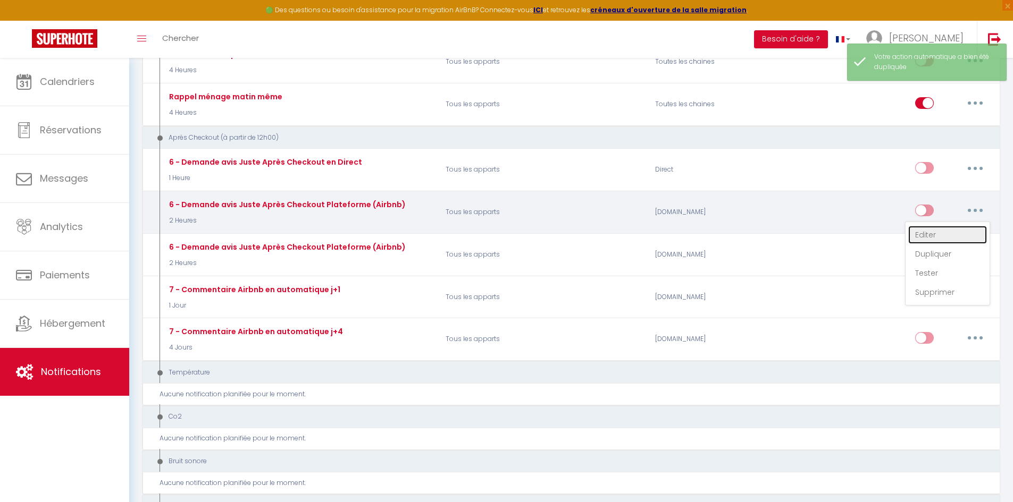
click at [946, 239] on link "Editer" at bounding box center [947, 235] width 79 height 18
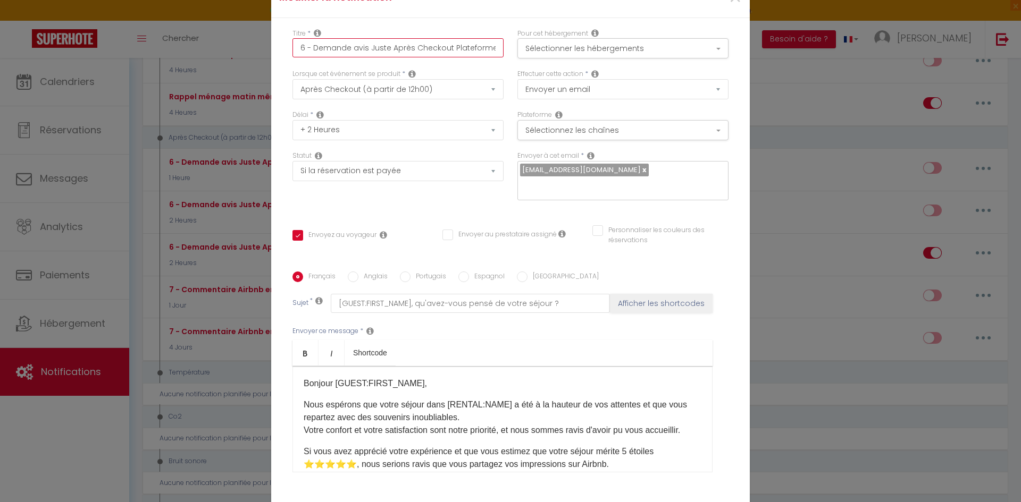
click at [451, 57] on input "6 - Demande avis Juste Après Checkout Plateforme (Airbnb)" at bounding box center [397, 47] width 211 height 19
drag, startPoint x: 491, startPoint y: 55, endPoint x: 568, endPoint y: 52, distance: 77.7
click at [568, 52] on div "Titre * 6 - Demande avis Juste Après Checkout Plateforme (Airbnb) Pour cet hébe…" at bounding box center [511, 49] width 450 height 41
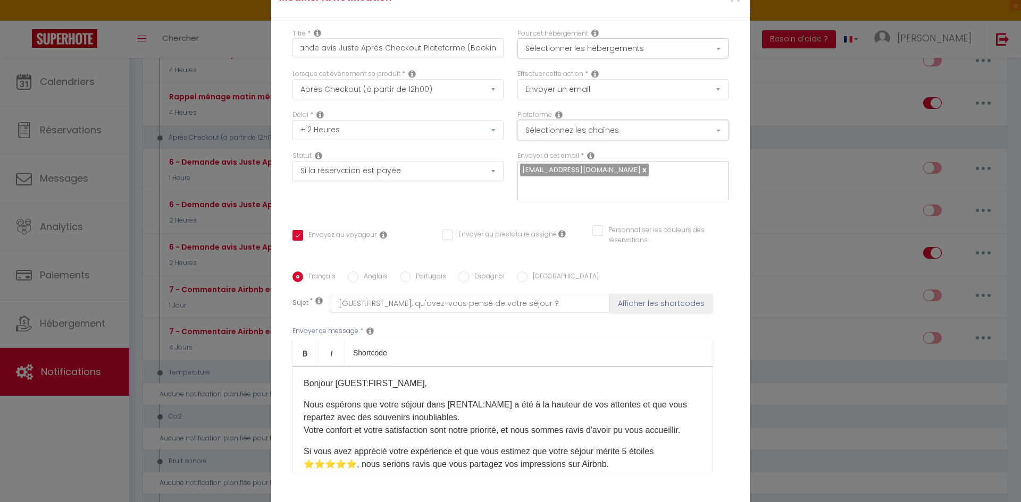
click at [601, 140] on button "Sélectionnez les chaînes" at bounding box center [622, 130] width 211 height 20
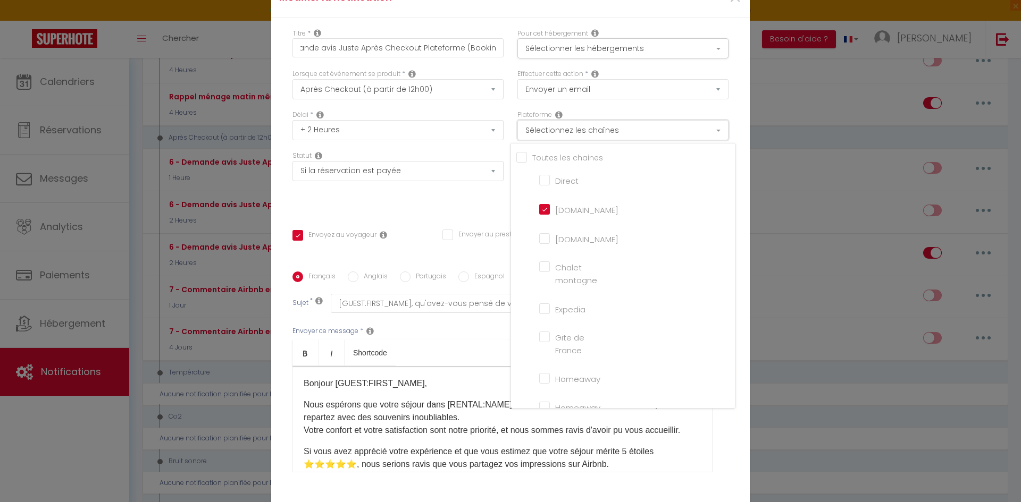
scroll to position [0, 0]
click at [548, 214] on input "[DOMAIN_NAME]" at bounding box center [569, 209] width 61 height 11
click at [544, 244] on input "[DOMAIN_NAME]" at bounding box center [569, 238] width 61 height 11
click at [485, 110] on div "Lorsque cet événement se produit * Après la réservation Avant Checkin (à partir…" at bounding box center [398, 89] width 225 height 41
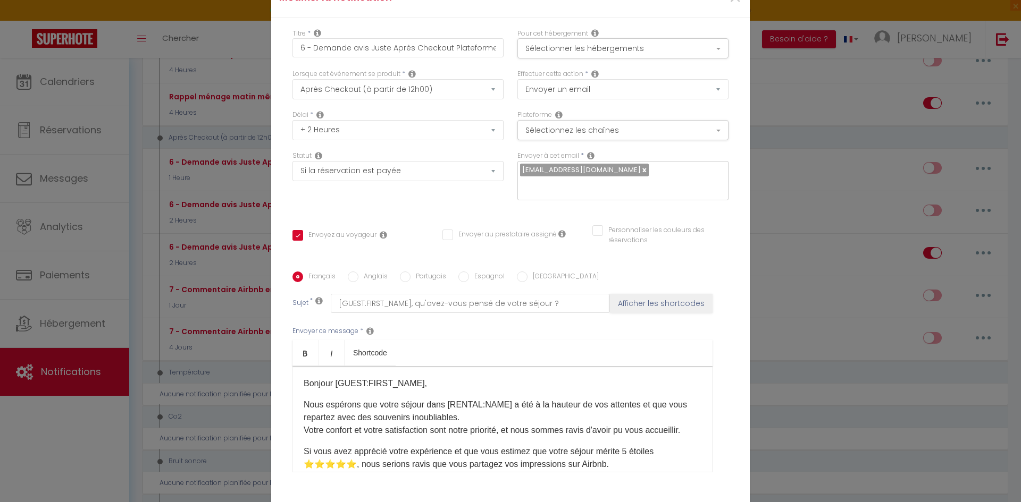
click at [457, 201] on div "Statut Aucun Si la réservation est payée Si réservation non payée Si la caution…" at bounding box center [398, 181] width 225 height 60
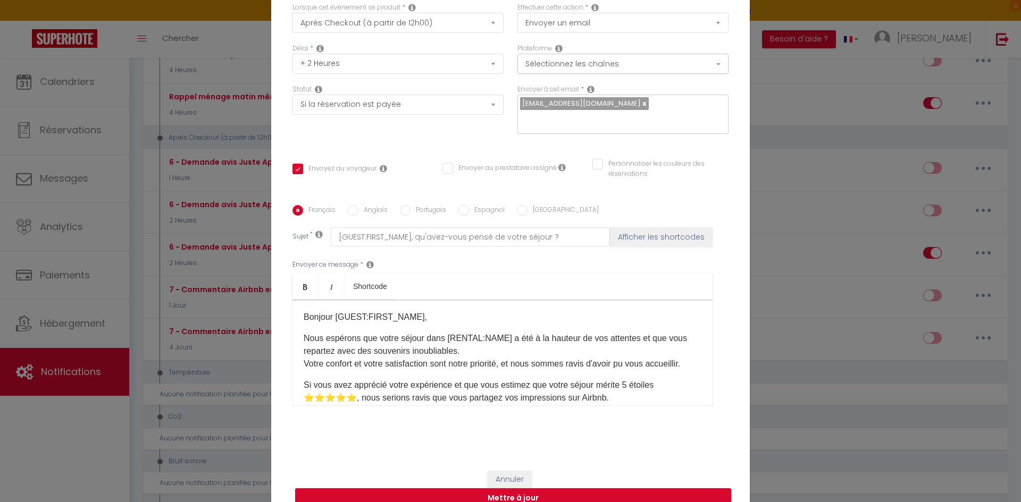
scroll to position [75, 0]
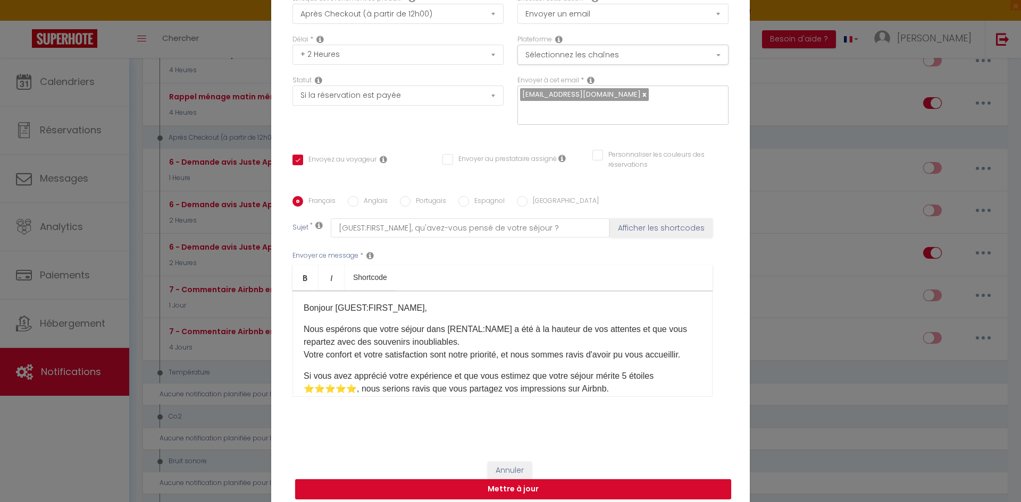
click at [380, 155] on icon at bounding box center [383, 159] width 7 height 9
click at [409, 133] on div "Titre * 6 - Demande avis Juste Après Checkout Plateforme (Booking) Pour cet héb…" at bounding box center [510, 197] width 479 height 509
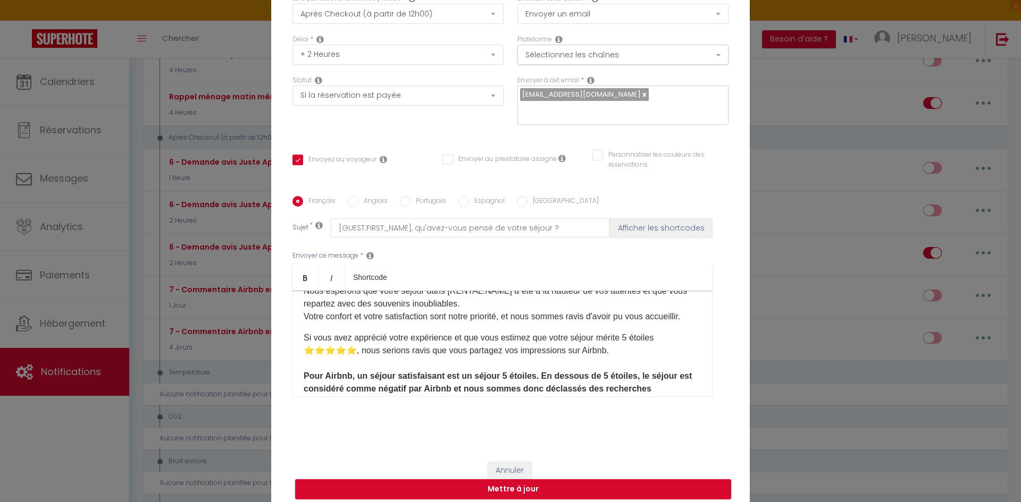
scroll to position [44, 0]
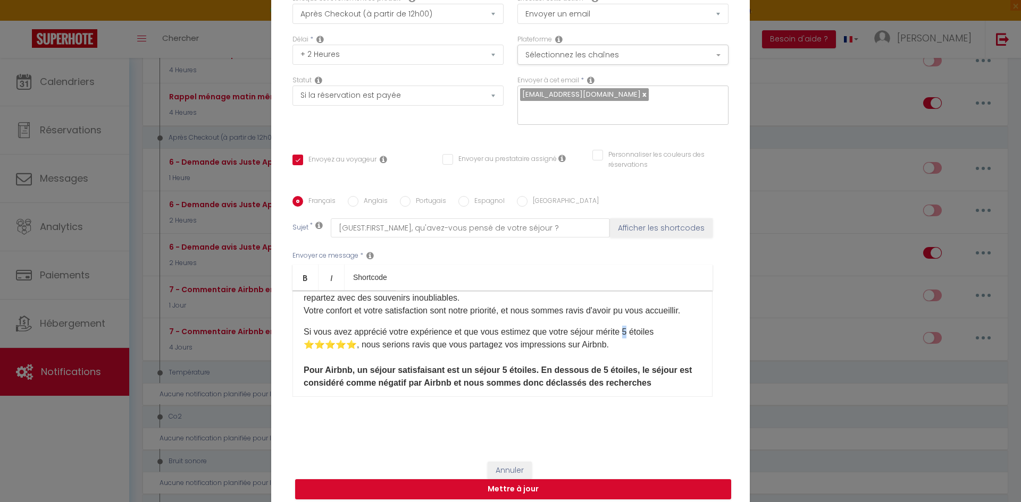
click at [624, 326] on p "Si vous avez apprécié votre expérience et que vous estimez que votre séjour mér…" at bounding box center [503, 358] width 398 height 64
drag, startPoint x: 498, startPoint y: 339, endPoint x: 519, endPoint y: 338, distance: 21.8
click at [519, 338] on p "Si vous avez apprécié votre expérience et que vous estimez que votre séjour mér…" at bounding box center [503, 358] width 398 height 64
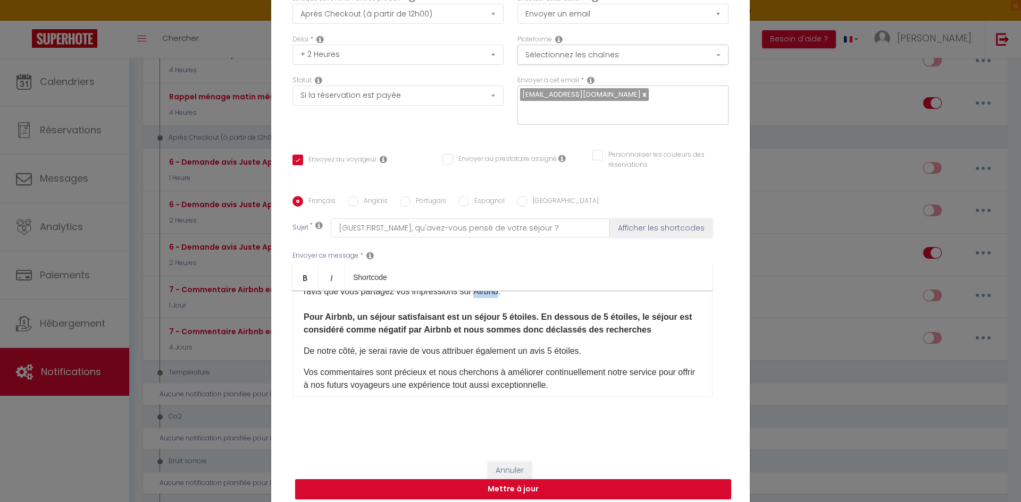
scroll to position [92, 0]
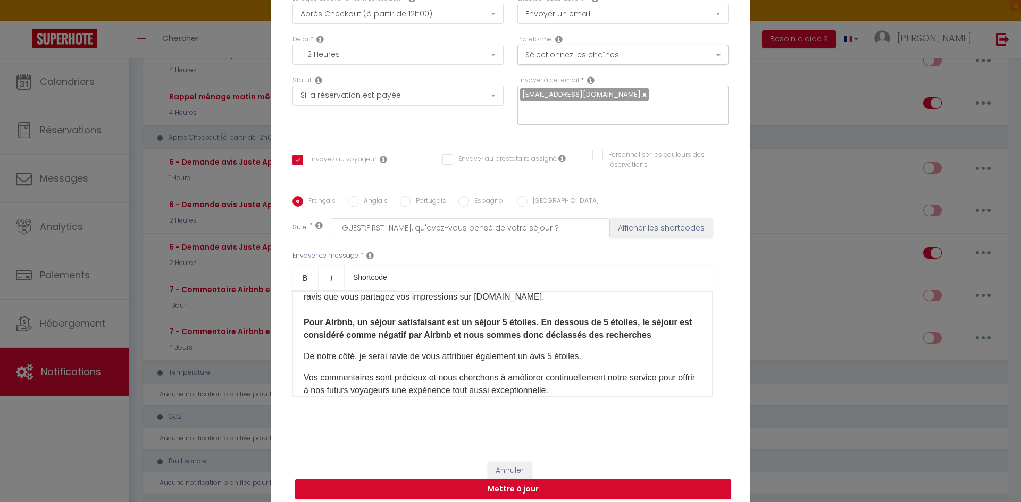
click at [332, 318] on strong "Pour Airbnb, un séjour satisfaisant est un séjour 5 étoiles. En dessous de 5 ét…" at bounding box center [498, 329] width 388 height 22
drag, startPoint x: 332, startPoint y: 314, endPoint x: 333, endPoint y: 325, distance: 10.7
click at [332, 318] on strong "Pour Airbnb, un séjour satisfaisant est un séjour 5 étoiles. En dessous de 5 ét…" at bounding box center [498, 329] width 388 height 22
drag, startPoint x: 499, startPoint y: 314, endPoint x: 534, endPoint y: 318, distance: 35.3
click at [534, 318] on strong "Pour Booking, un séjour satisfaisant est un séjour 5 étoiles. En dessous de 5 é…" at bounding box center [501, 329] width 395 height 22
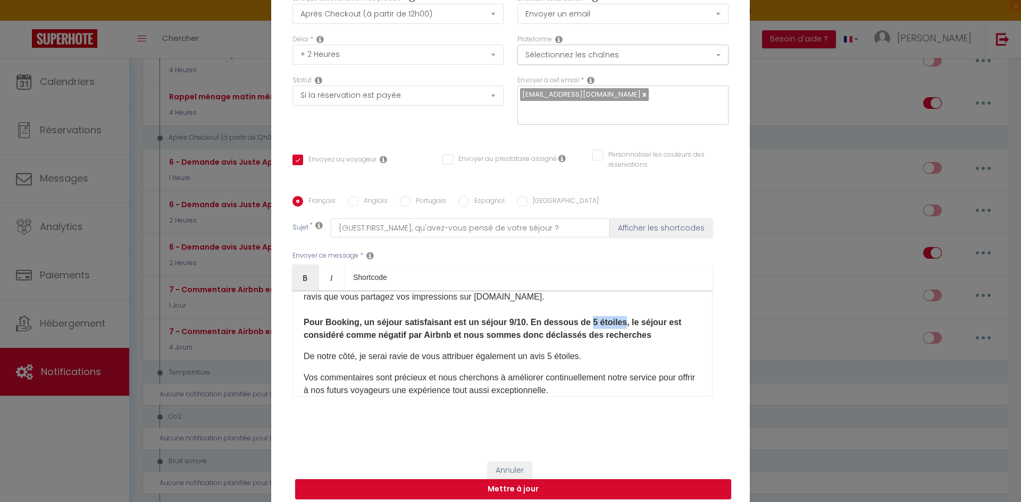
drag, startPoint x: 582, startPoint y: 315, endPoint x: 615, endPoint y: 318, distance: 33.1
click at [615, 318] on strong "Pour Booking, un séjour satisfaisant est un séjour 9/10. En dessous de 5 étoile…" at bounding box center [492, 329] width 377 height 22
click at [436, 322] on p "Si vous avez apprécié votre expérience et que vous estimez que votre séjour mér…" at bounding box center [503, 310] width 398 height 64
click at [623, 350] on p "De notre côté, je serai ravie de vous attribuer également un avis 5 étoiles." at bounding box center [503, 356] width 398 height 13
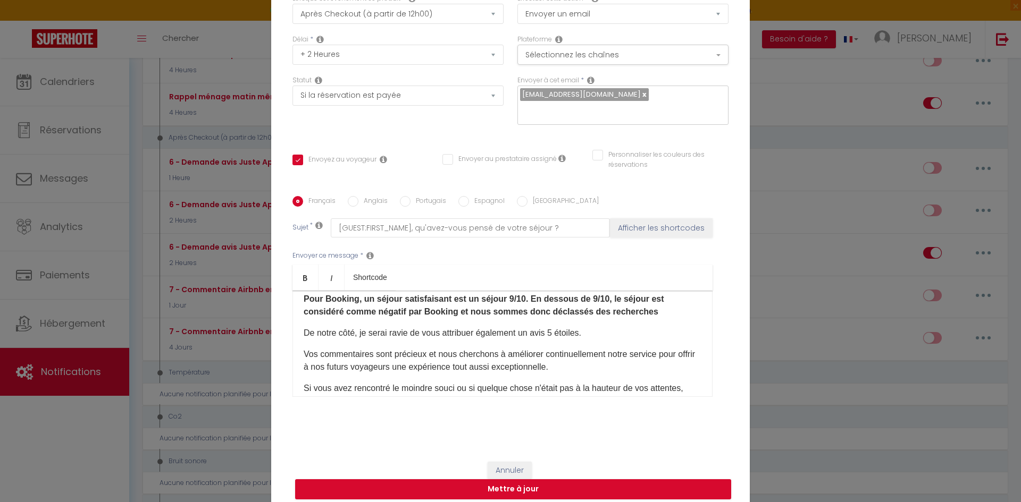
scroll to position [118, 0]
drag, startPoint x: 551, startPoint y: 325, endPoint x: 582, endPoint y: 329, distance: 31.0
click at [582, 329] on p "De notre côté, je serai ravie de vous attribuer également un avis 5 étoiles." at bounding box center [503, 331] width 398 height 13
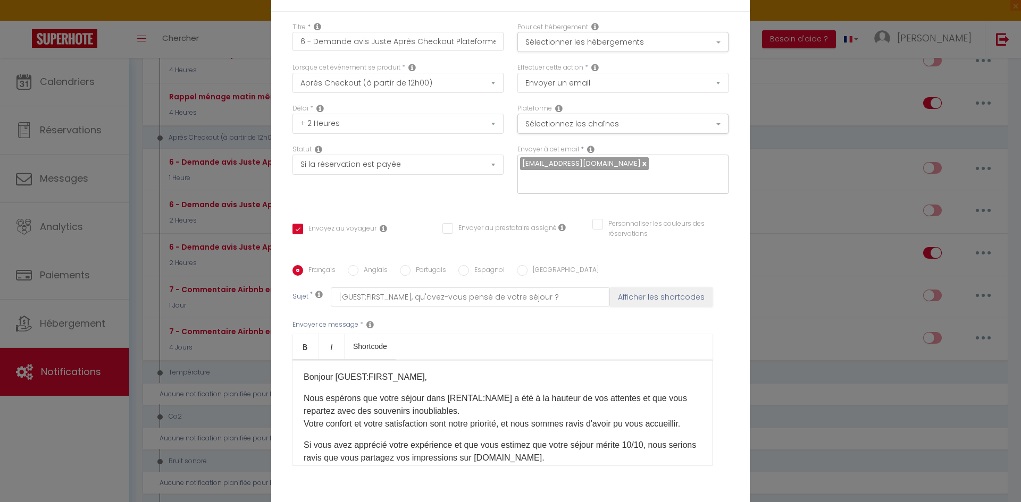
scroll to position [0, 0]
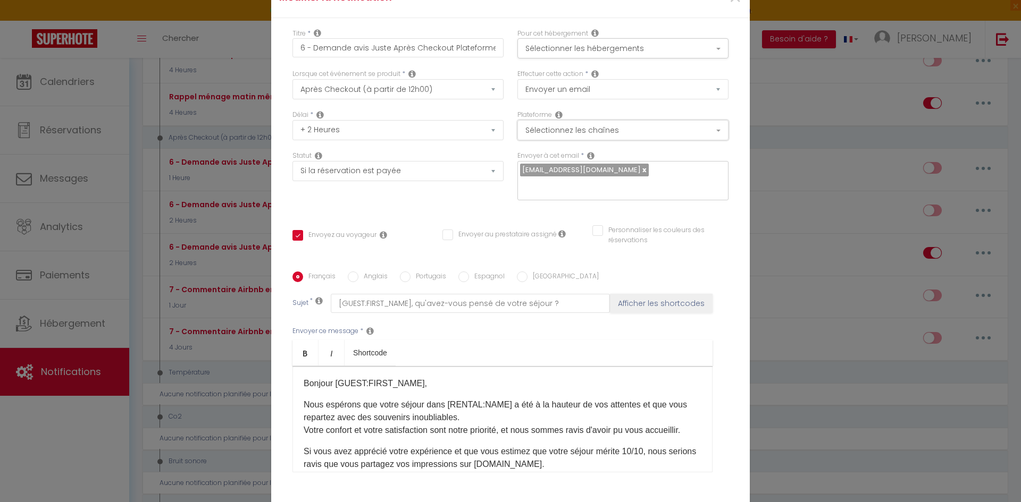
click at [631, 140] on button "Sélectionnez les chaînes" at bounding box center [622, 130] width 211 height 20
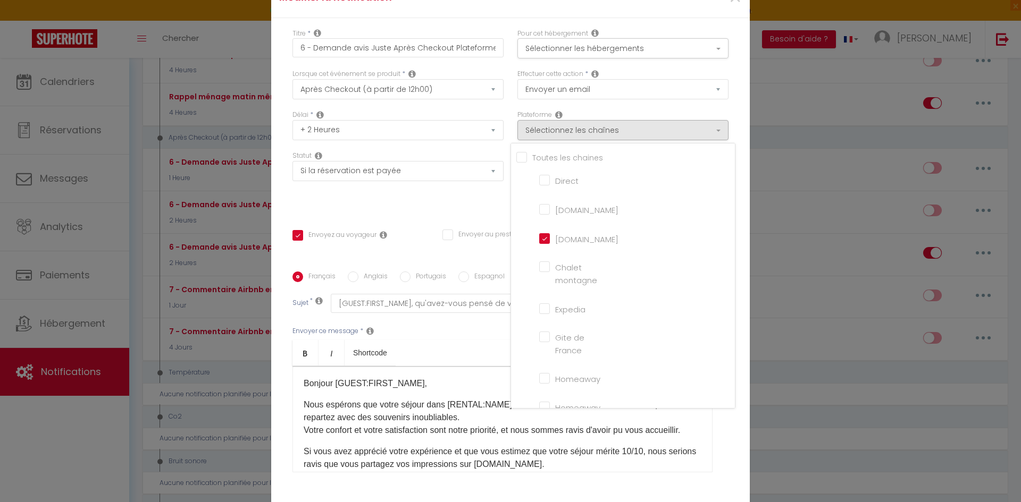
click at [447, 197] on div "Statut Aucun Si la réservation est payée Si réservation non payée Si la caution…" at bounding box center [398, 181] width 225 height 60
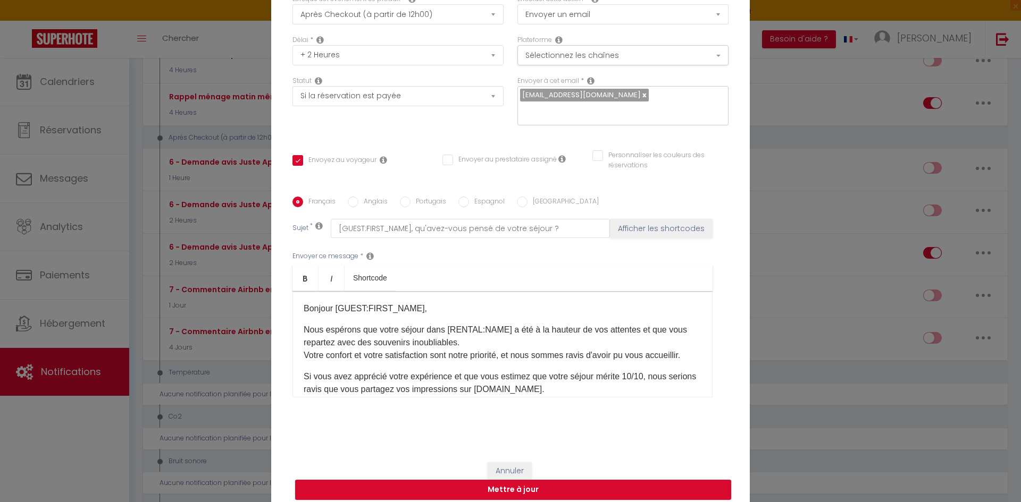
scroll to position [75, 0]
click at [656, 483] on button "Mettre à jour" at bounding box center [513, 490] width 436 height 20
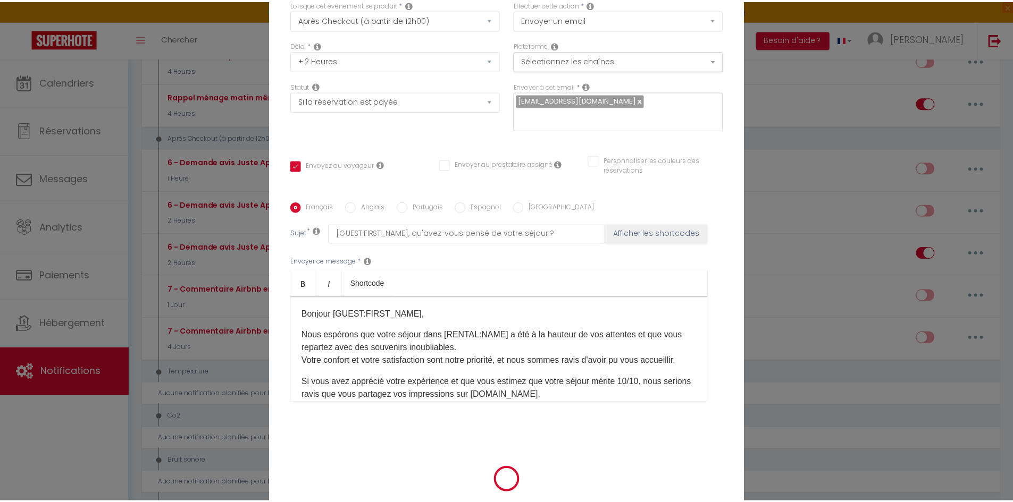
scroll to position [70, 0]
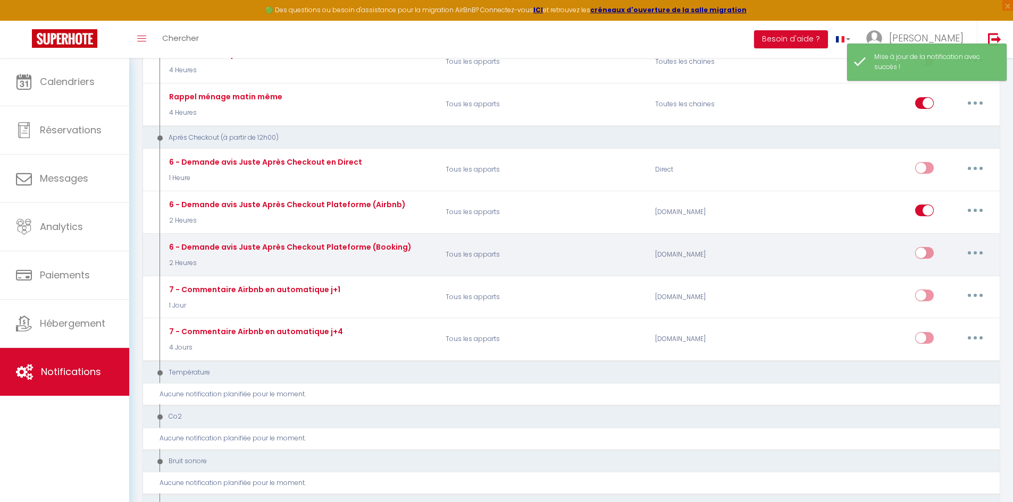
click at [927, 254] on input "checkbox" at bounding box center [924, 255] width 19 height 16
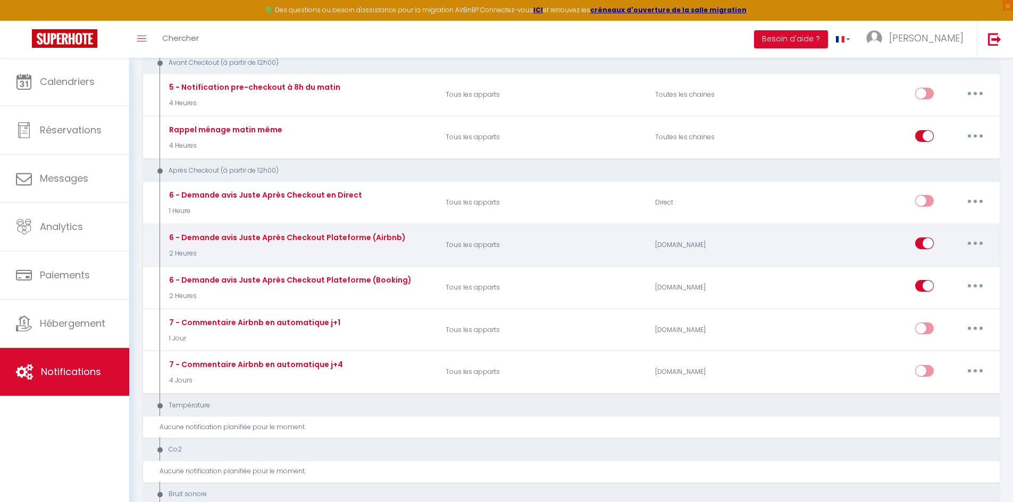
scroll to position [425, 0]
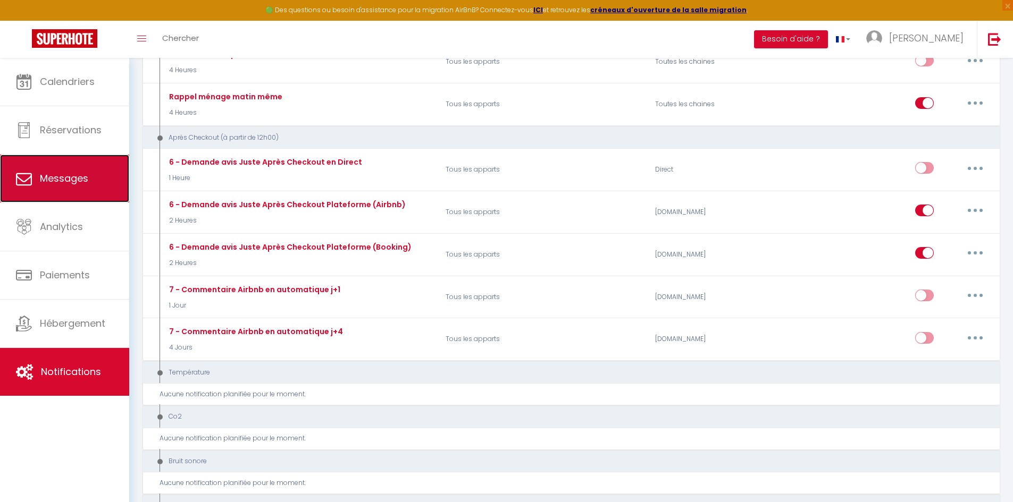
click at [103, 179] on link "Messages" at bounding box center [64, 179] width 129 height 48
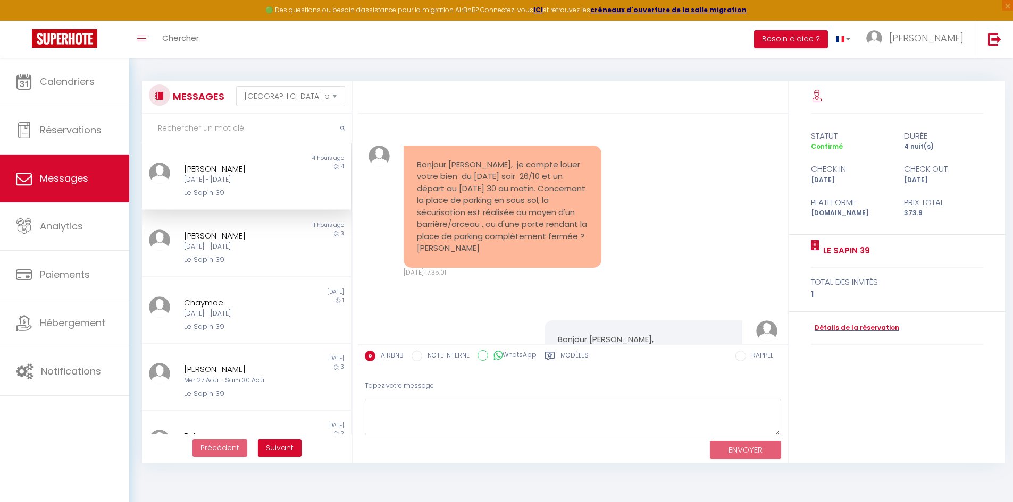
scroll to position [1064, 0]
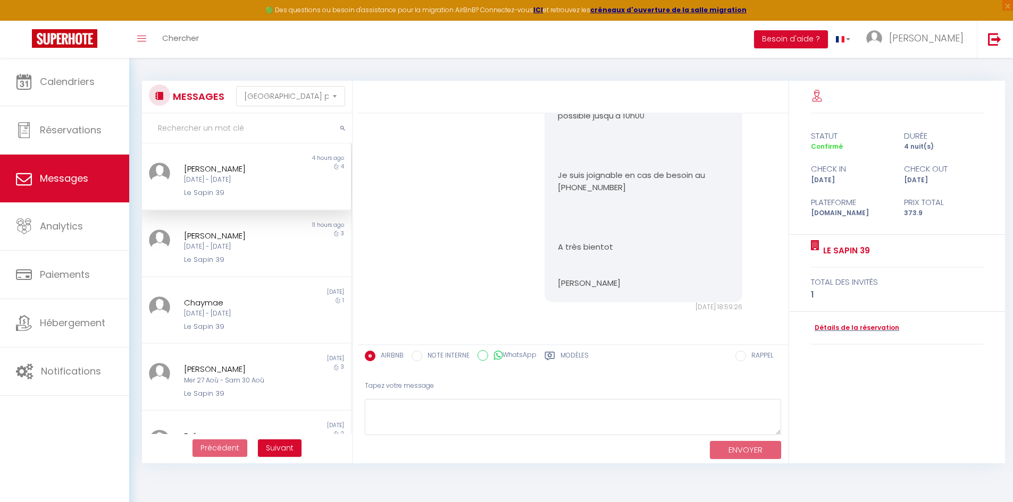
click at [251, 178] on div "[DATE] - [DATE]" at bounding box center [238, 180] width 108 height 10
click at [257, 240] on div "[PERSON_NAME]" at bounding box center [238, 236] width 108 height 13
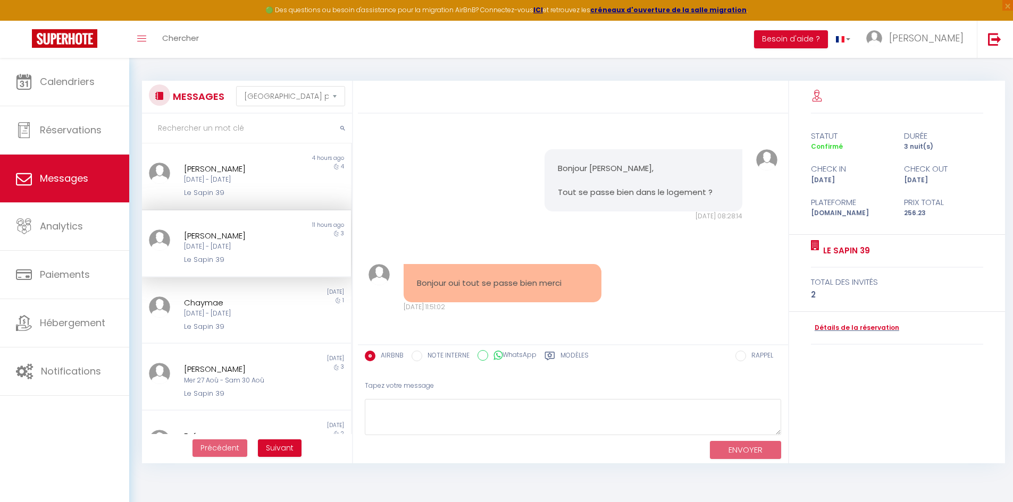
click at [416, 358] on input "NOTE INTERNE" at bounding box center [417, 356] width 11 height 11
click at [371, 355] on input "AIRBNB" at bounding box center [370, 356] width 11 height 11
